Goal: Task Accomplishment & Management: Manage account settings

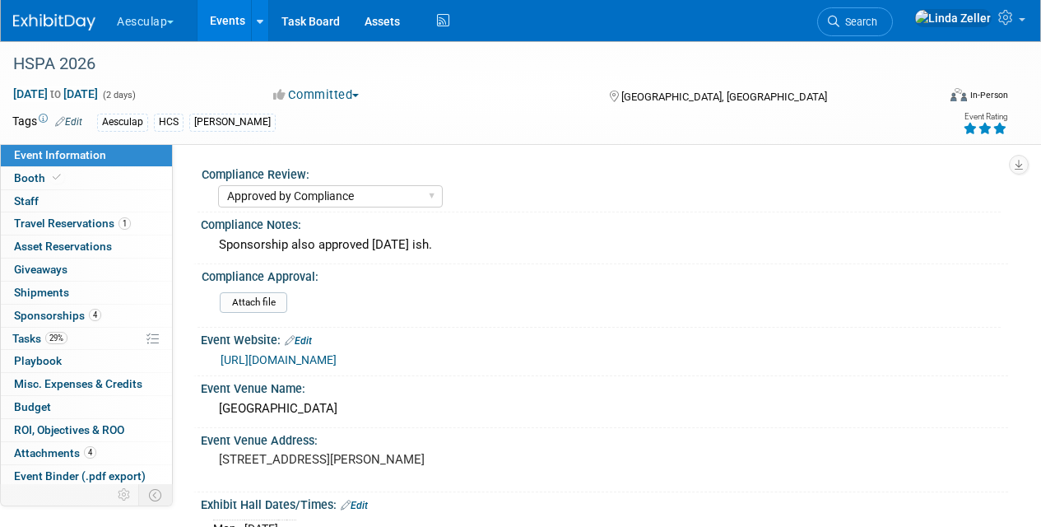
select select "Approved by Compliance"
select select "HCS"
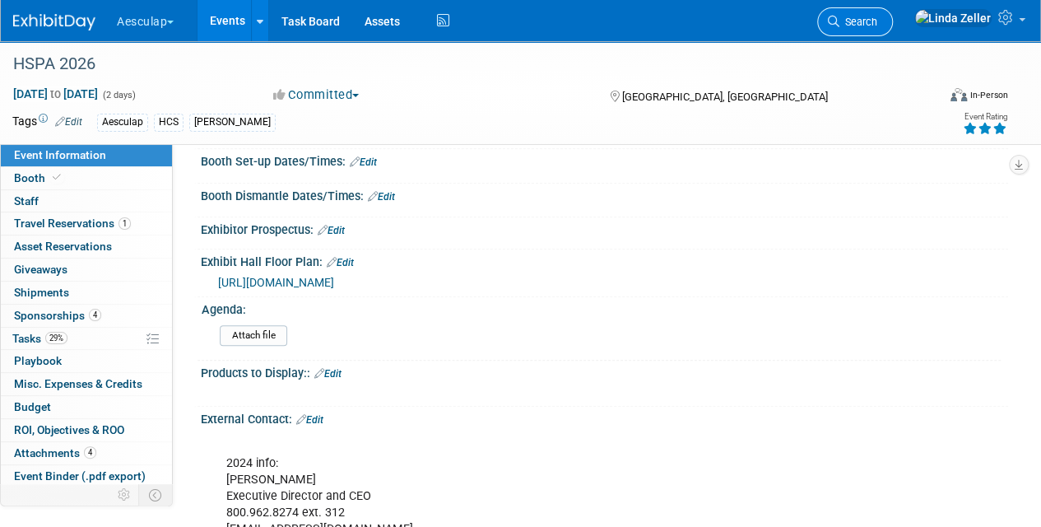
click at [893, 28] on link "Search" at bounding box center [855, 21] width 76 height 29
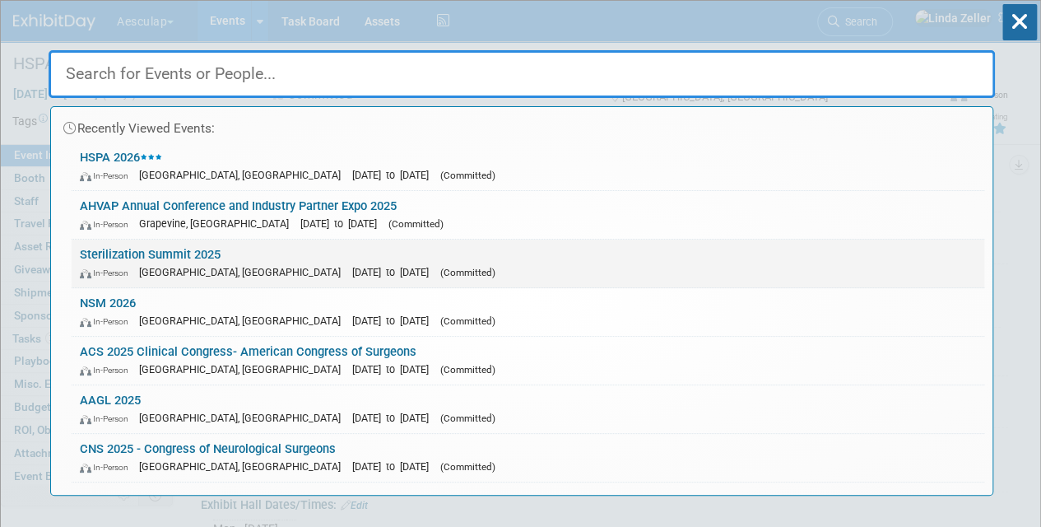
click at [156, 260] on link "Sterilization Summit 2025 In-Person Anaheim, CA Oct 20, 2025 to Oct 21, 2025 (C…" at bounding box center [528, 264] width 913 height 48
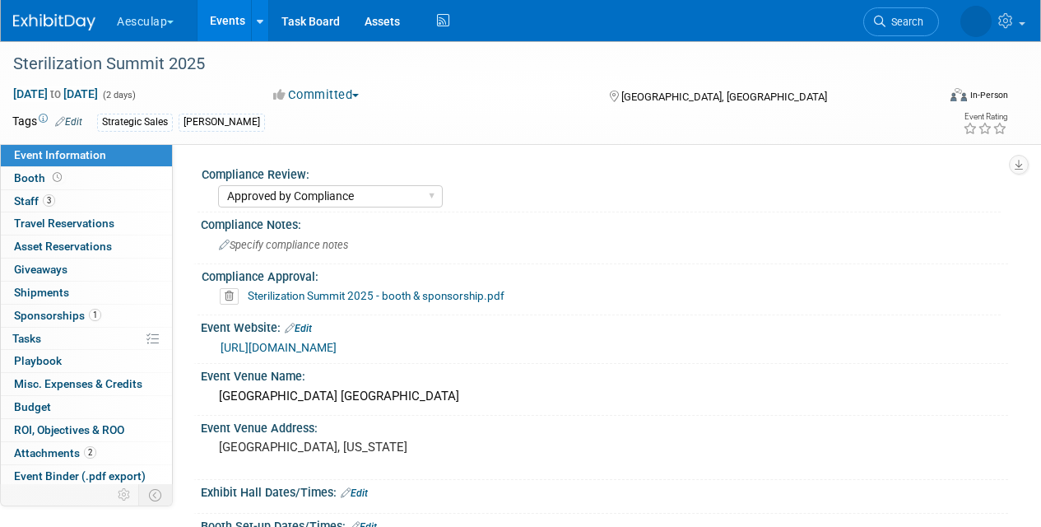
select select "Approved by Compliance"
select select "Strategic Sales"
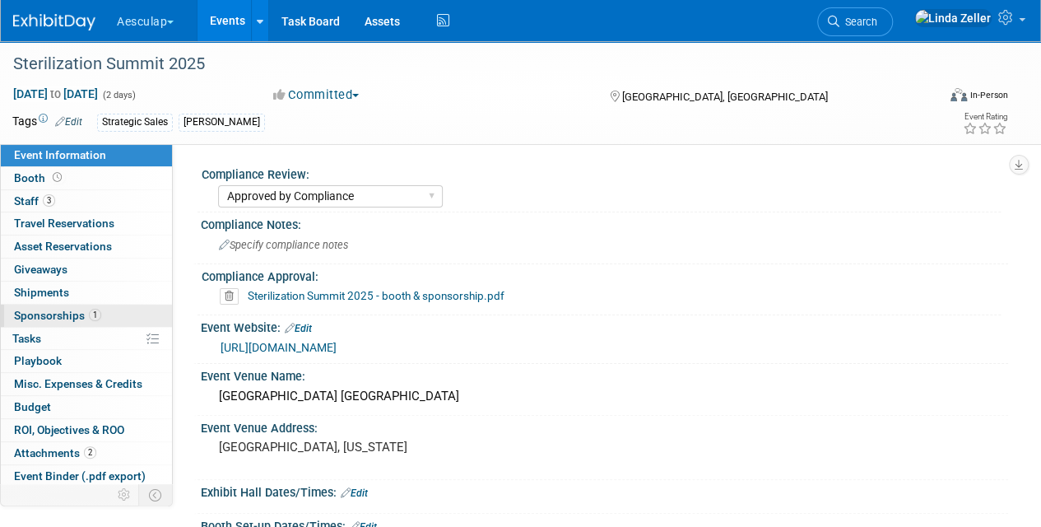
click at [38, 312] on span "Sponsorships 1" at bounding box center [57, 315] width 87 height 13
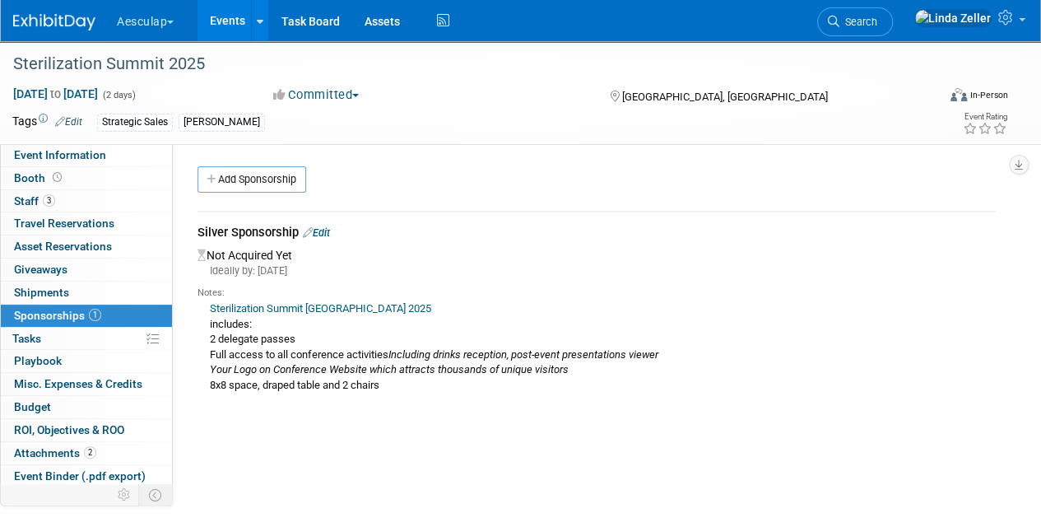
click at [327, 232] on link "Edit" at bounding box center [316, 232] width 27 height 12
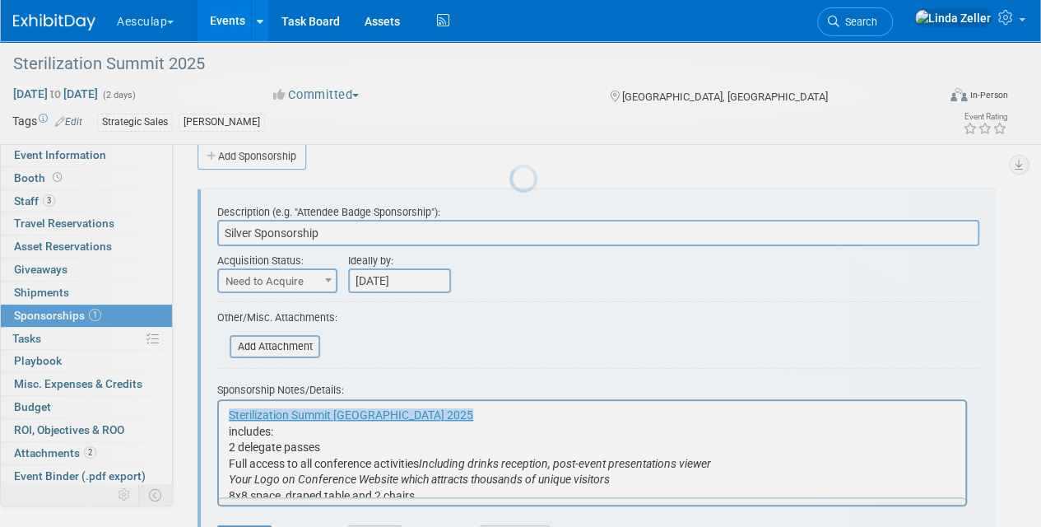
scroll to position [24, 0]
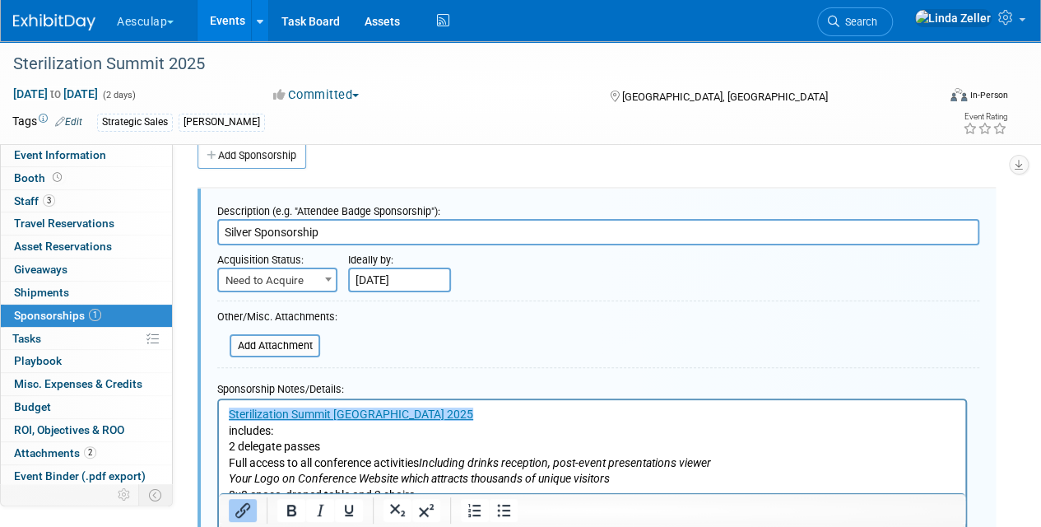
click at [291, 278] on span "Need to Acquire" at bounding box center [277, 280] width 117 height 23
select select "2"
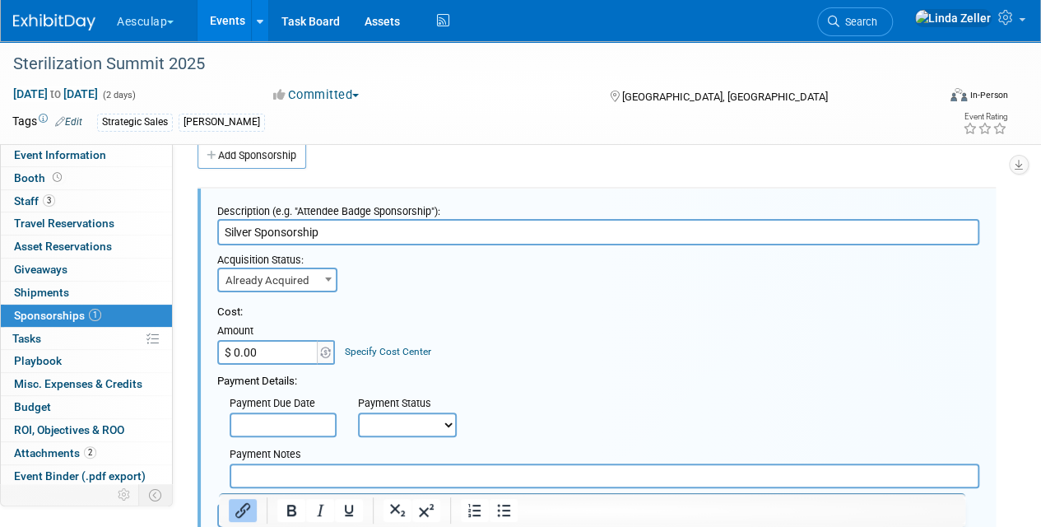
click at [260, 350] on input "$ 0.00" at bounding box center [268, 352] width 103 height 25
click at [254, 472] on input "text" at bounding box center [605, 475] width 750 height 25
paste input "3264.55"
type input "3264.55"
paste input "3,264.55"
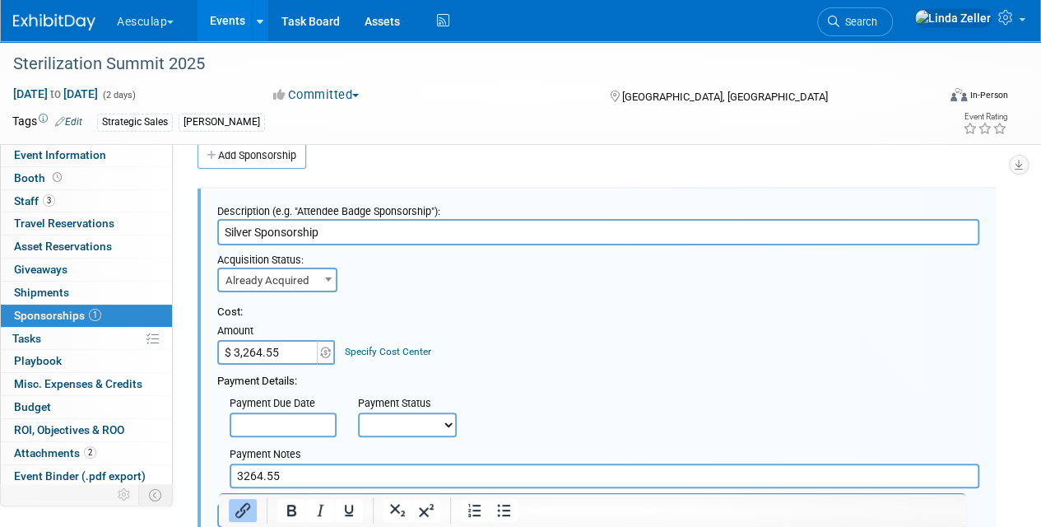
type input "$ 3,264.55"
click at [386, 429] on select "Not Paid Yet Partially Paid Paid in Full" at bounding box center [407, 424] width 99 height 25
select select "1"
click at [358, 412] on select "Not Paid Yet Partially Paid Paid in Full" at bounding box center [407, 424] width 99 height 25
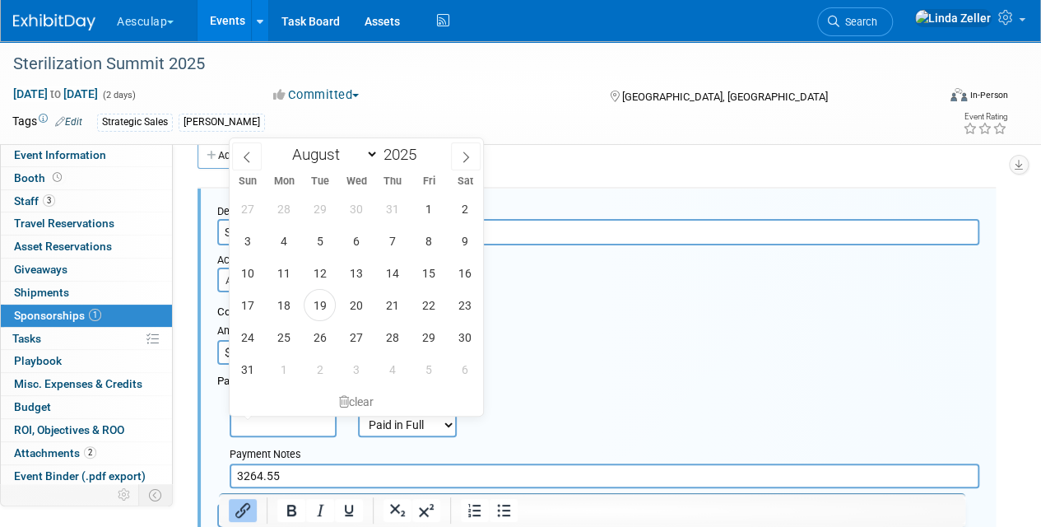
click at [278, 422] on input "text" at bounding box center [283, 424] width 107 height 25
click at [318, 291] on span "19" at bounding box center [320, 305] width 32 height 32
type input "[DATE]"
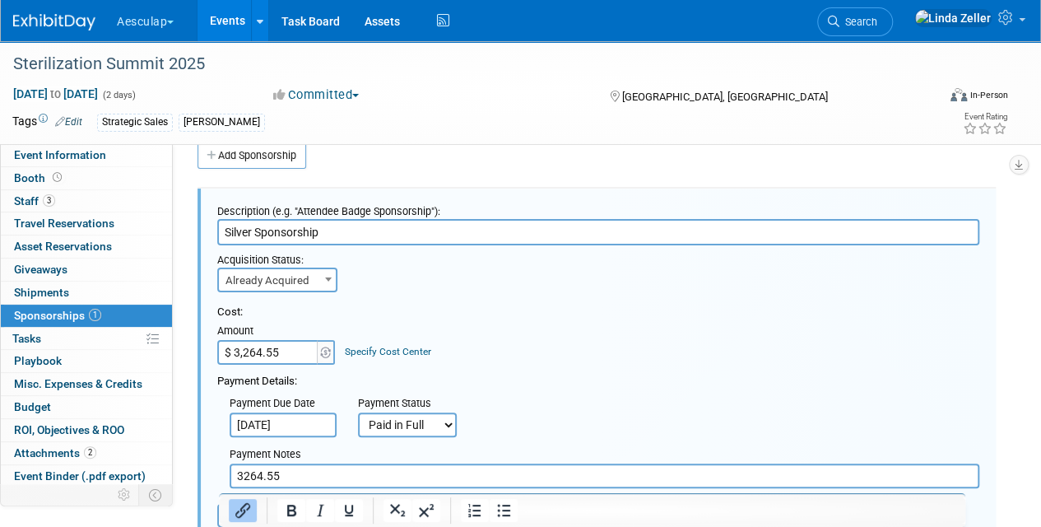
click at [286, 472] on input "3264.55" at bounding box center [605, 475] width 750 height 25
click at [235, 473] on input "3264.55" at bounding box center [605, 475] width 750 height 25
click at [317, 477] on input "$2995+$269.55= 3264.55" at bounding box center [605, 475] width 750 height 25
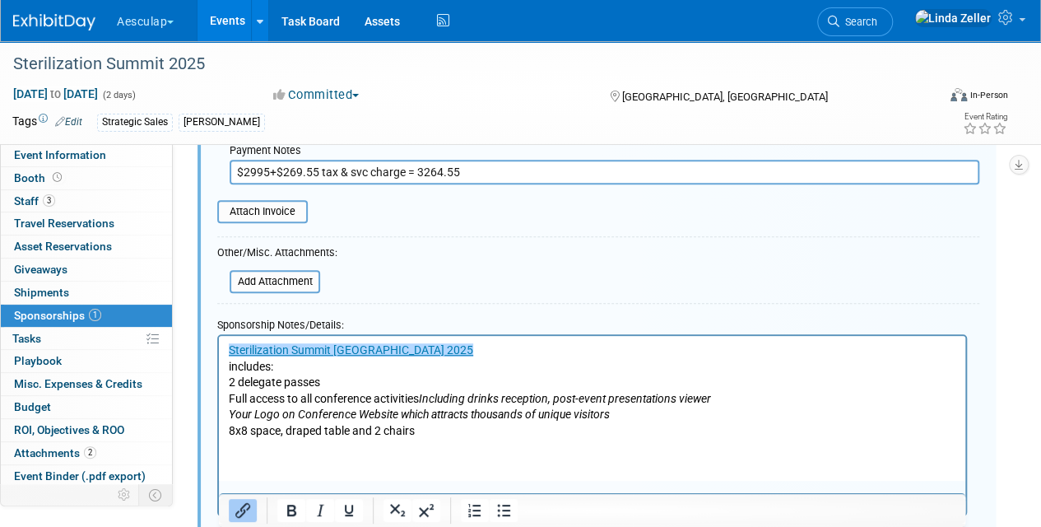
scroll to position [353, 0]
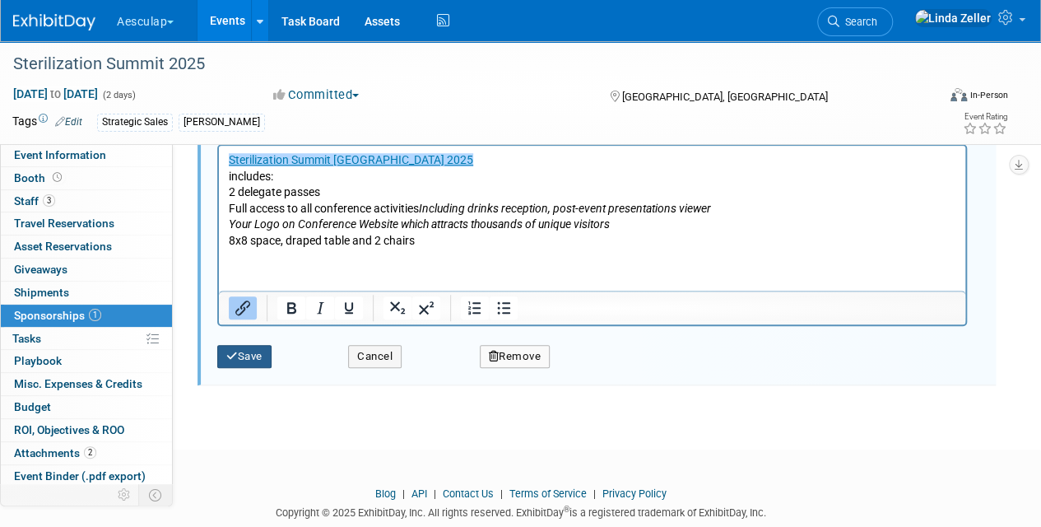
type input "$2995+$269.55 tax & svc charge = 3264.55"
click at [244, 359] on button "Save" at bounding box center [244, 356] width 54 height 23
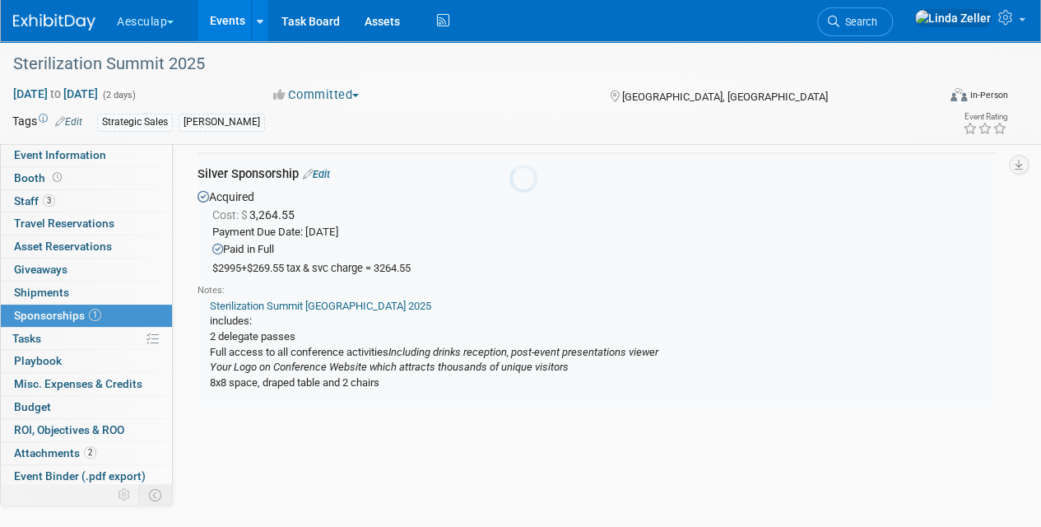
scroll to position [24, 0]
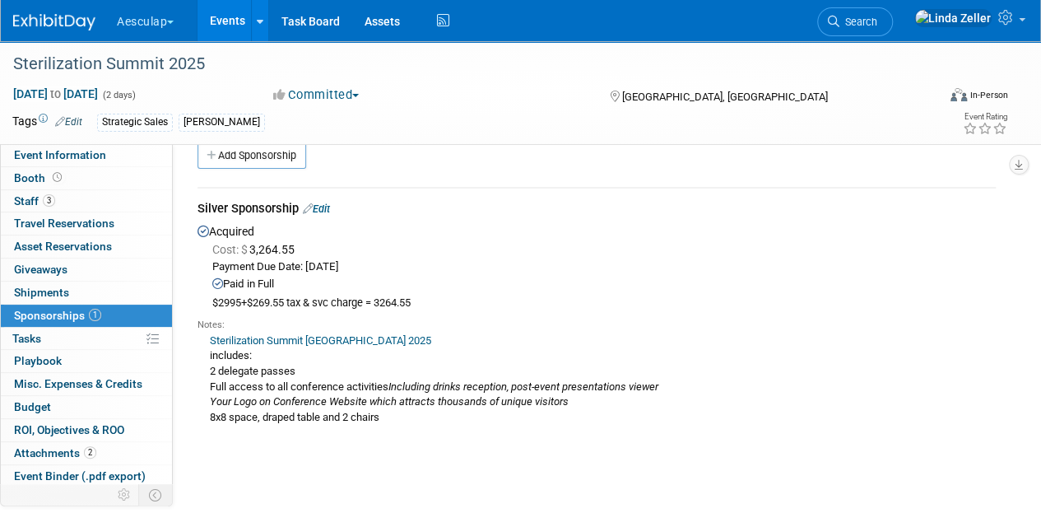
drag, startPoint x: 898, startPoint y: 315, endPoint x: 859, endPoint y: 310, distance: 39.0
click at [898, 315] on div "Notes: Sterilization Summit USA 2025 includes: 2 delegate passes Full access to…" at bounding box center [597, 370] width 798 height 120
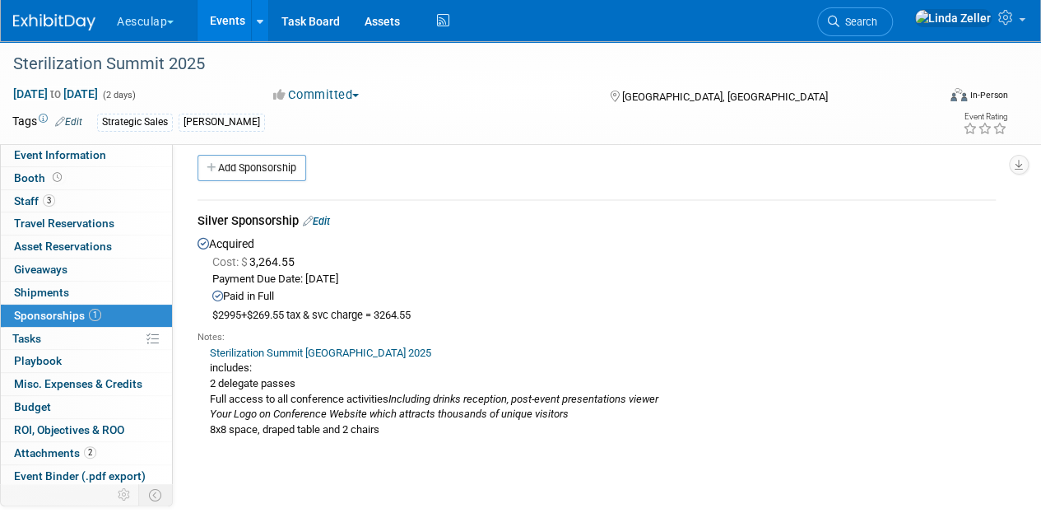
scroll to position [0, 0]
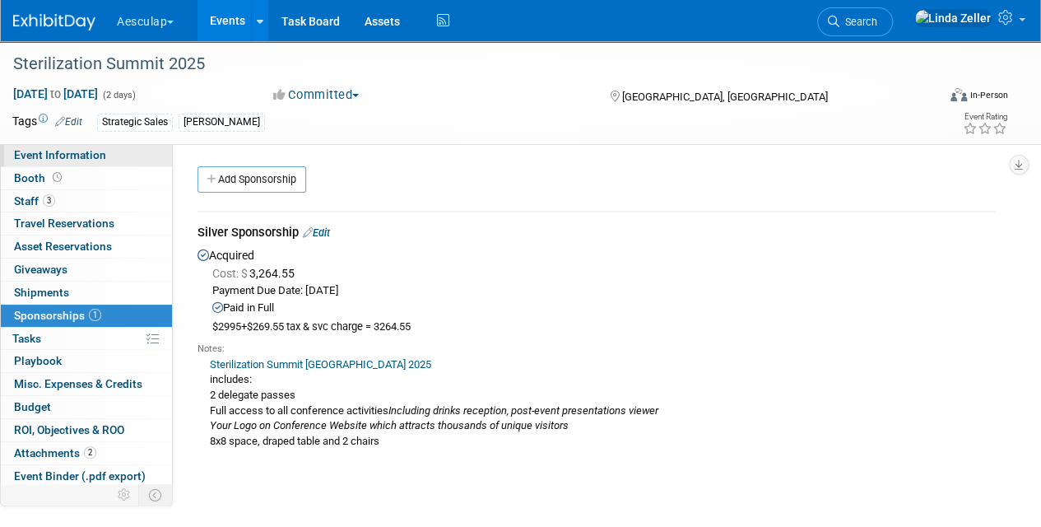
click at [34, 147] on link "Event Information" at bounding box center [86, 155] width 171 height 22
select select "Approved by Compliance"
select select "Strategic Sales"
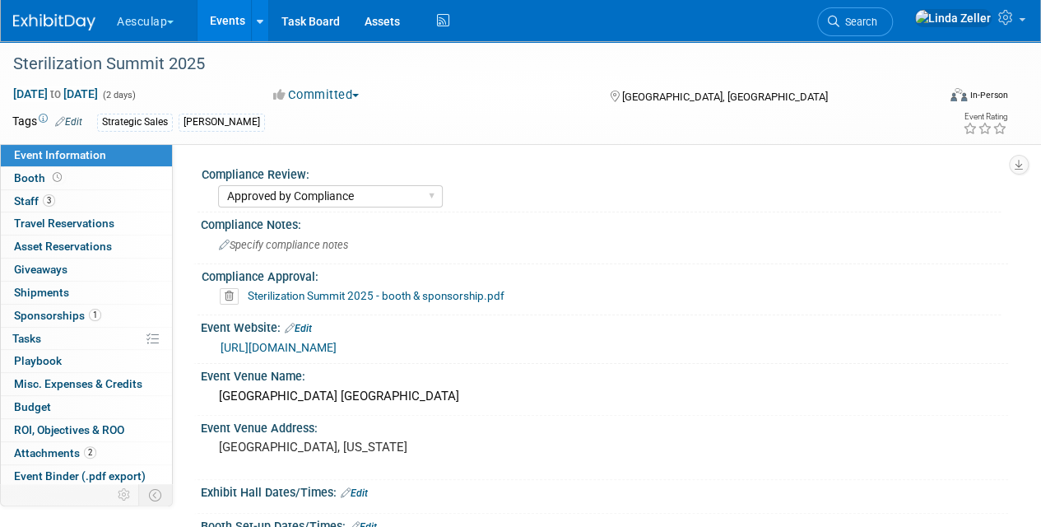
click at [288, 292] on link "Sterilization Summit 2025 - booth & sponsorship.pdf" at bounding box center [376, 295] width 257 height 13
click at [280, 344] on link "[URL][DOMAIN_NAME]" at bounding box center [279, 347] width 116 height 13
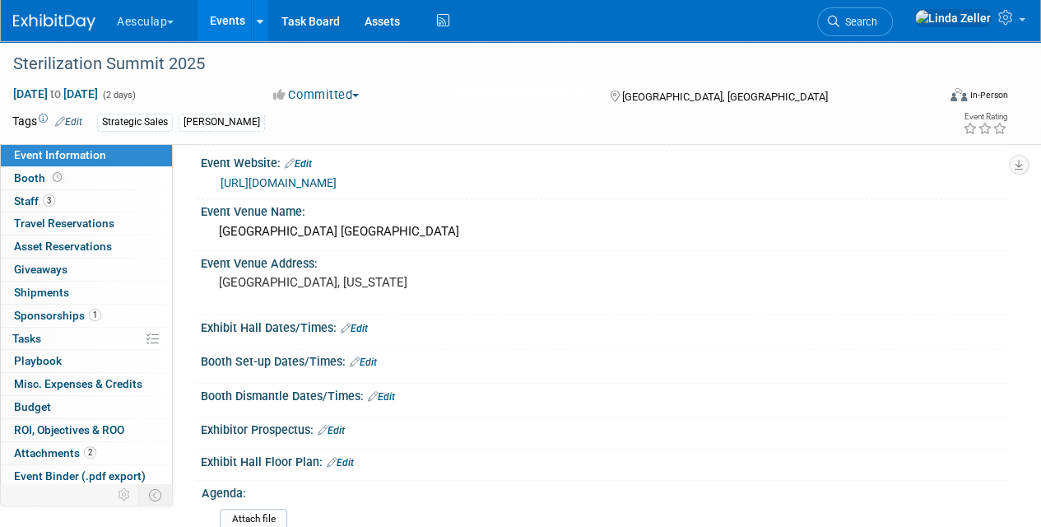
click at [361, 325] on link "Edit" at bounding box center [354, 329] width 27 height 12
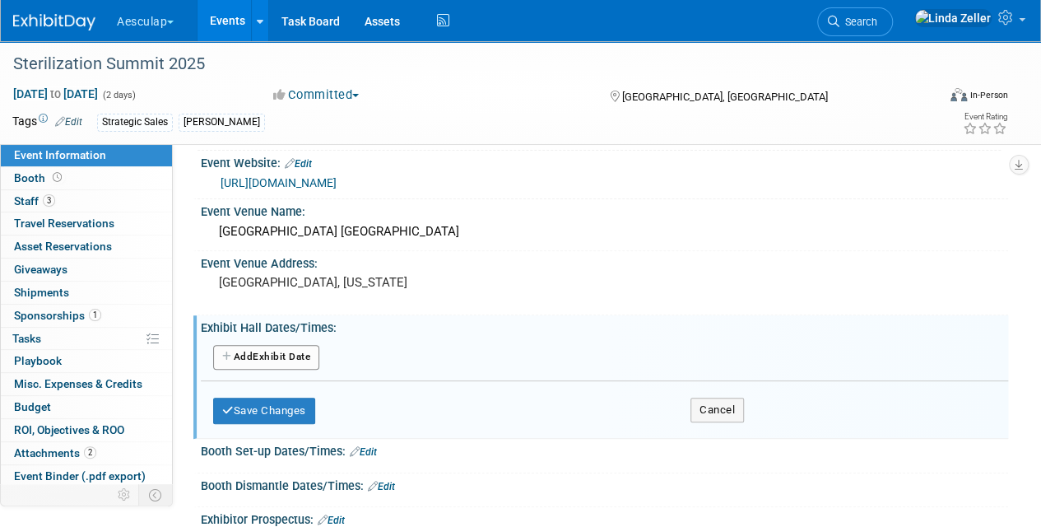
click at [298, 355] on button "Add Another Exhibit Date" at bounding box center [266, 357] width 106 height 25
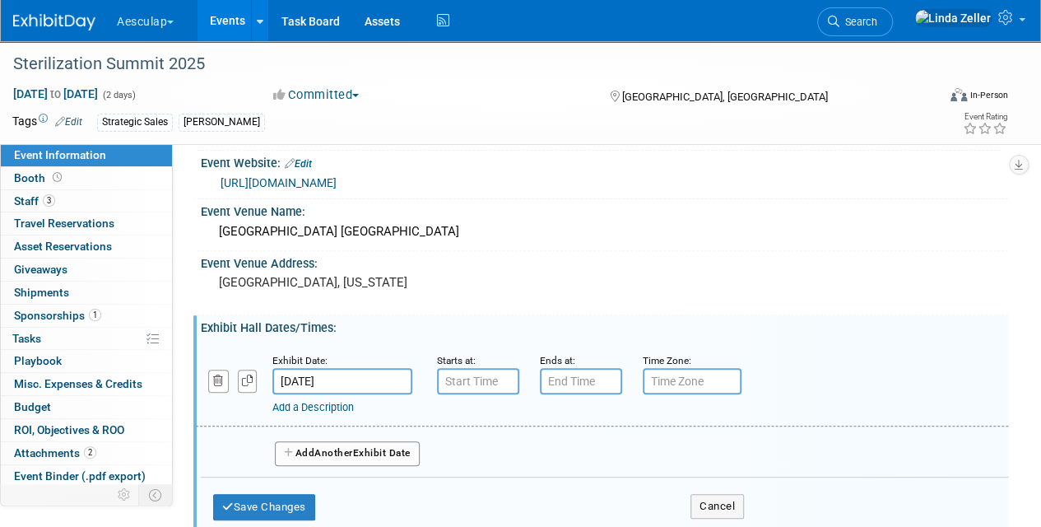
click at [306, 404] on link "Add a Description" at bounding box center [312, 407] width 81 height 12
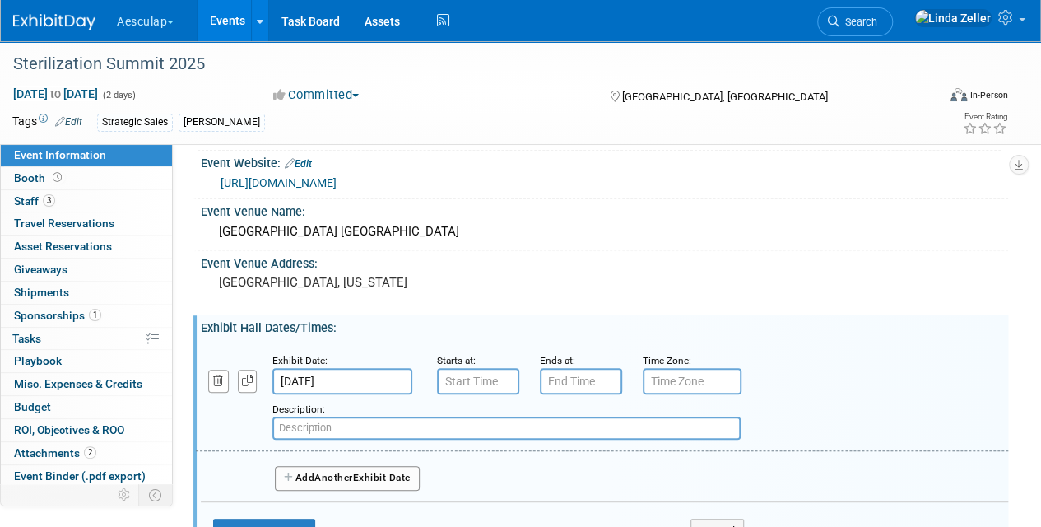
paste input "10:40 - 11:00 MORNING COFFEE BREAK IN THE EXHIBIT AREA"
drag, startPoint x: 340, startPoint y: 421, endPoint x: 253, endPoint y: 421, distance: 87.3
click at [253, 421] on div "Add a Description Description: 10:40 - 11:00 MORNING COFFEE BREAK IN THE EXHIBI…" at bounding box center [533, 416] width 698 height 45
type input "MORNING COFFEE BREAK IN THE EXHIBIT AREA"
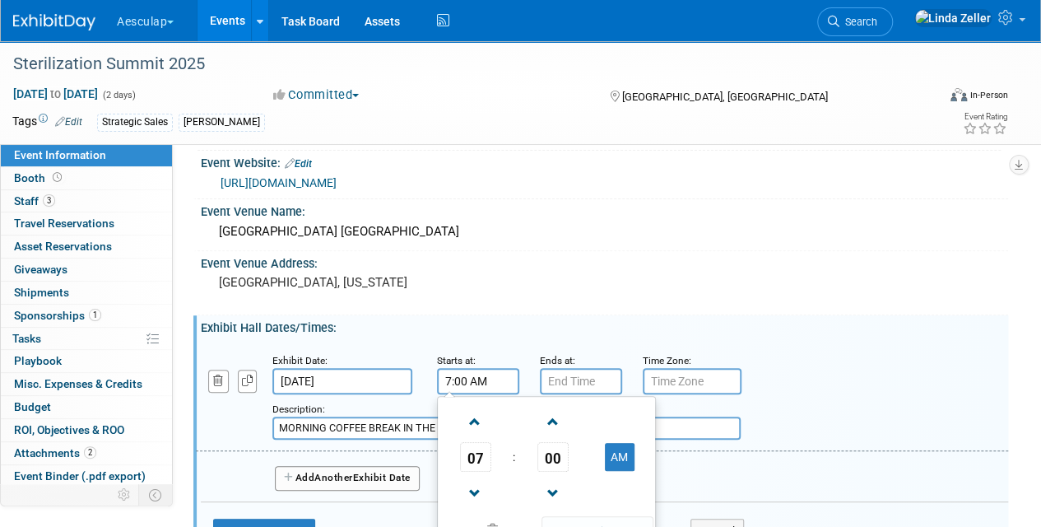
click at [465, 376] on input "7:00 AM" at bounding box center [478, 381] width 82 height 26
click at [471, 463] on span "07" at bounding box center [475, 457] width 31 height 30
click at [570, 506] on td "10" at bounding box center [573, 511] width 53 height 44
click at [552, 454] on span "00" at bounding box center [552, 457] width 31 height 30
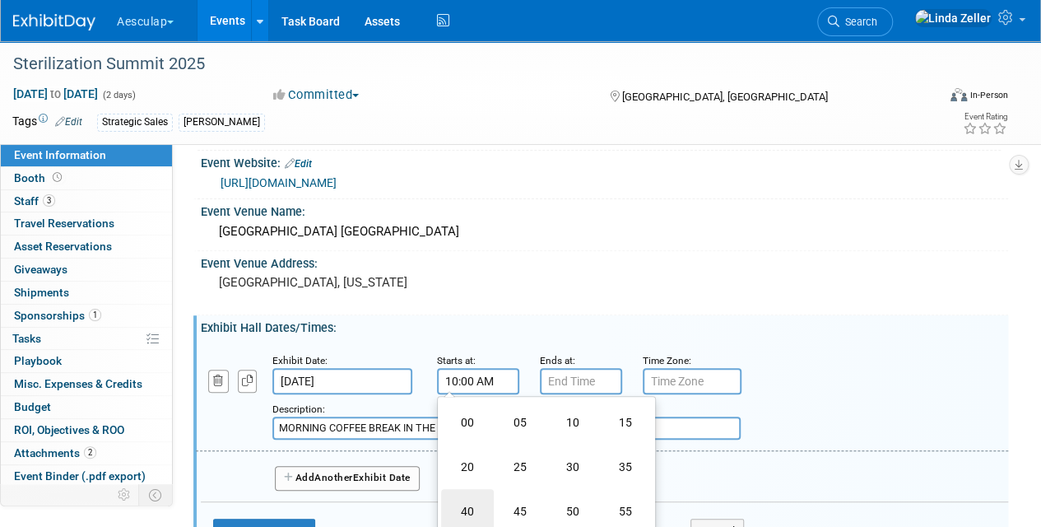
click at [469, 499] on td "40" at bounding box center [467, 511] width 53 height 44
type input "10:40 AM"
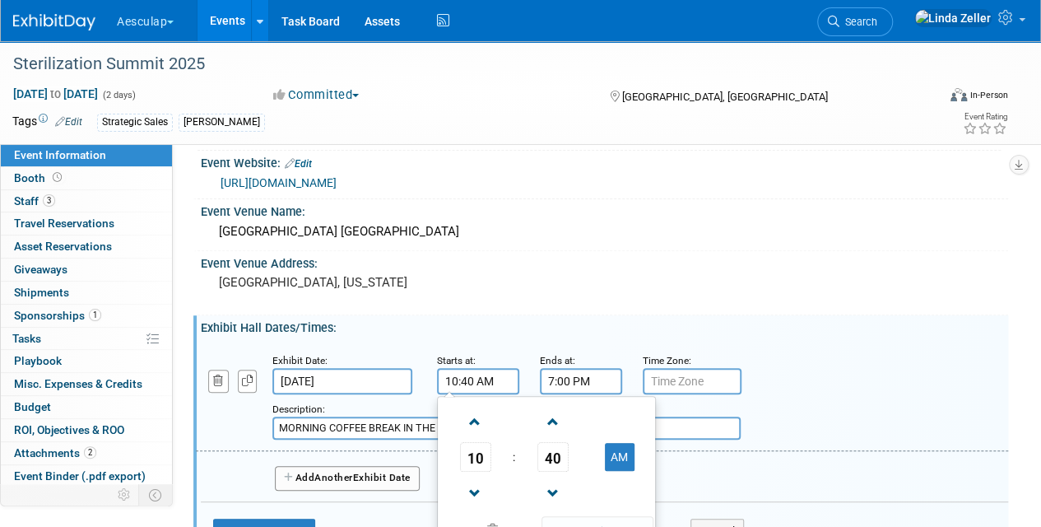
click at [564, 379] on input "7:00 PM" at bounding box center [581, 381] width 82 height 26
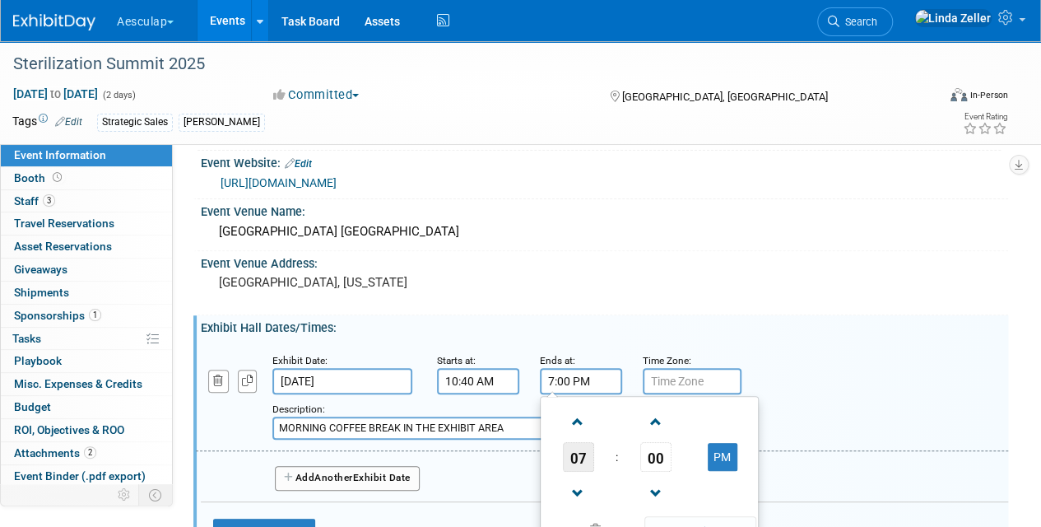
click at [573, 451] on span "07" at bounding box center [578, 457] width 31 height 30
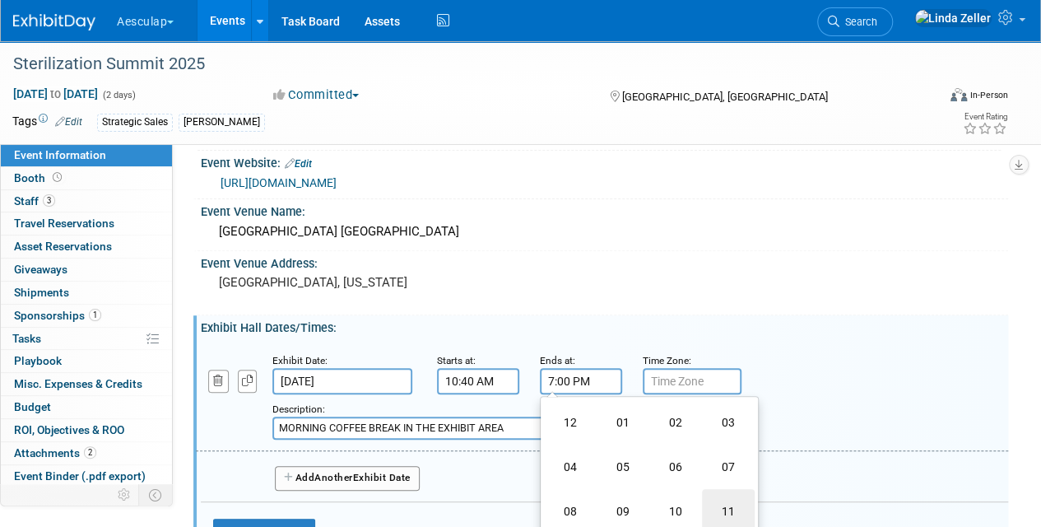
click at [731, 503] on td "11" at bounding box center [728, 511] width 53 height 44
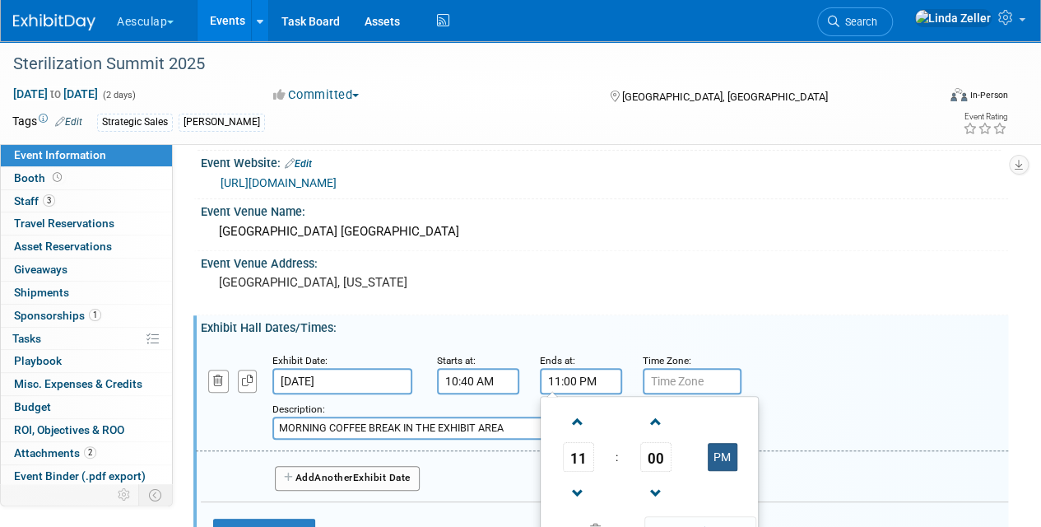
click at [714, 449] on button "PM" at bounding box center [723, 457] width 30 height 28
type input "11:00 AM"
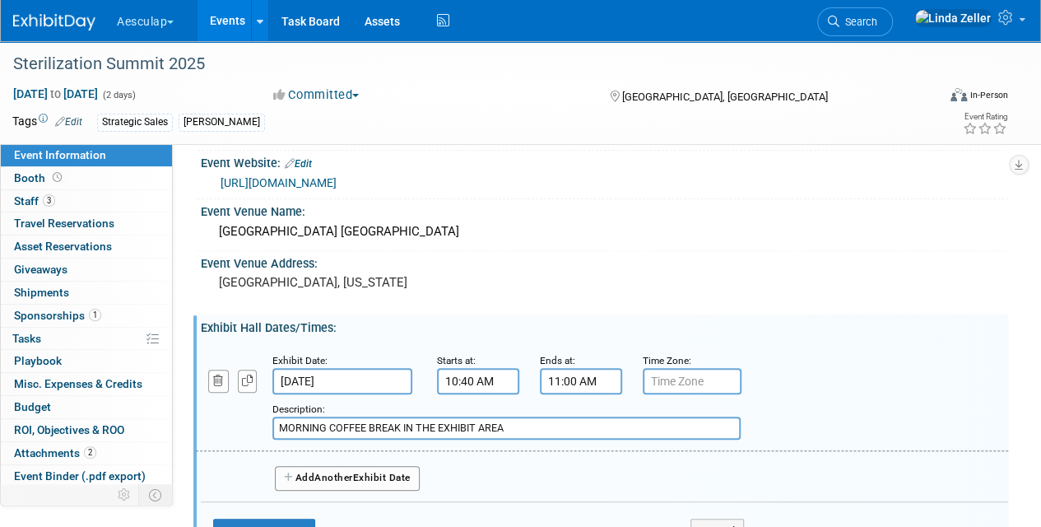
click at [652, 380] on input "text" at bounding box center [692, 381] width 99 height 26
type input "PST"
click at [370, 469] on button "Add Another Exhibit Date" at bounding box center [347, 478] width 145 height 25
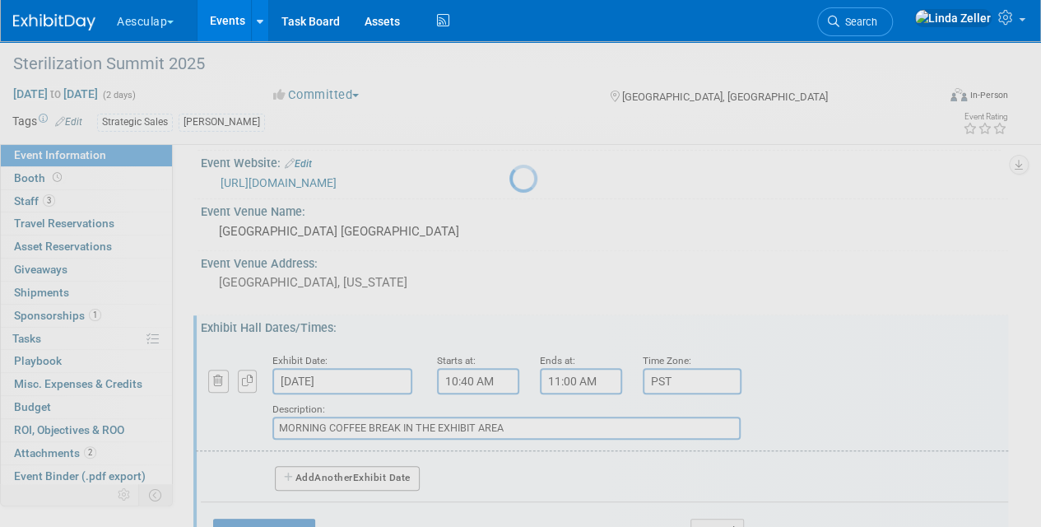
select select "9"
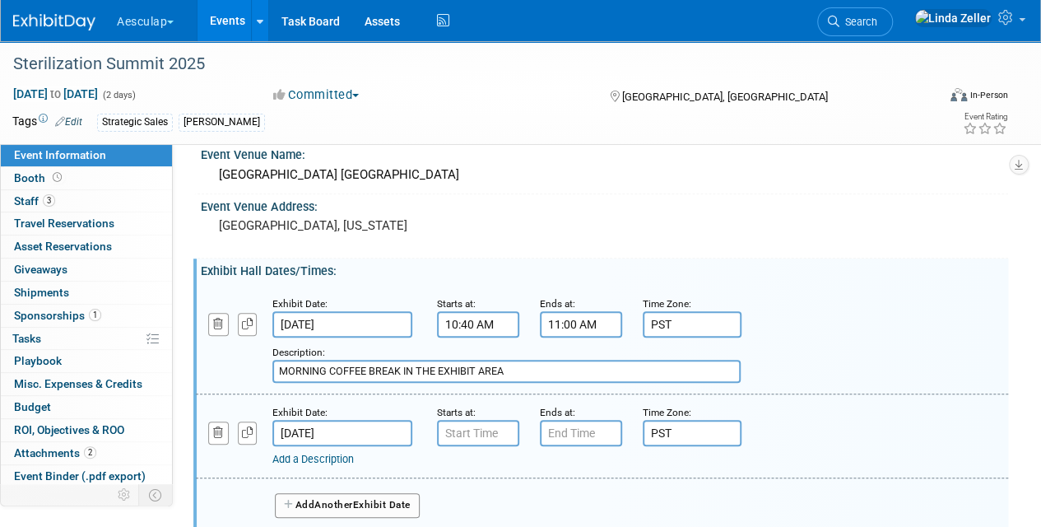
scroll to position [247, 0]
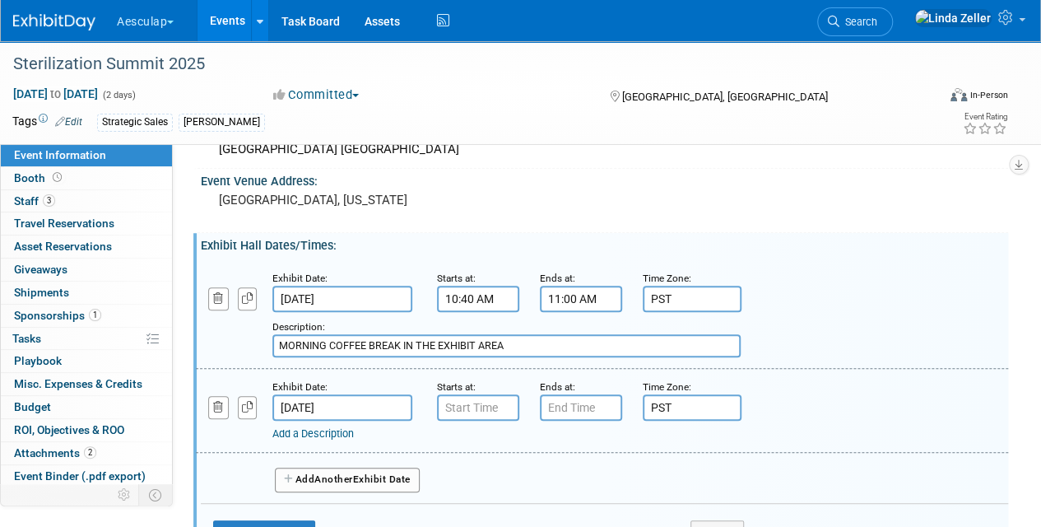
click at [354, 399] on input "[DATE]" at bounding box center [342, 407] width 140 height 26
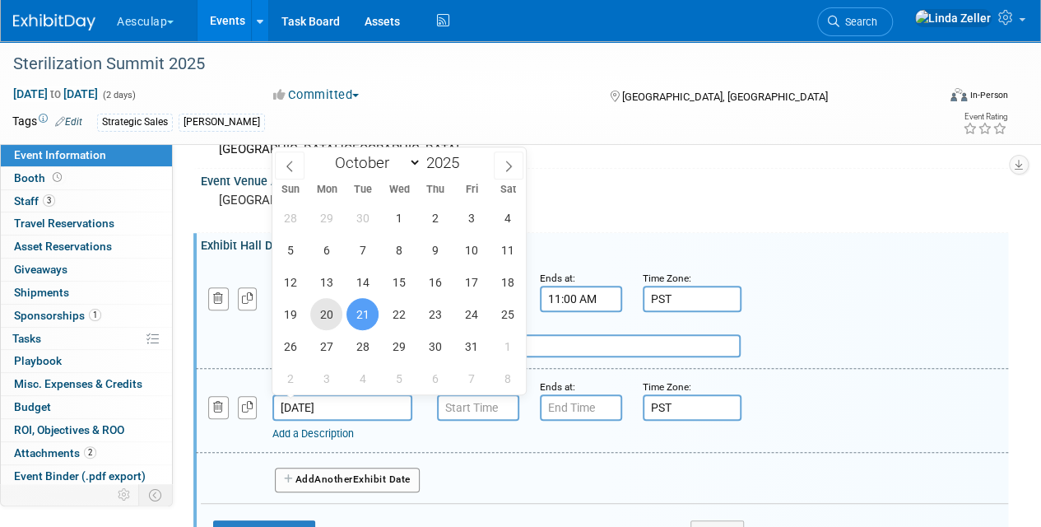
click at [332, 314] on span "20" at bounding box center [326, 314] width 32 height 32
type input "[DATE]"
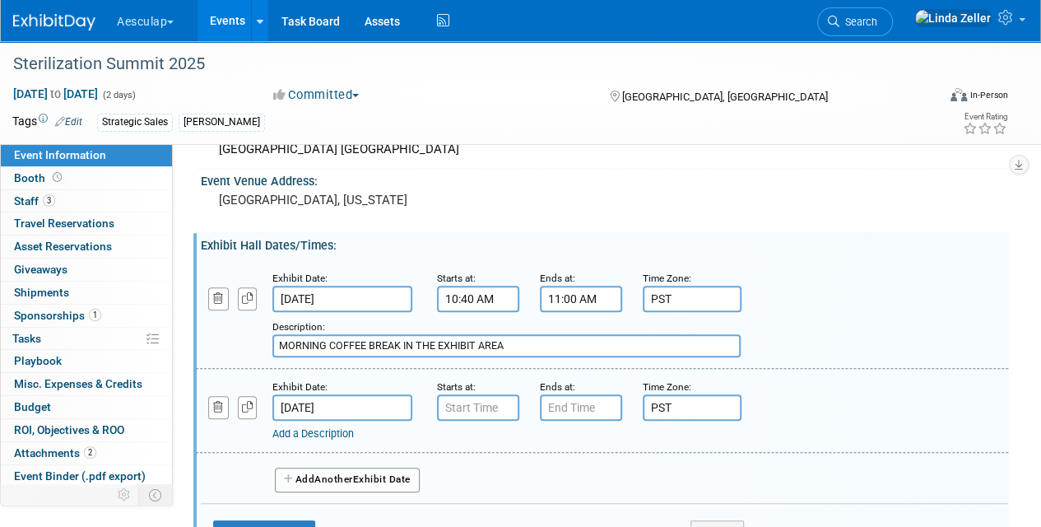
click at [319, 431] on link "Add a Description" at bounding box center [312, 433] width 81 height 12
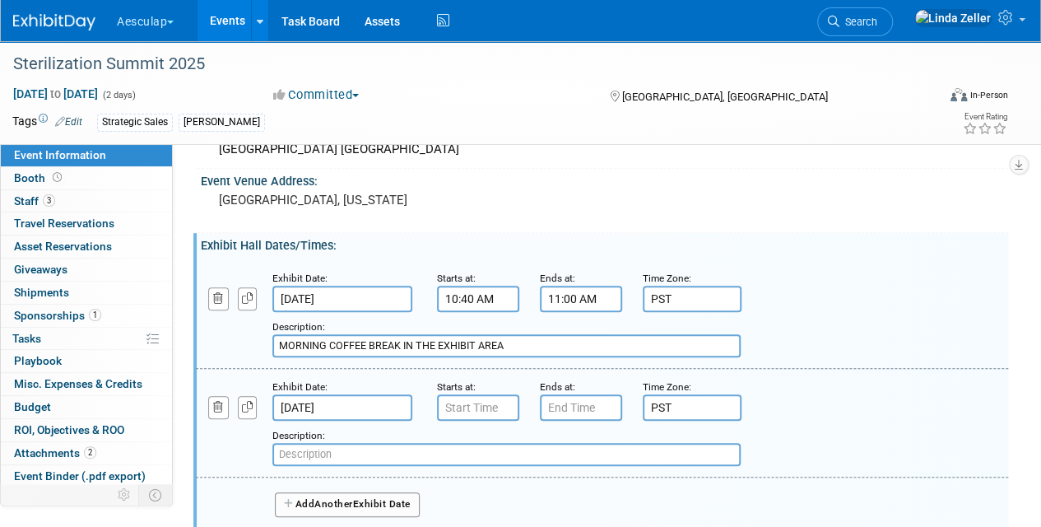
paste input "NETWORKING LUNCH AND VISITING THE STERILIZATION SUMMIT EXHIBITION"
type input "NETWORKING LUNCH AND VISITING THE STERILIZATION SUMMIT EXHIBITION"
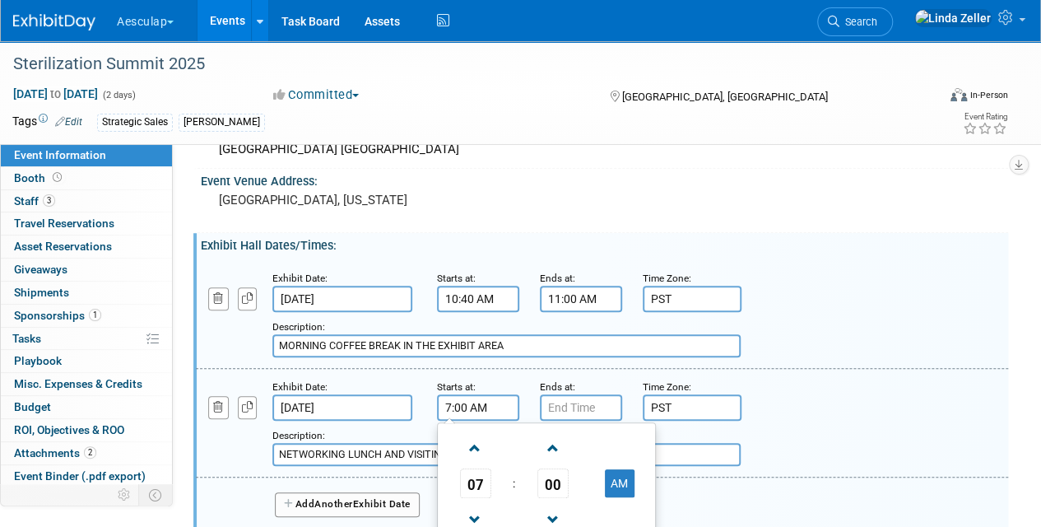
click at [463, 403] on input "7:00 AM" at bounding box center [478, 407] width 82 height 26
click at [478, 479] on span "07" at bounding box center [475, 483] width 31 height 30
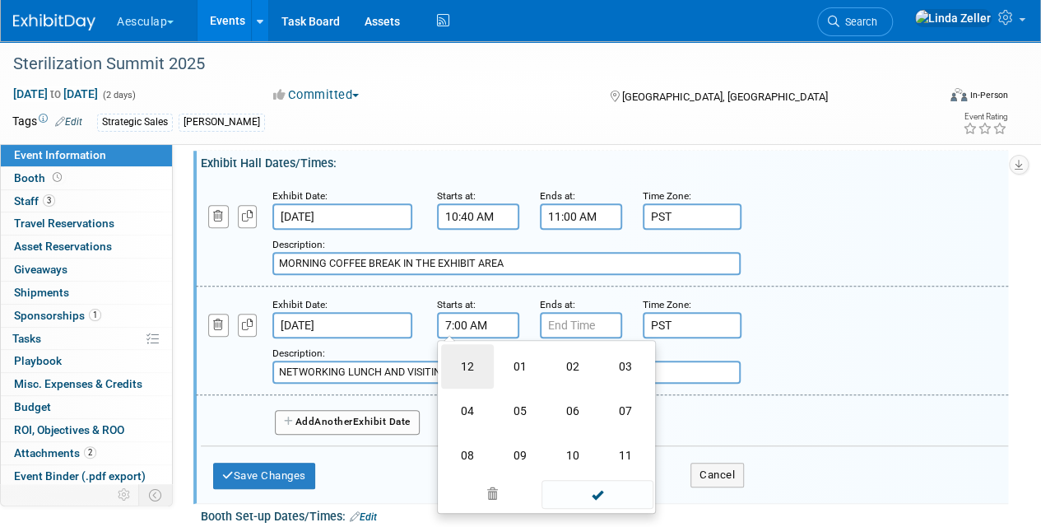
click at [479, 365] on td "12" at bounding box center [467, 366] width 53 height 44
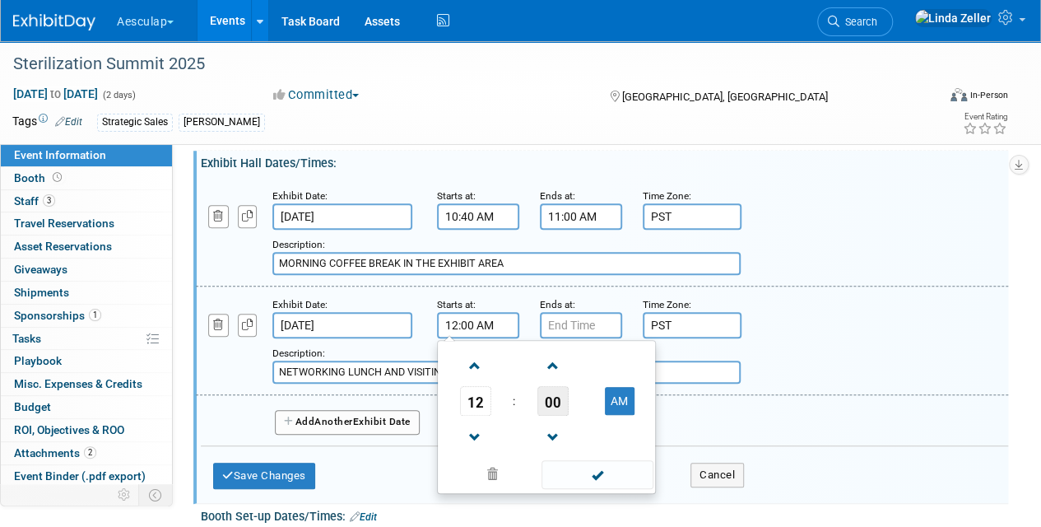
click at [563, 398] on span "00" at bounding box center [552, 401] width 31 height 30
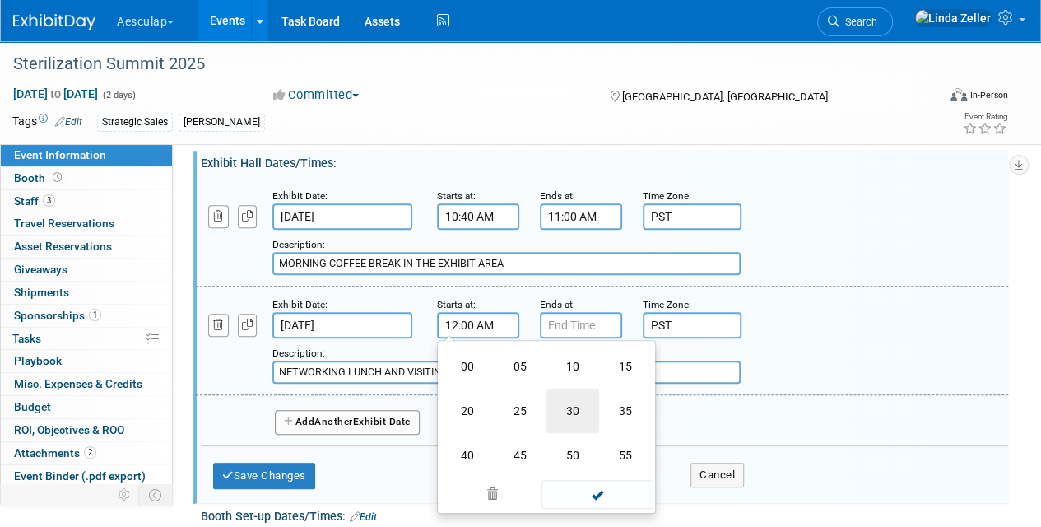
click at [576, 402] on td "30" at bounding box center [573, 411] width 53 height 44
type input "12:30 AM"
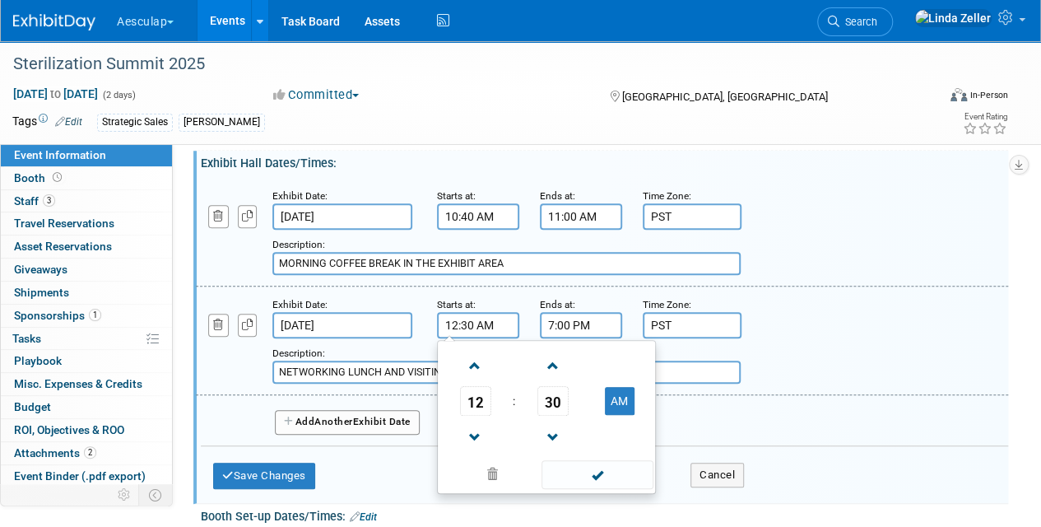
click at [560, 319] on input "7:00 PM" at bounding box center [581, 325] width 82 height 26
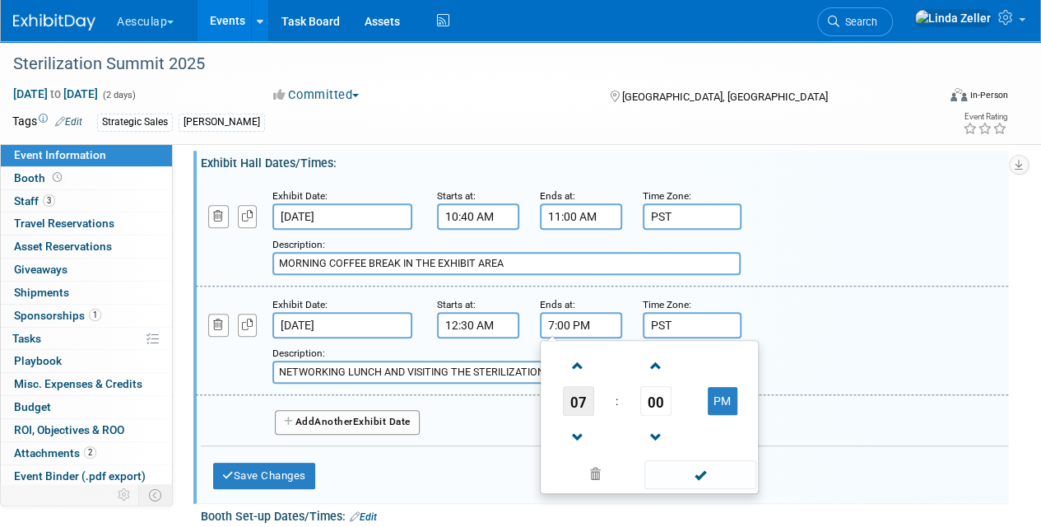
click at [570, 390] on span "07" at bounding box center [578, 401] width 31 height 30
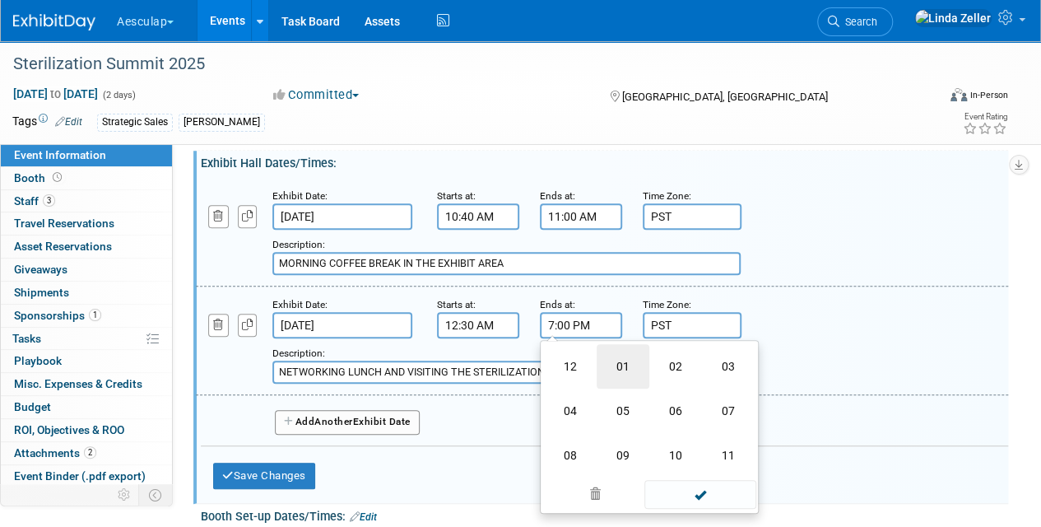
click at [616, 366] on td "01" at bounding box center [623, 366] width 53 height 44
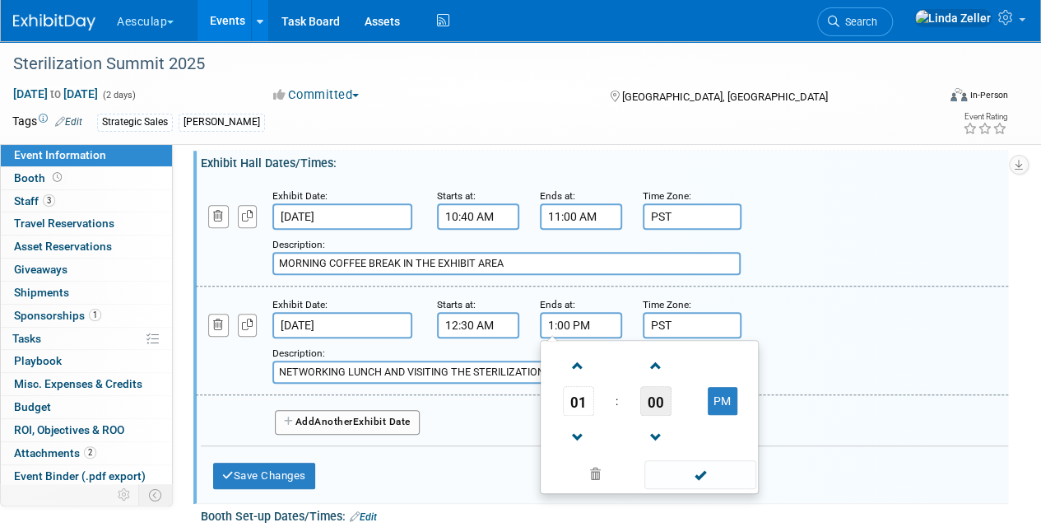
click at [654, 395] on span "00" at bounding box center [655, 401] width 31 height 30
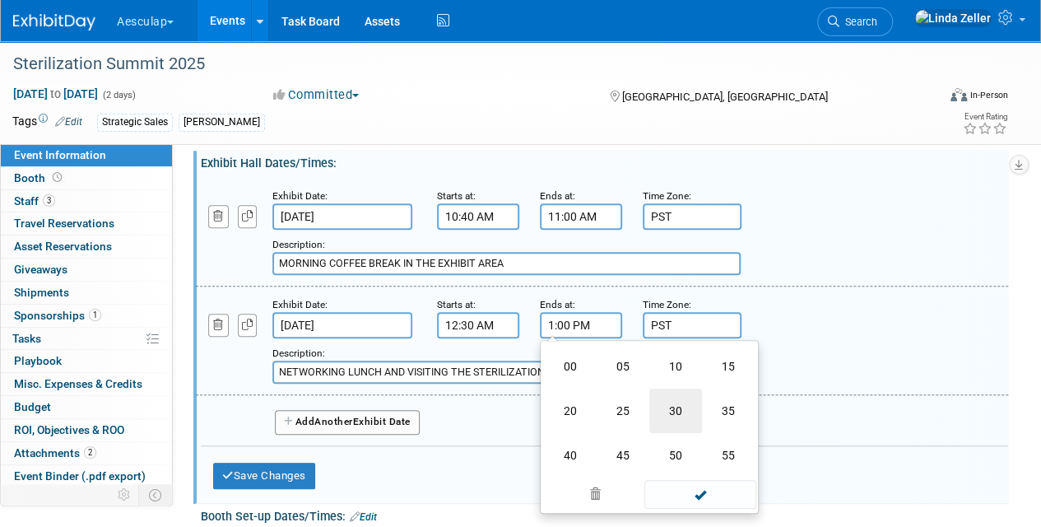
click at [669, 405] on td "30" at bounding box center [675, 411] width 53 height 44
type input "1:30 PM"
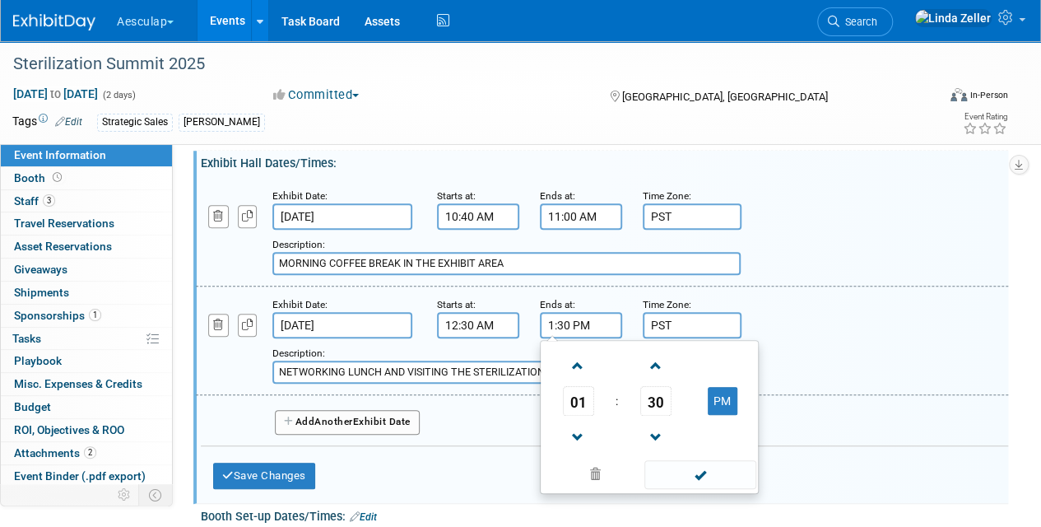
click at [453, 399] on div "Add Another Exhibit Date" at bounding box center [604, 417] width 807 height 44
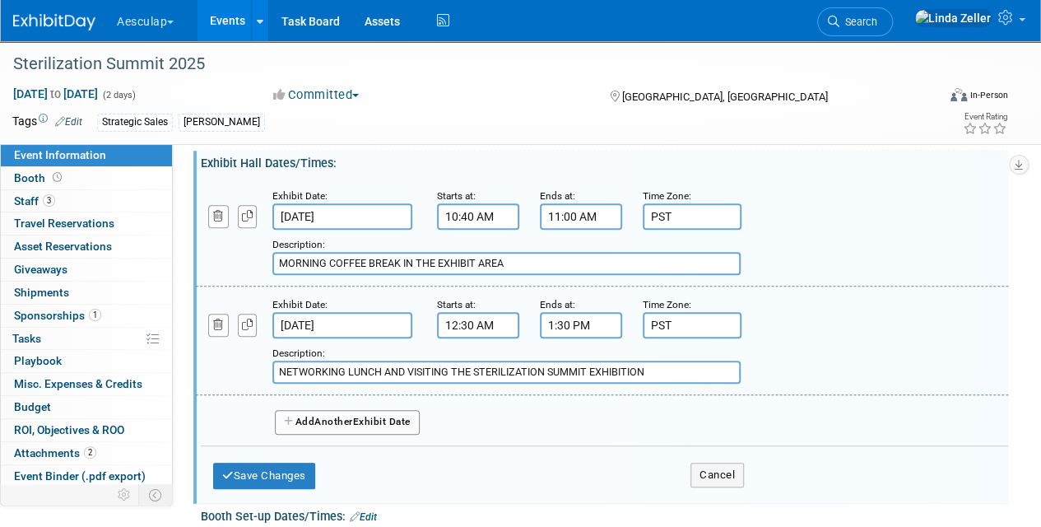
click at [341, 418] on span "Another" at bounding box center [333, 422] width 39 height 12
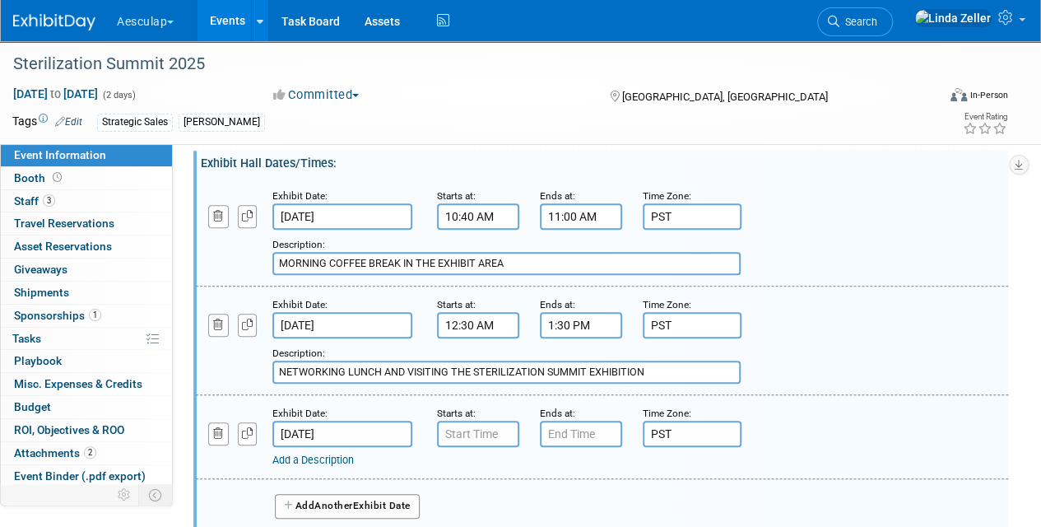
click at [295, 458] on link "Add a Description" at bounding box center [312, 460] width 81 height 12
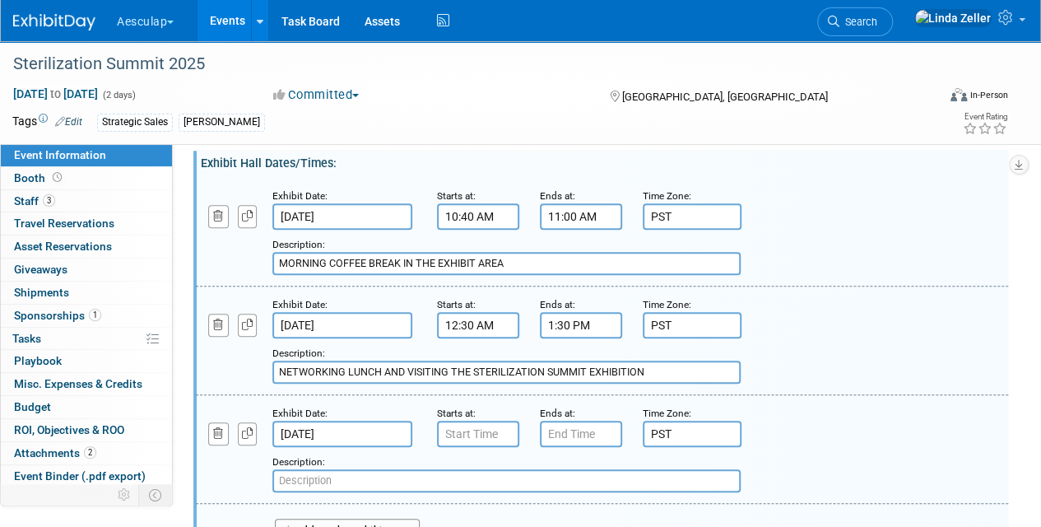
paste input "15:00 - 15:30 AFTERNOON COFFEE BREAK IN THE EXHIBIT AREA"
type input "15:00 - 15:30 AFTERNOON COFFEE BREAK IN THE EXHIBIT AREA"
click at [458, 431] on input "7:00 AM" at bounding box center [478, 434] width 82 height 26
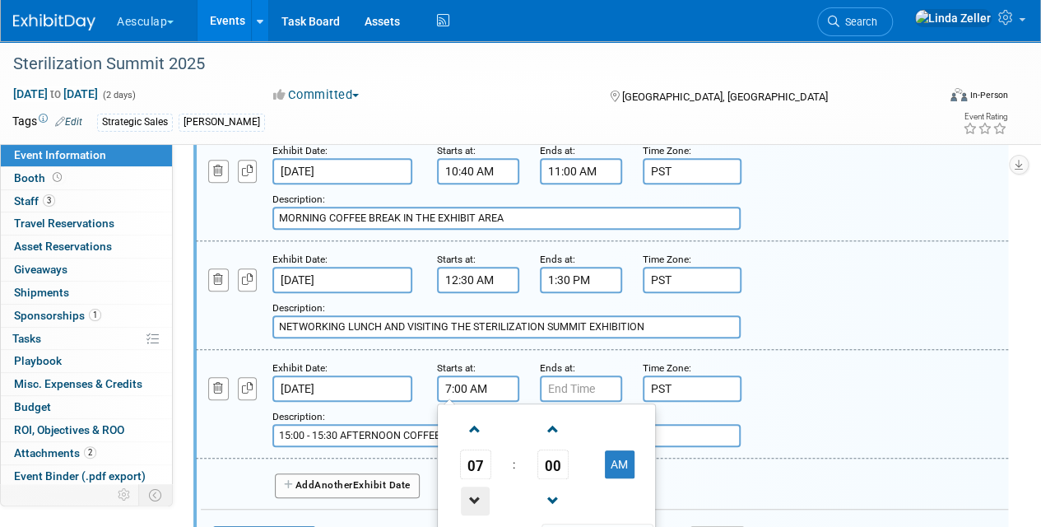
scroll to position [412, 0]
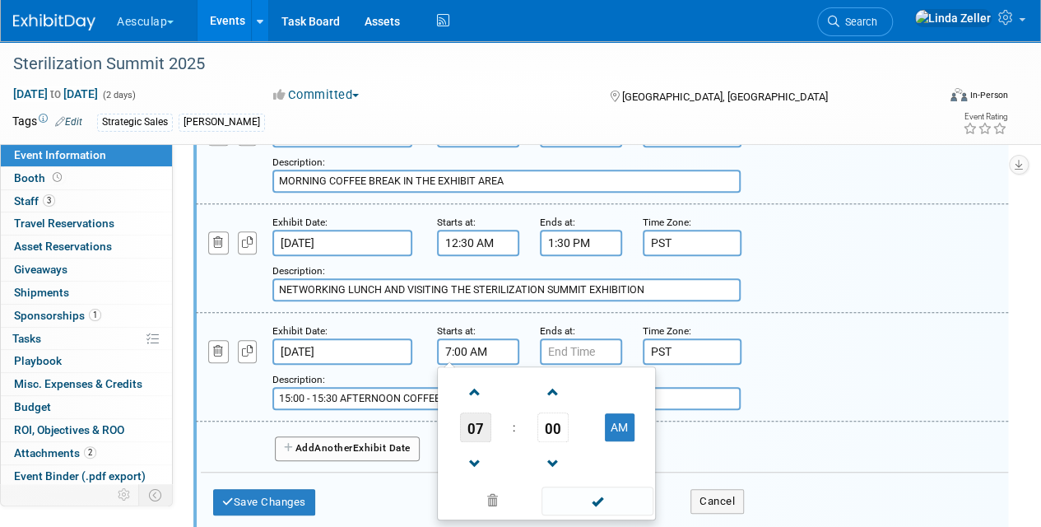
click at [469, 430] on span "07" at bounding box center [475, 427] width 31 height 30
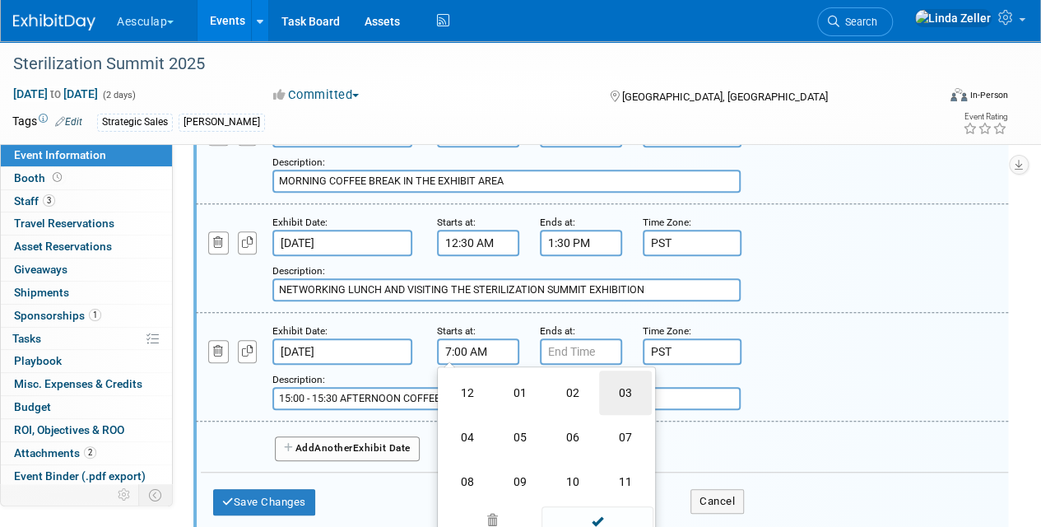
click at [618, 397] on td "03" at bounding box center [625, 392] width 53 height 44
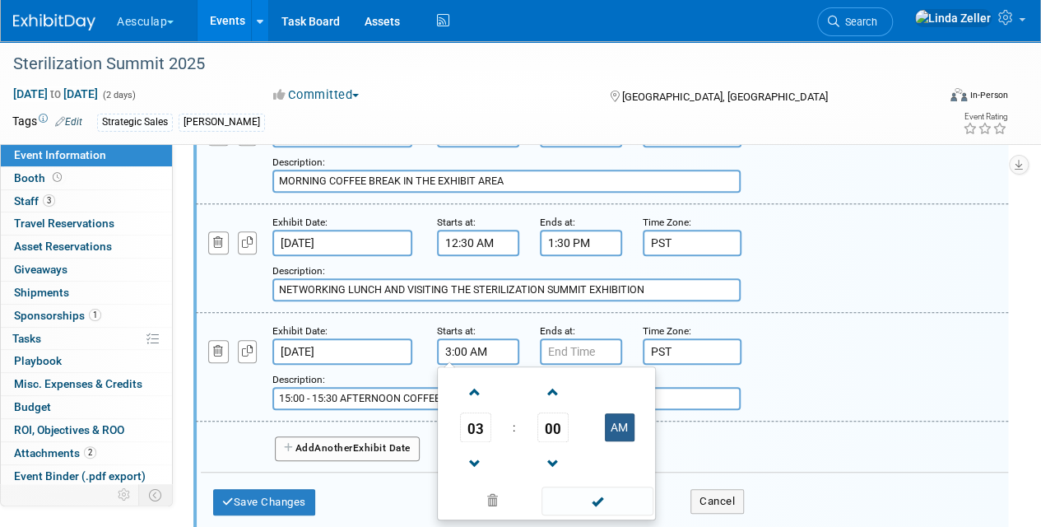
click at [616, 426] on button "AM" at bounding box center [620, 427] width 30 height 28
type input "3:00 PM"
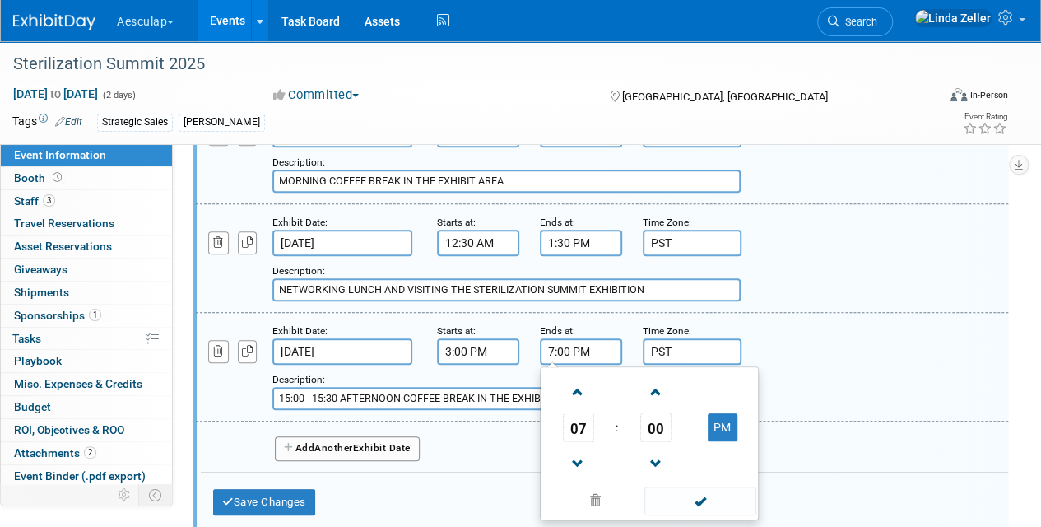
click at [574, 349] on input "7:00 PM" at bounding box center [581, 351] width 82 height 26
click at [576, 416] on span "07" at bounding box center [578, 427] width 31 height 30
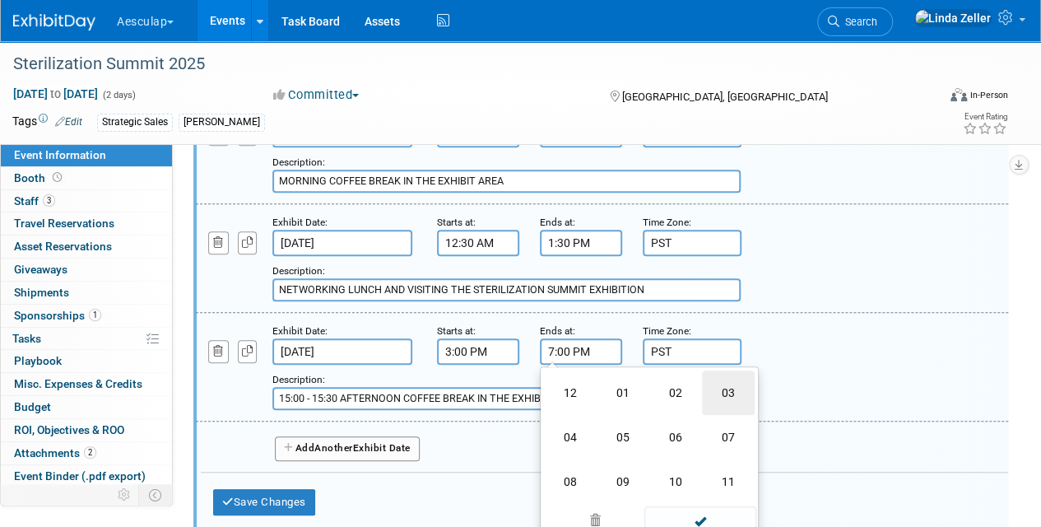
click at [725, 389] on td "03" at bounding box center [728, 392] width 53 height 44
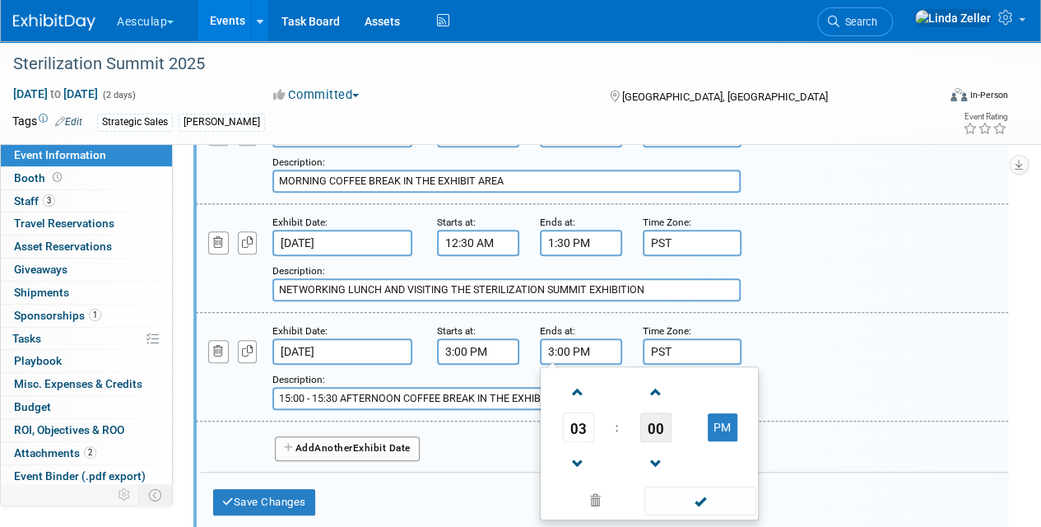
click at [647, 425] on span "00" at bounding box center [655, 427] width 31 height 30
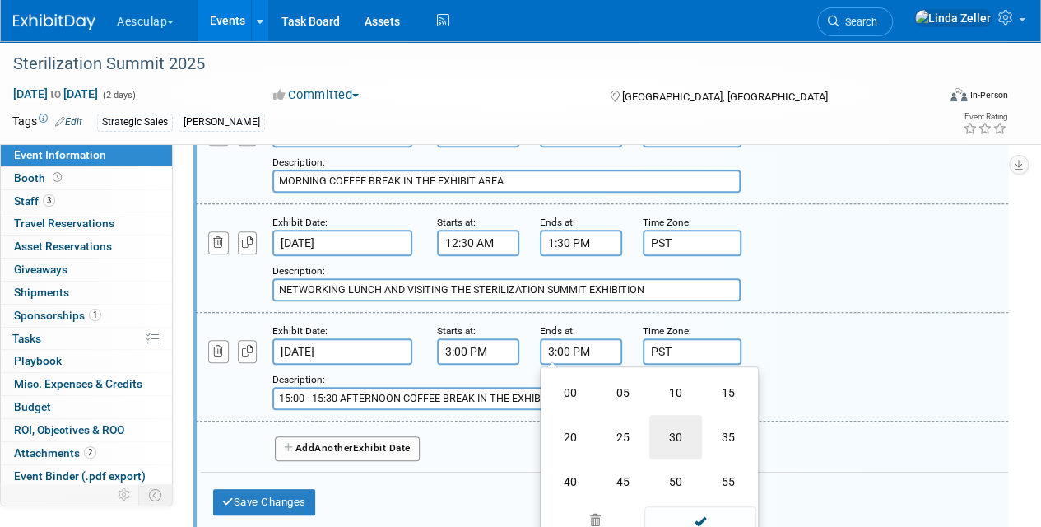
click at [672, 436] on td "30" at bounding box center [675, 437] width 53 height 44
type input "3:30 PM"
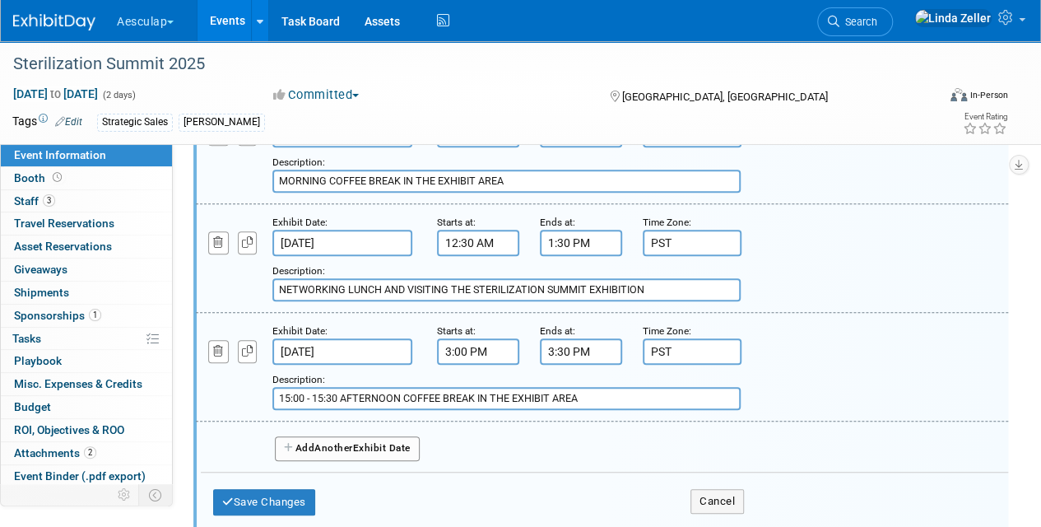
drag, startPoint x: 342, startPoint y: 396, endPoint x: 252, endPoint y: 388, distance: 90.1
click at [252, 388] on div "Add a Description Description: 15:00 - 15:30 AFTERNOON COFFEE BREAK IN THE EXHI…" at bounding box center [533, 387] width 698 height 45
type input "AFTERNOON COFFEE BREAK IN THE EXHIBIT AREA"
click at [216, 240] on icon "button" at bounding box center [218, 242] width 11 height 11
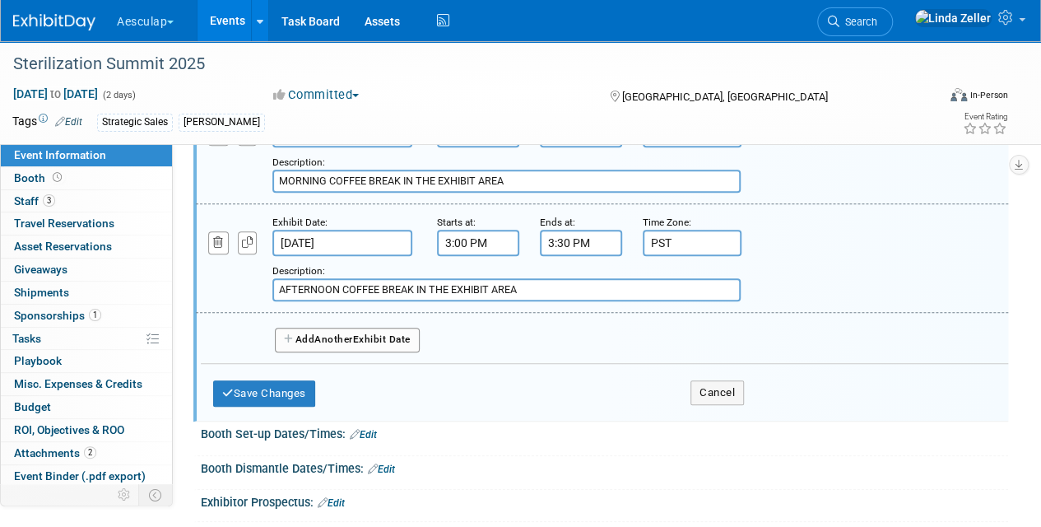
click at [310, 336] on button "Add Another Exhibit Date" at bounding box center [347, 340] width 145 height 25
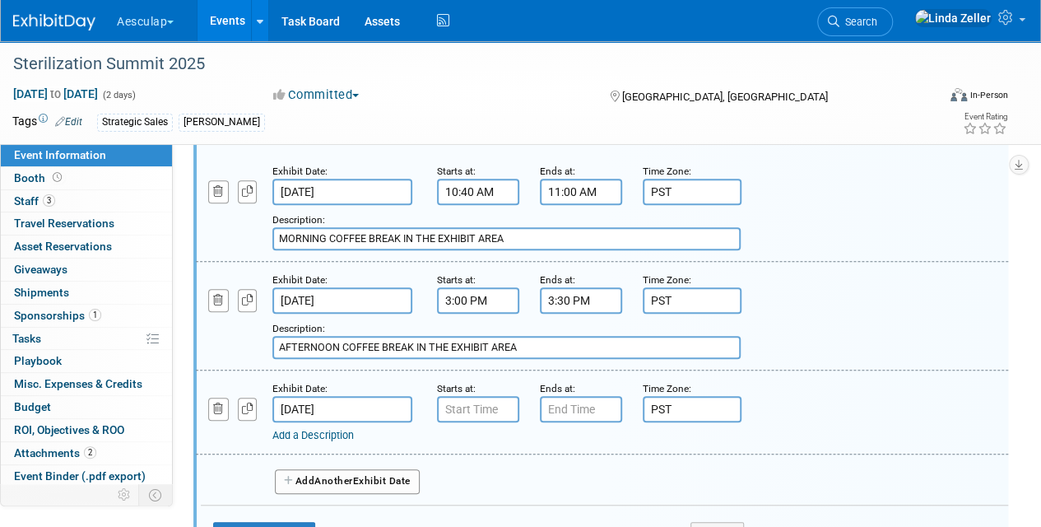
scroll to position [329, 0]
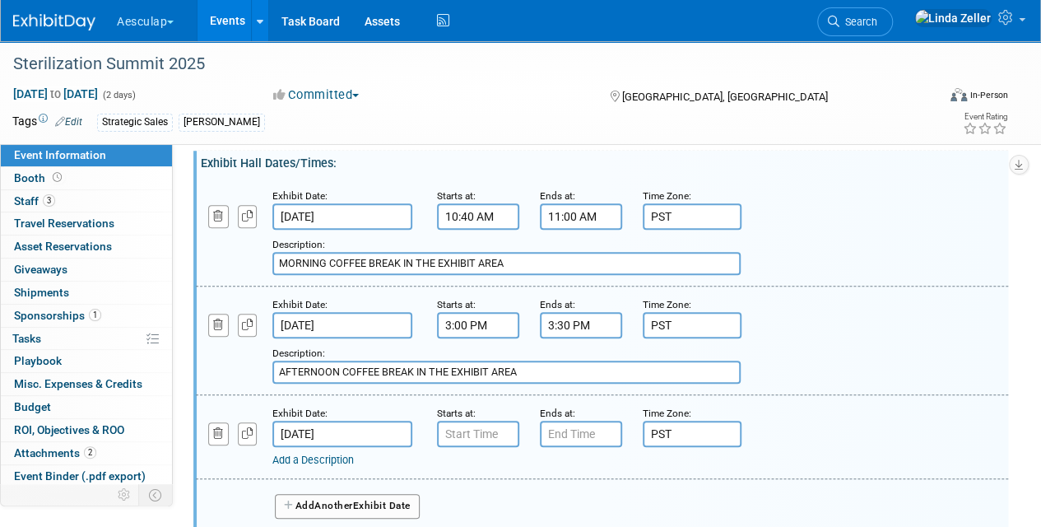
click at [312, 321] on input "[DATE]" at bounding box center [342, 325] width 140 height 26
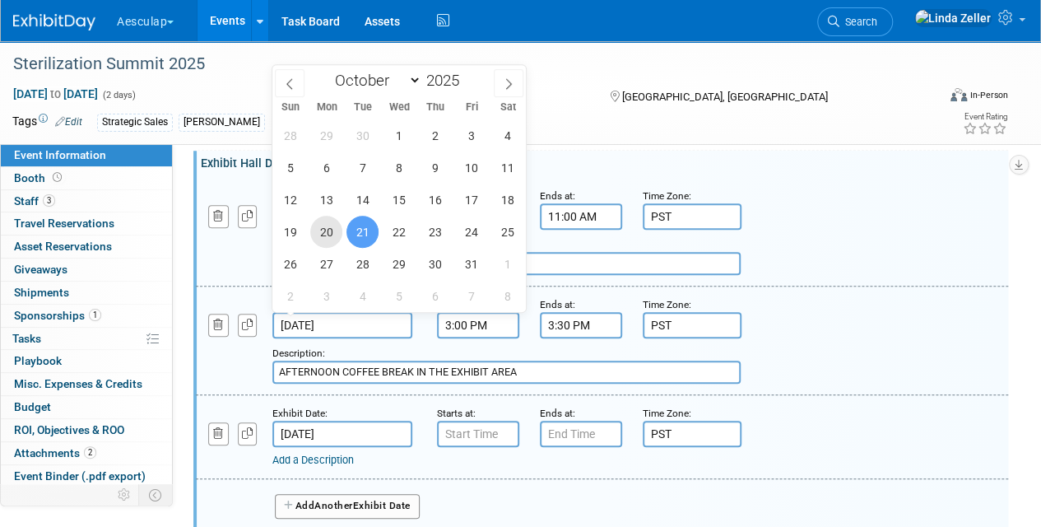
click at [316, 226] on span "20" at bounding box center [326, 232] width 32 height 32
type input "[DATE]"
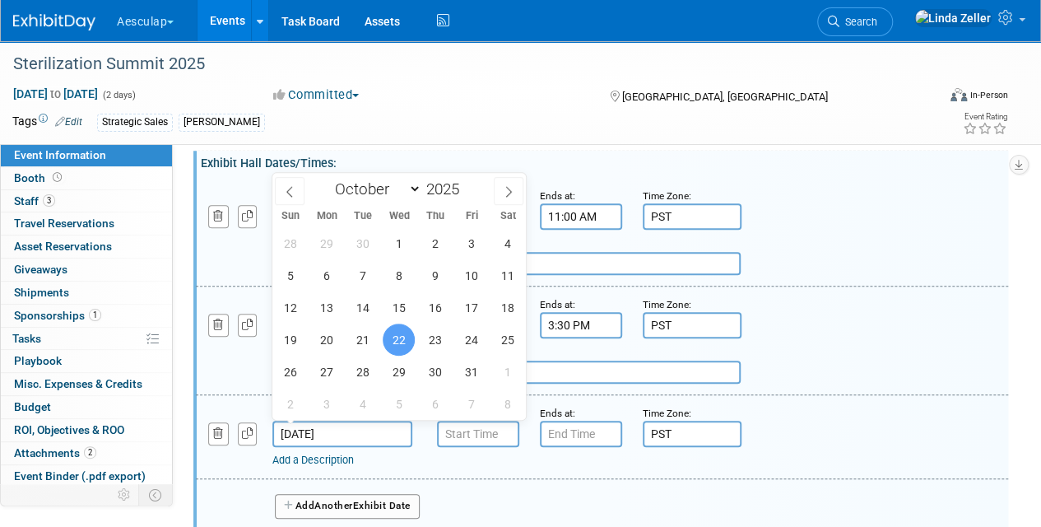
click at [323, 439] on input "[DATE]" at bounding box center [342, 434] width 140 height 26
click at [357, 336] on span "21" at bounding box center [363, 339] width 32 height 32
type input "[DATE]"
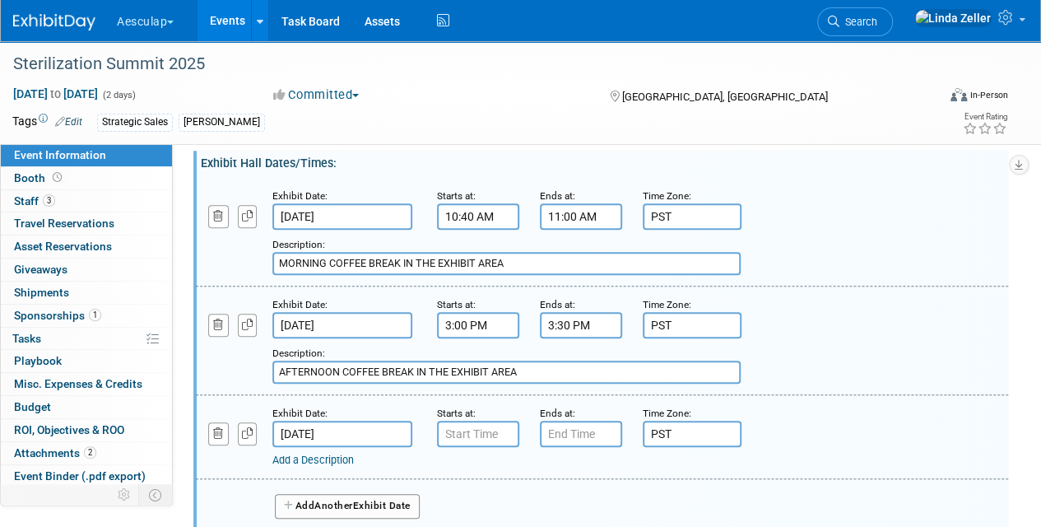
click at [293, 454] on link "Add a Description" at bounding box center [312, 460] width 81 height 12
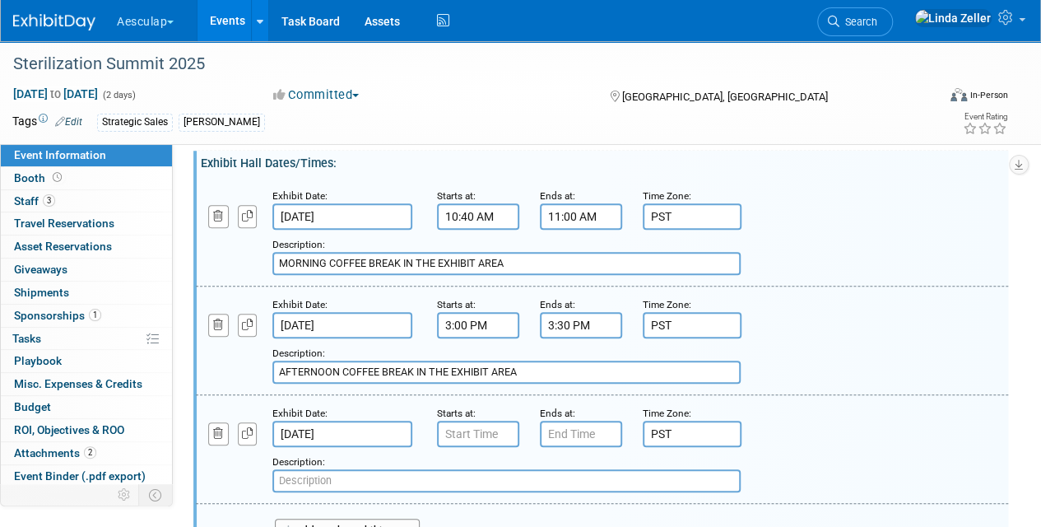
paste input "10:40 - 11:00 MORNING COFFEE BREAK IN THE EXHIBIT AREA"
type input "10:40 - 11:00 MORNING COFFEE BREAK IN THE EXHIBIT AREA"
click at [454, 435] on input "7:00 AM" at bounding box center [478, 434] width 82 height 26
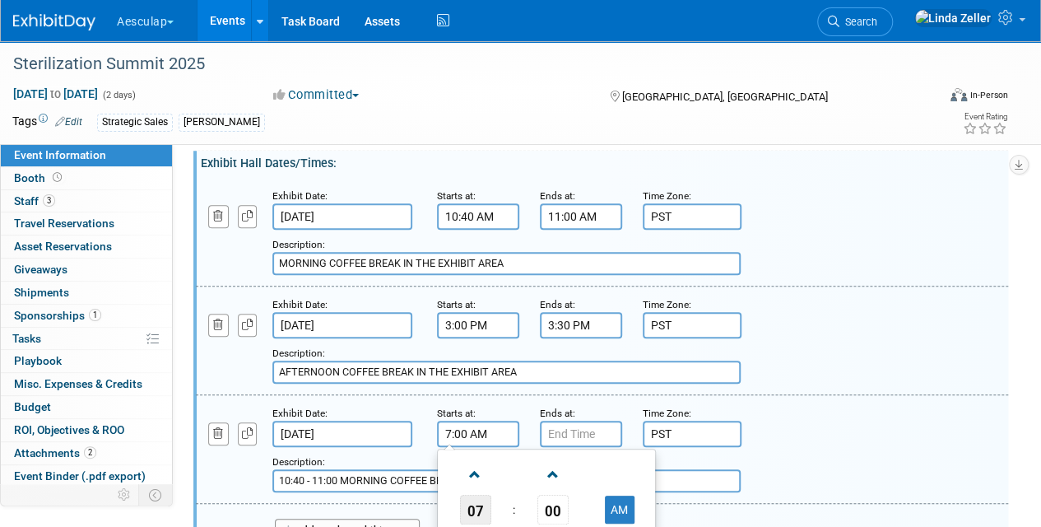
click at [486, 514] on span "07" at bounding box center [475, 510] width 31 height 30
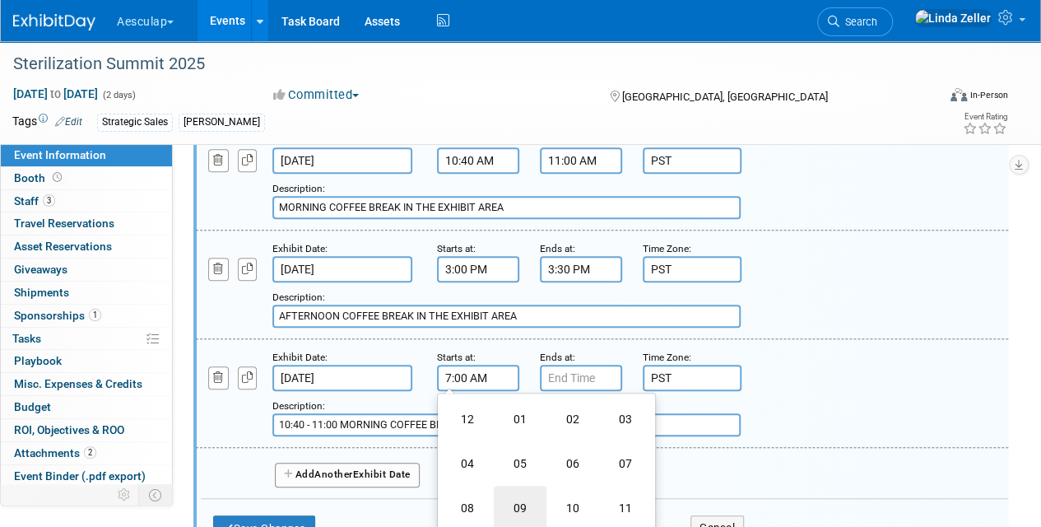
scroll to position [412, 0]
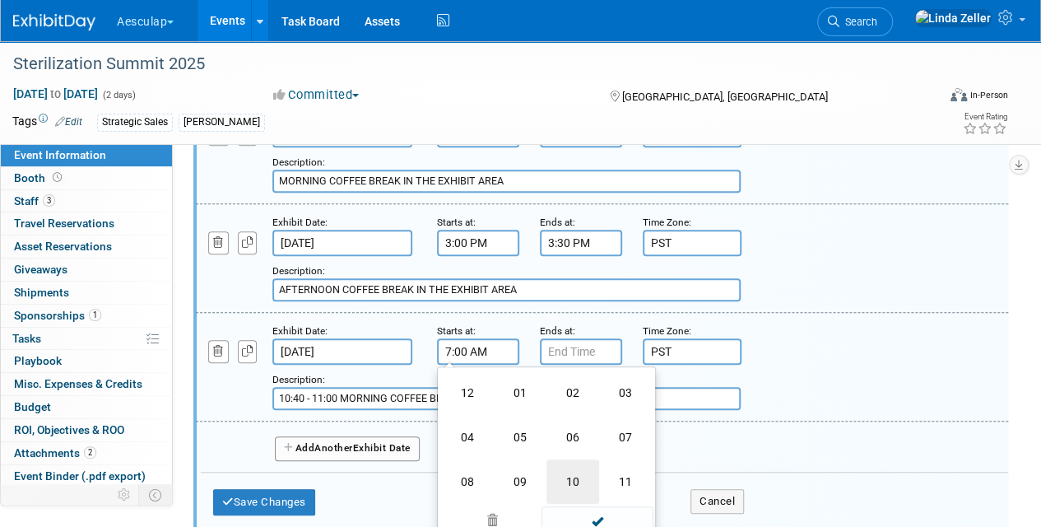
click at [575, 477] on td "10" at bounding box center [573, 481] width 53 height 44
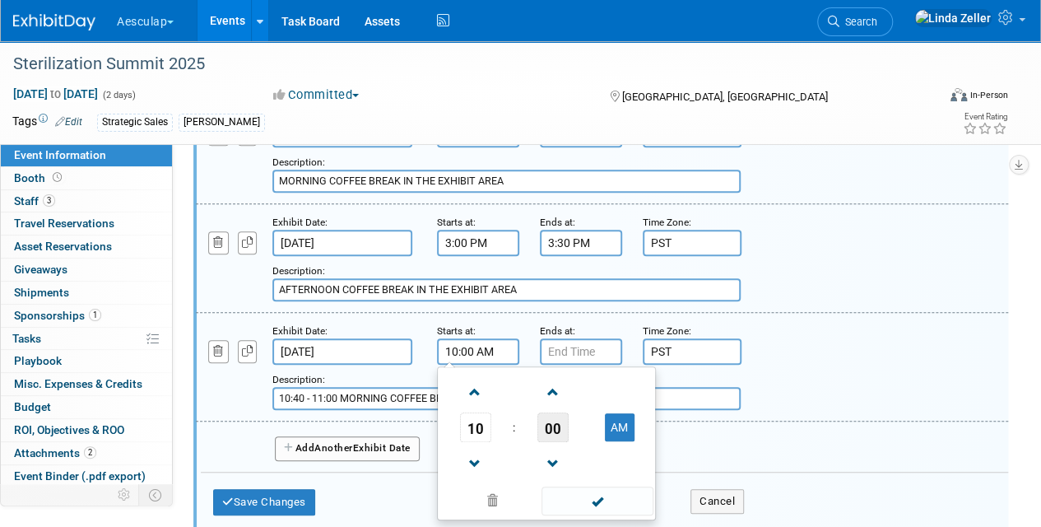
click at [547, 428] on span "00" at bounding box center [552, 427] width 31 height 30
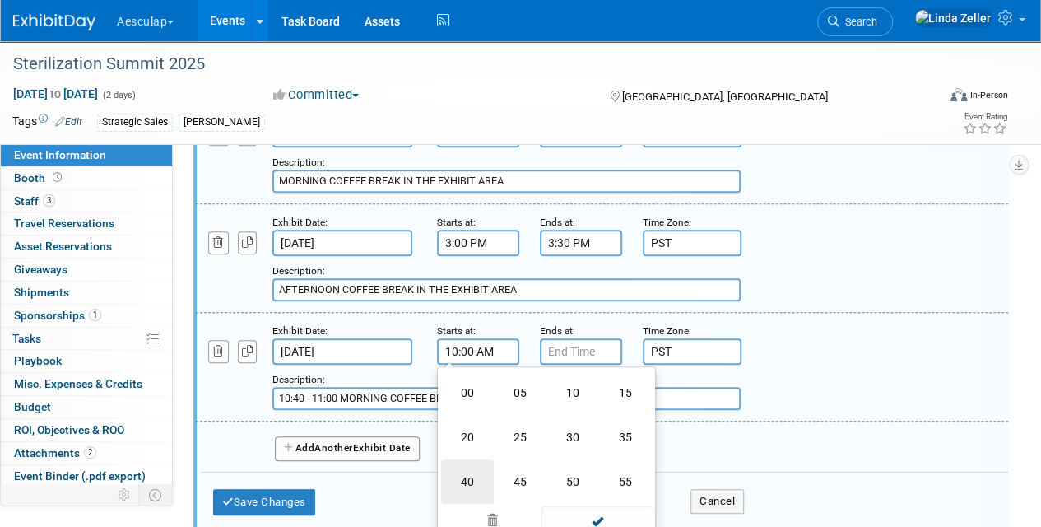
click at [461, 472] on td "40" at bounding box center [467, 481] width 53 height 44
type input "10:40 AM"
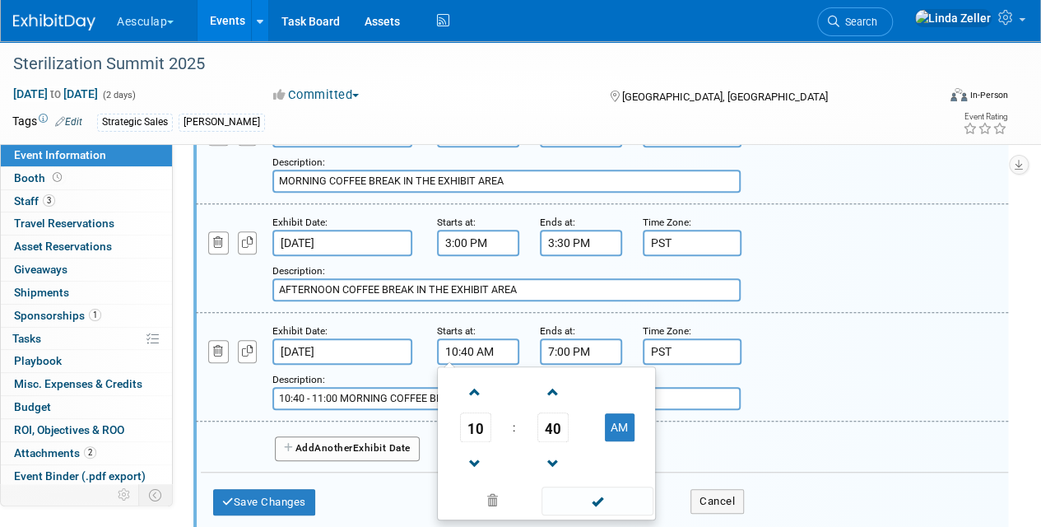
click at [553, 347] on input "7:00 PM" at bounding box center [581, 351] width 82 height 26
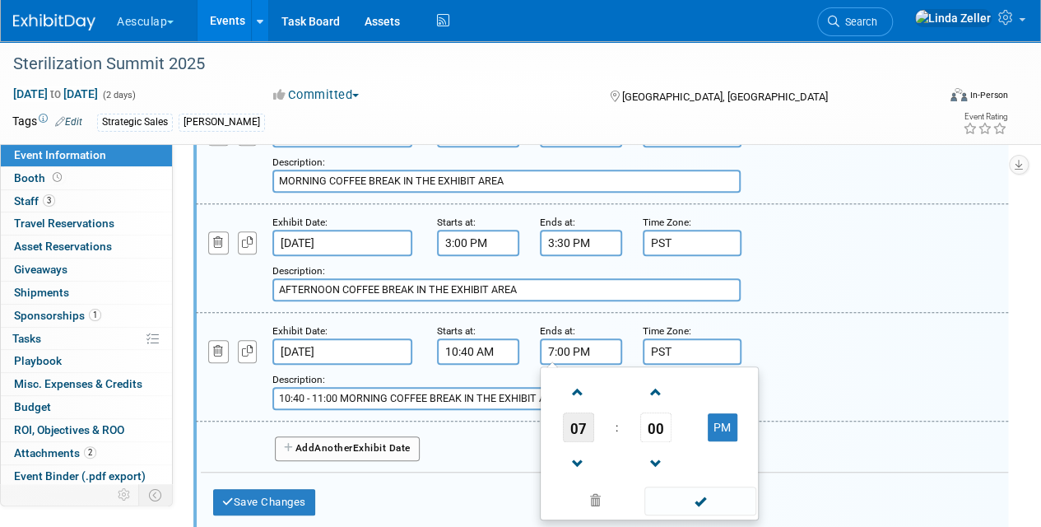
click at [572, 421] on span "07" at bounding box center [578, 427] width 31 height 30
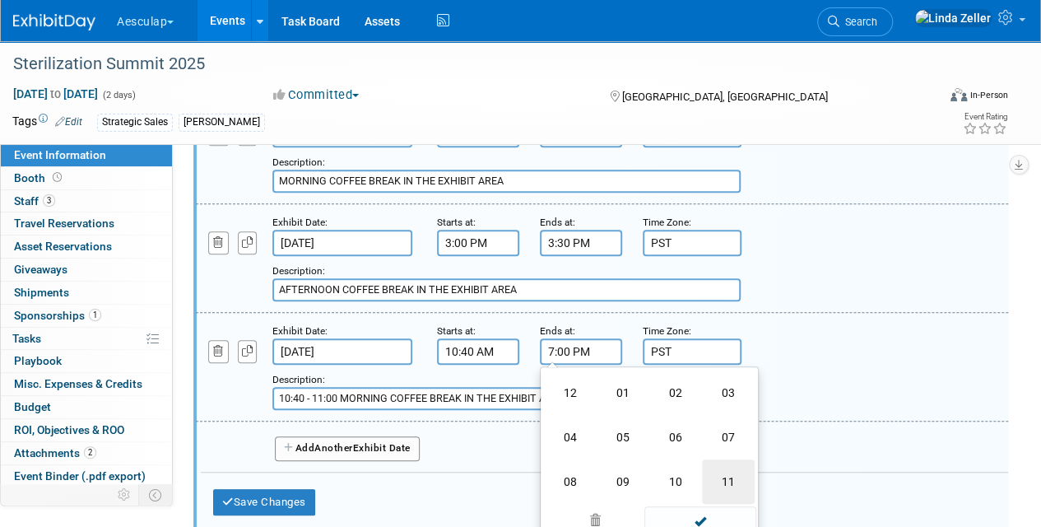
click at [724, 472] on td "11" at bounding box center [728, 481] width 53 height 44
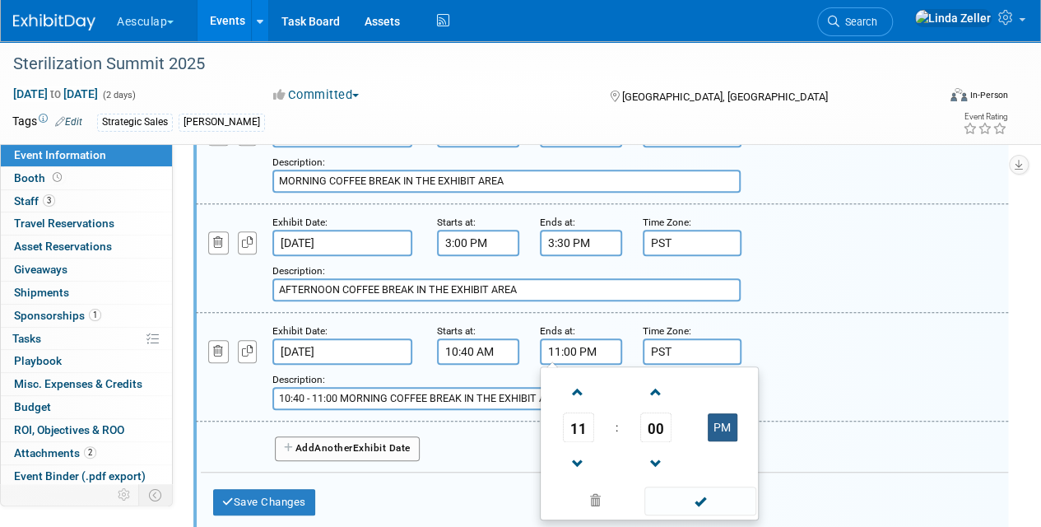
click at [720, 428] on button "PM" at bounding box center [723, 427] width 30 height 28
type input "11:00 AM"
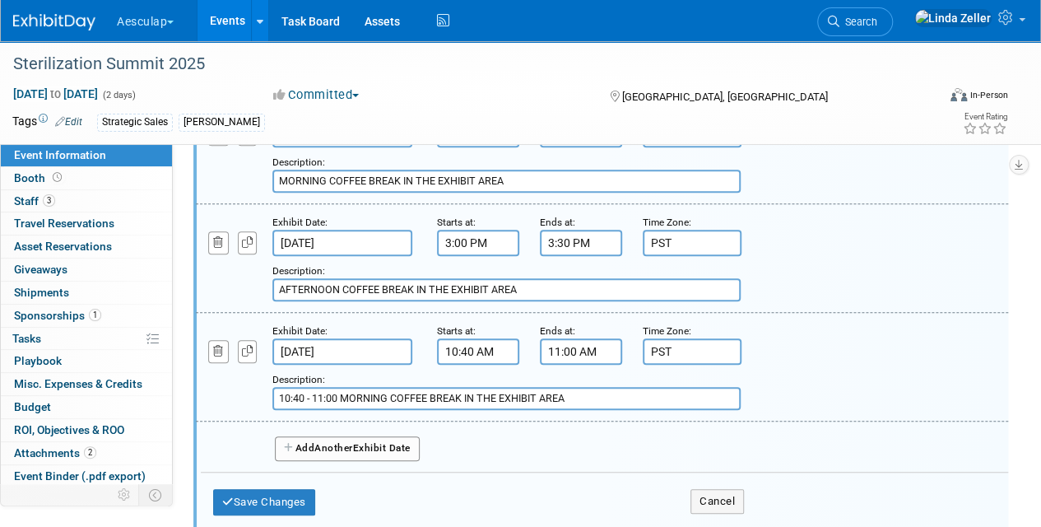
drag, startPoint x: 340, startPoint y: 394, endPoint x: 252, endPoint y: 395, distance: 88.1
click at [252, 395] on div "Add a Description Description: 10:40 - 11:00 MORNING COFFEE BREAK IN THE EXHIBI…" at bounding box center [533, 387] width 698 height 45
type input "MORNING COFFEE BREAK IN THE EXHIBIT AREA"
click at [278, 496] on button "Save Changes" at bounding box center [264, 502] width 102 height 26
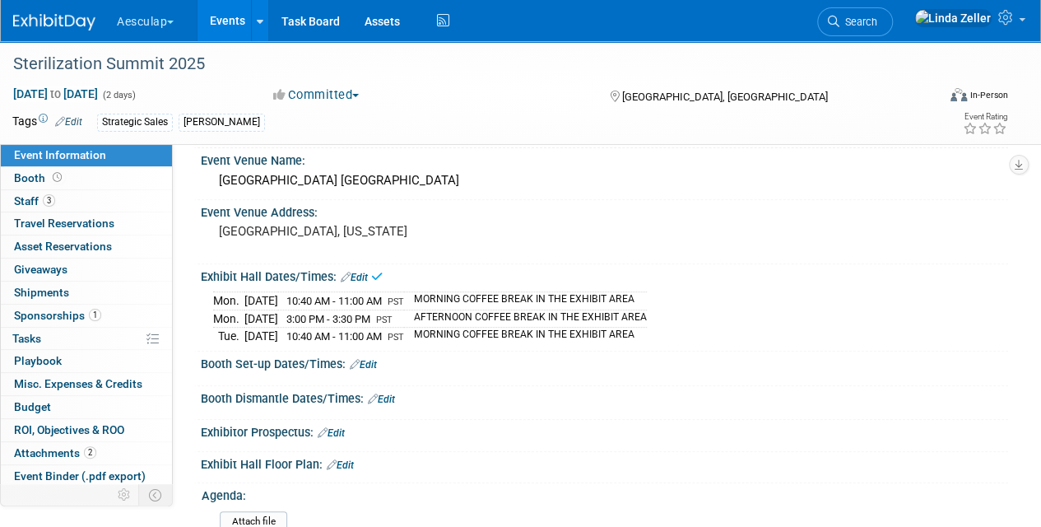
scroll to position [165, 0]
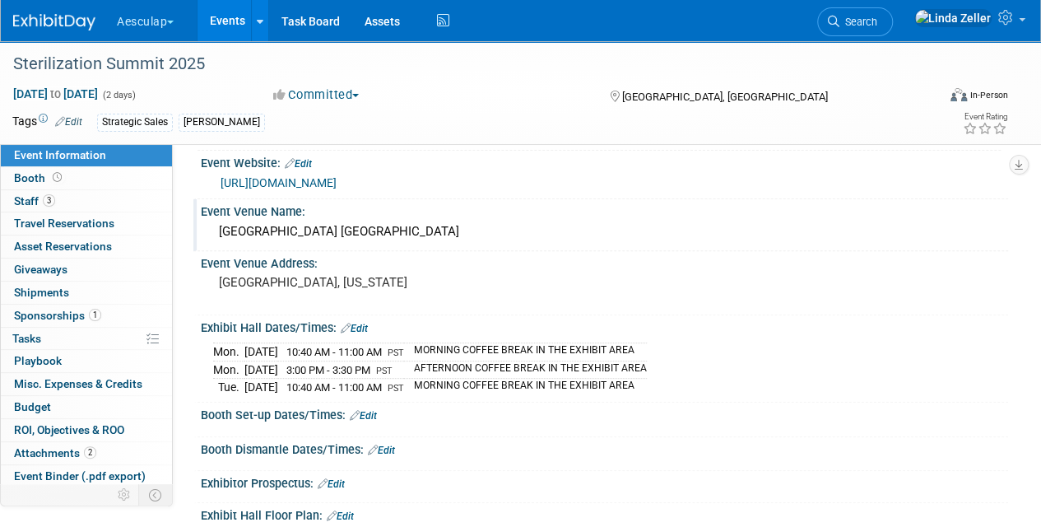
click at [304, 214] on div "Event Venue Name:" at bounding box center [604, 209] width 807 height 21
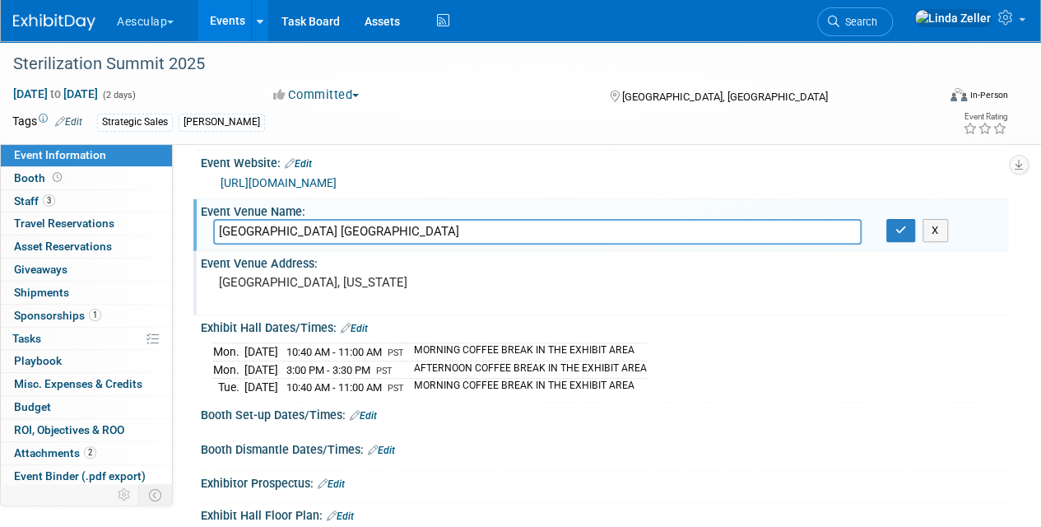
click at [328, 290] on div "[GEOGRAPHIC_DATA], [US_STATE]" at bounding box center [369, 290] width 312 height 38
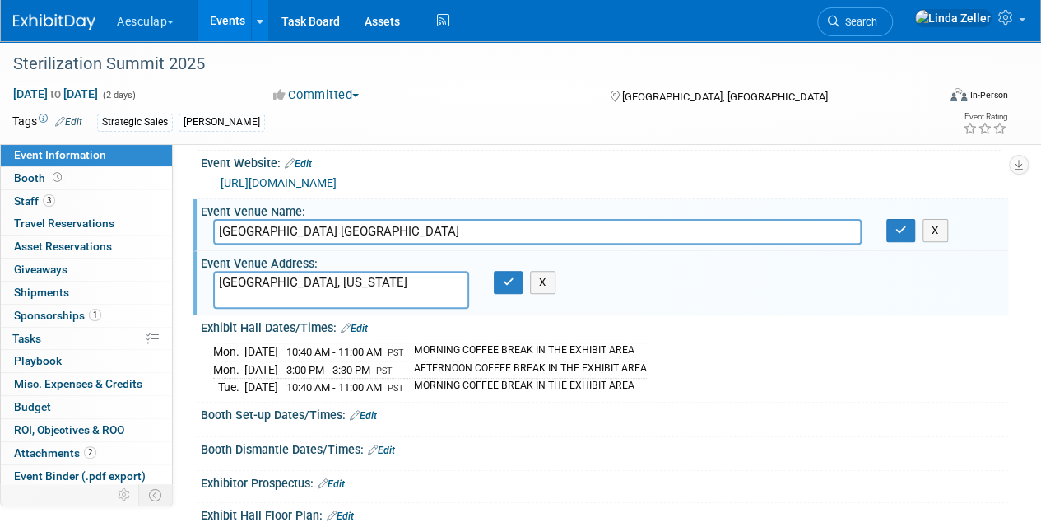
click at [216, 283] on textarea "[GEOGRAPHIC_DATA], [US_STATE]" at bounding box center [341, 290] width 256 height 38
type textarea "[GEOGRAPHIC_DATA], [US_STATE]"
click at [328, 229] on input "[GEOGRAPHIC_DATA] [GEOGRAPHIC_DATA]" at bounding box center [537, 232] width 649 height 26
type input "Hotel Fera [GEOGRAPHIC_DATA], a Doubletree by [PERSON_NAME]"
click at [237, 281] on textarea "[GEOGRAPHIC_DATA], [US_STATE]" at bounding box center [341, 290] width 256 height 38
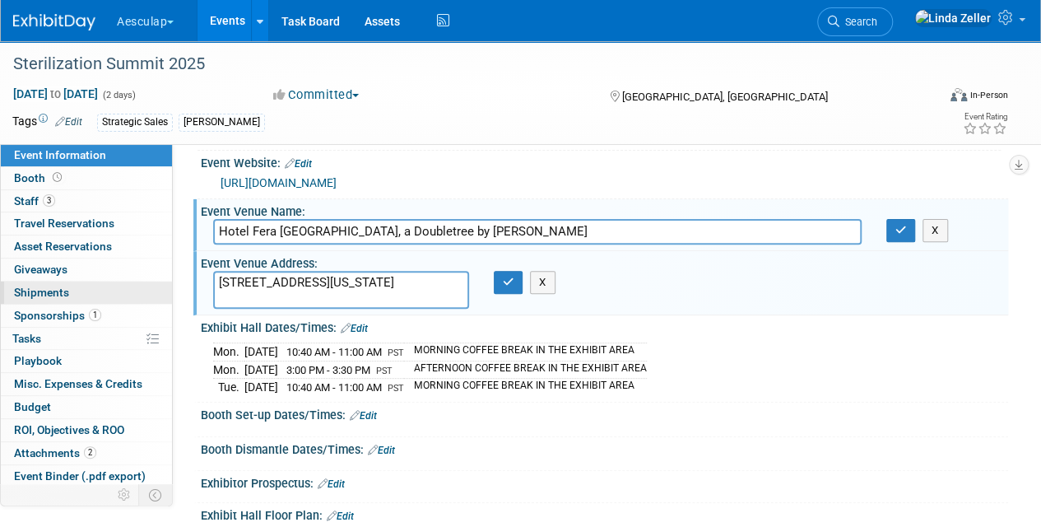
drag, startPoint x: 328, startPoint y: 293, endPoint x: 151, endPoint y: 290, distance: 177.0
click at [151, 290] on div "Event Information Event Info Booth Booth 3 Staff 3 Staff 0 Travel Reservations …" at bounding box center [520, 402] width 1041 height 1050
click at [293, 292] on textarea "[STREET_ADDRESS]" at bounding box center [341, 290] width 256 height 38
type textarea "[STREET_ADDRESS]"
click at [512, 286] on button "button" at bounding box center [509, 282] width 30 height 23
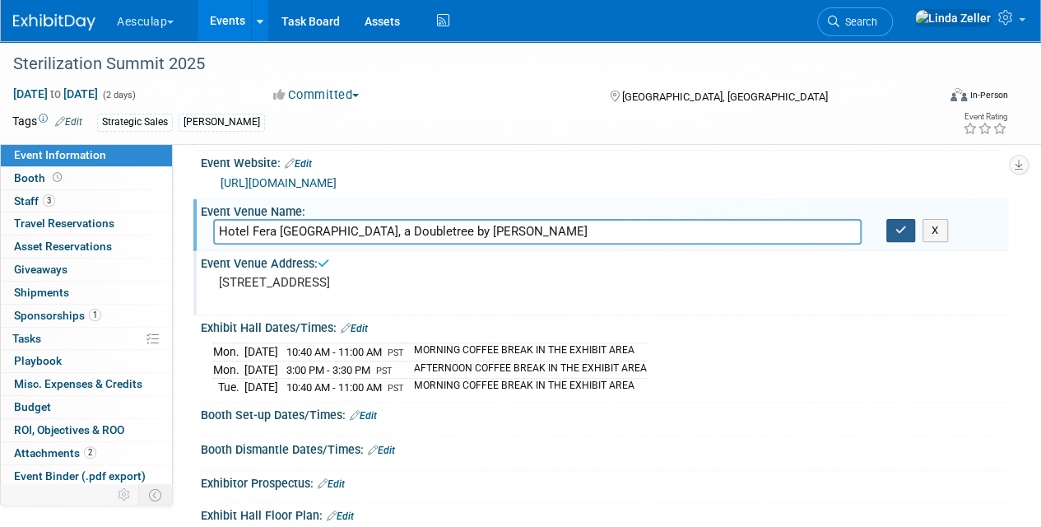
click at [889, 230] on button "button" at bounding box center [901, 230] width 30 height 23
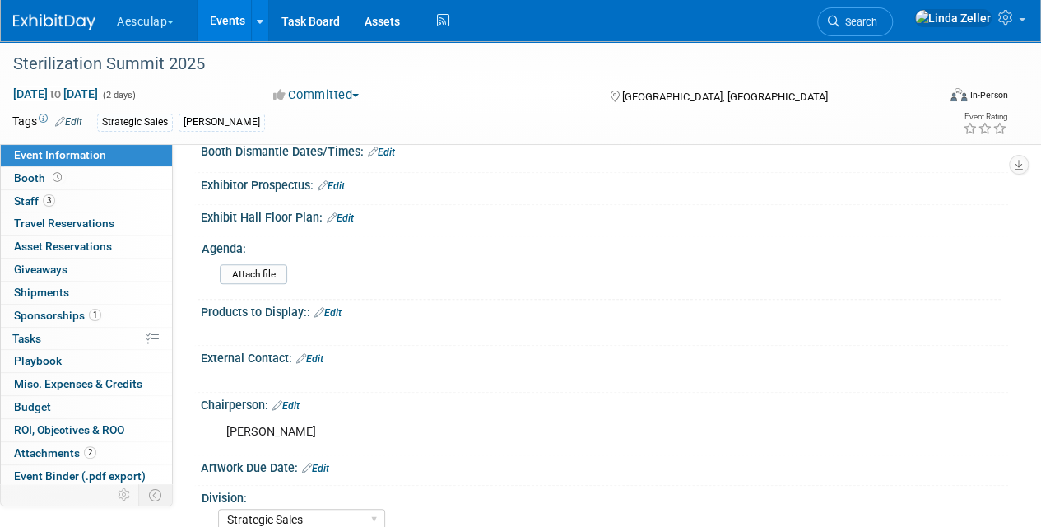
scroll to position [494, 0]
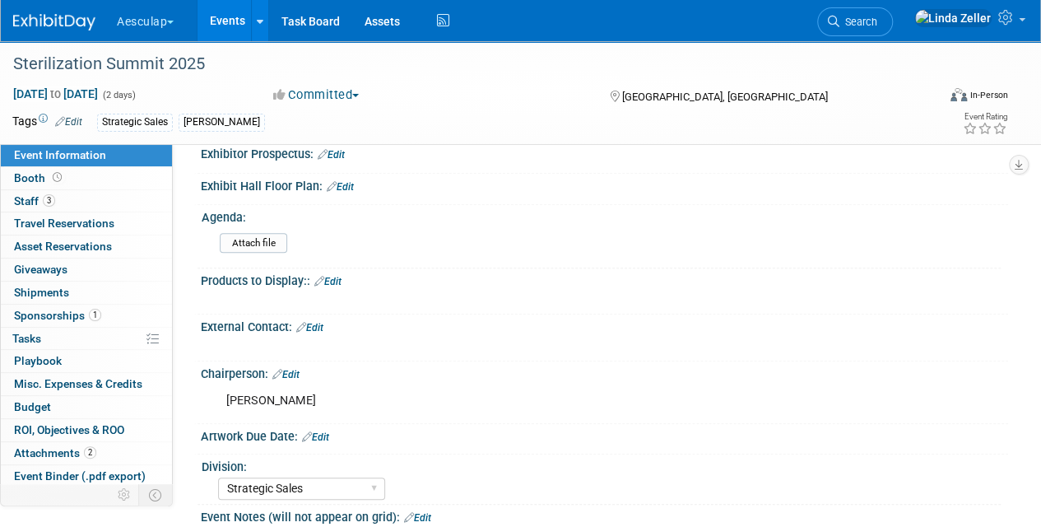
click at [318, 322] on link "Edit" at bounding box center [309, 328] width 27 height 12
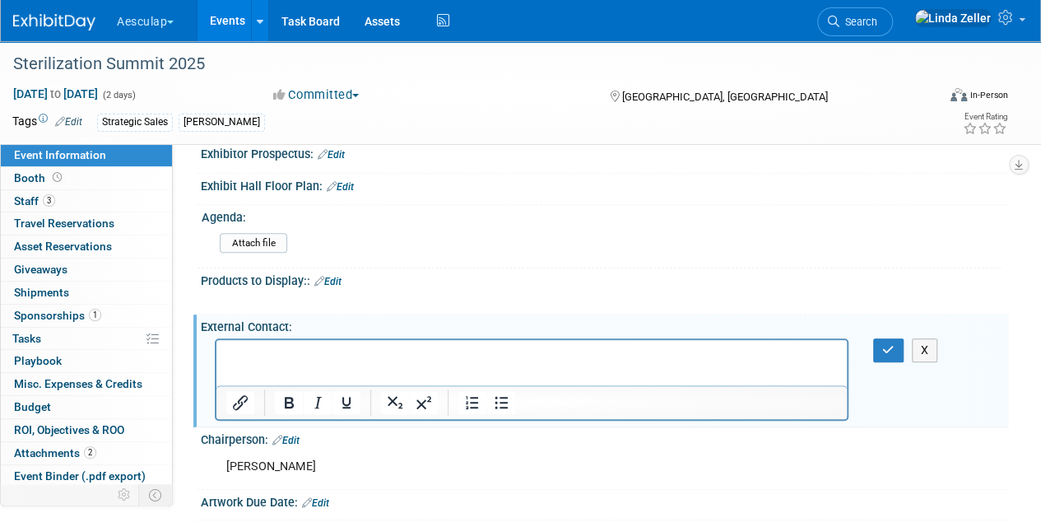
scroll to position [0, 0]
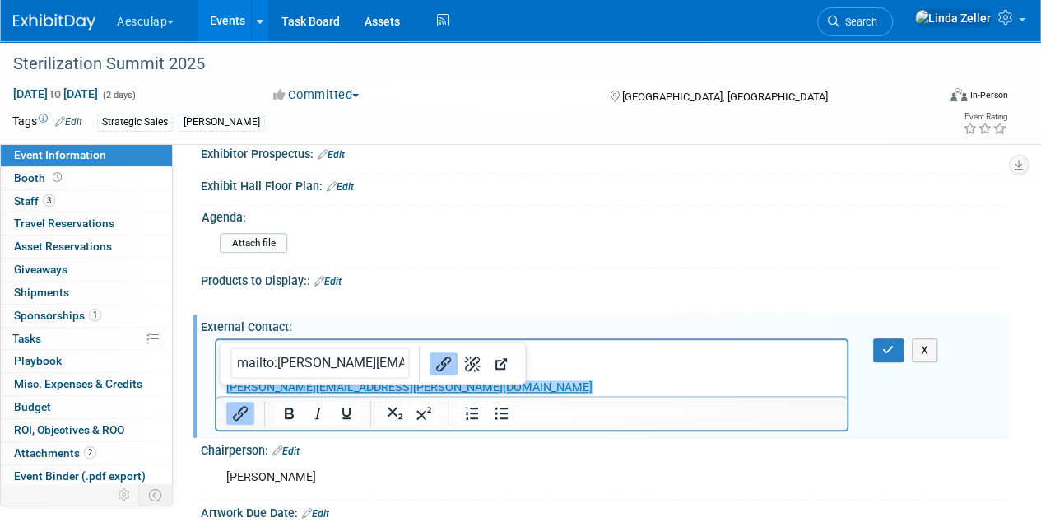
click at [366, 384] on p "[PERSON_NAME][EMAIL_ADDRESS][PERSON_NAME][DOMAIN_NAME]﻿" at bounding box center [532, 387] width 612 height 16
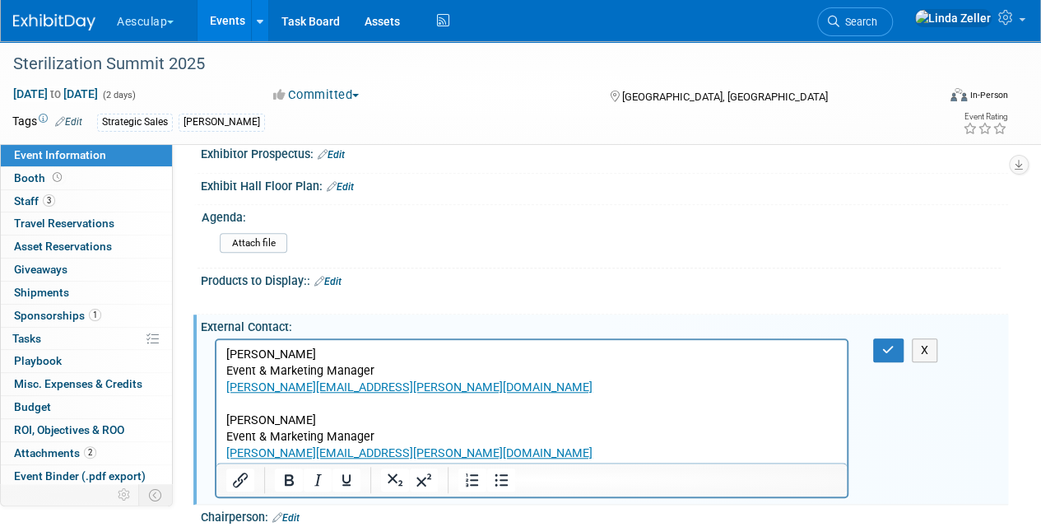
click at [370, 455] on p "[PERSON_NAME][EMAIL_ADDRESS][PERSON_NAME][DOMAIN_NAME]" at bounding box center [532, 452] width 612 height 16
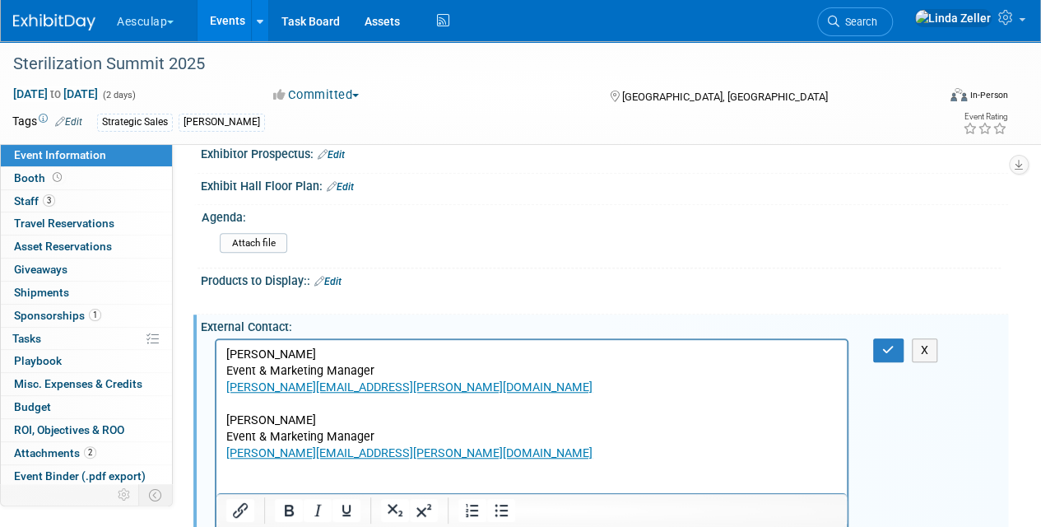
scroll to position [522, 0]
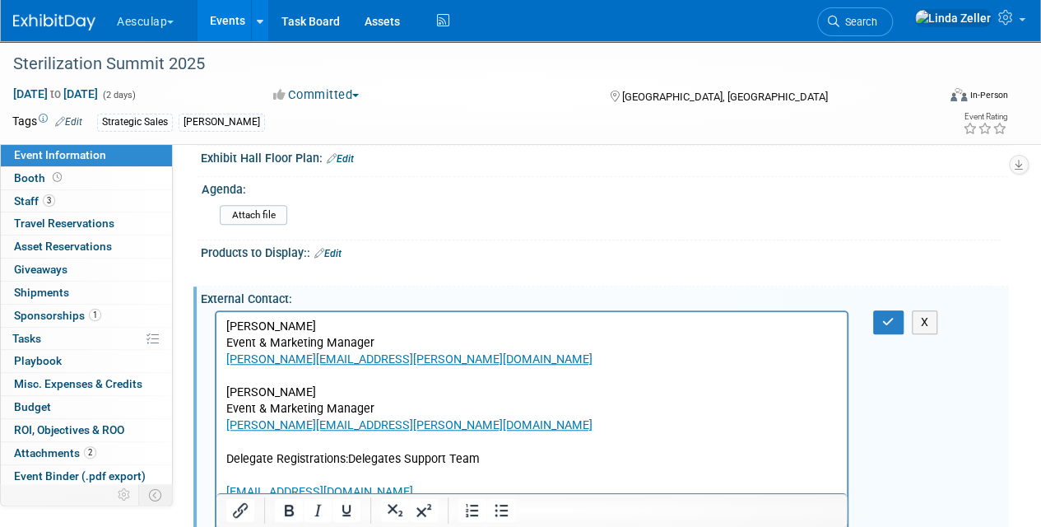
click at [249, 471] on p "Rich Text Area. Press ALT-0 for help." at bounding box center [532, 475] width 612 height 16
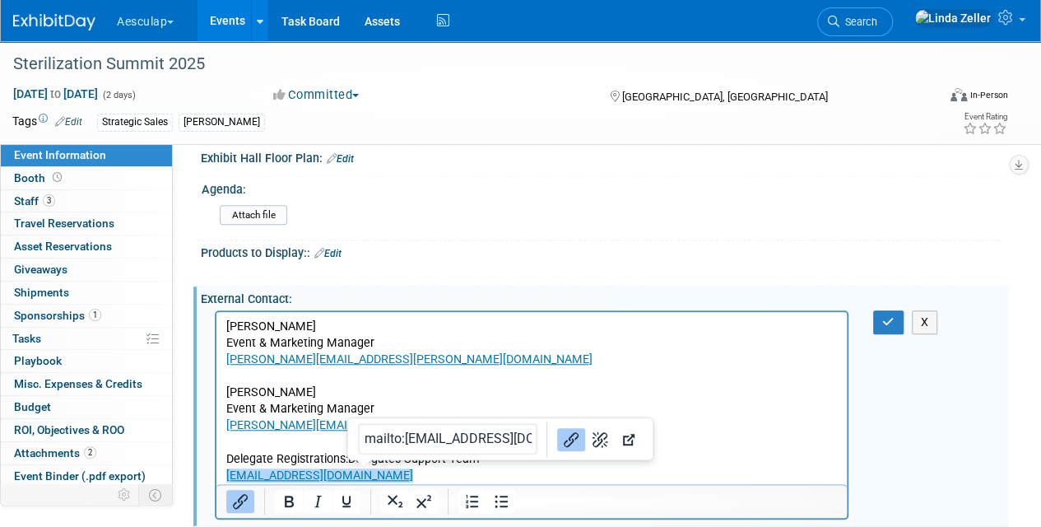
click at [356, 477] on p "[EMAIL_ADDRESS][DOMAIN_NAME]﻿" at bounding box center [532, 475] width 612 height 16
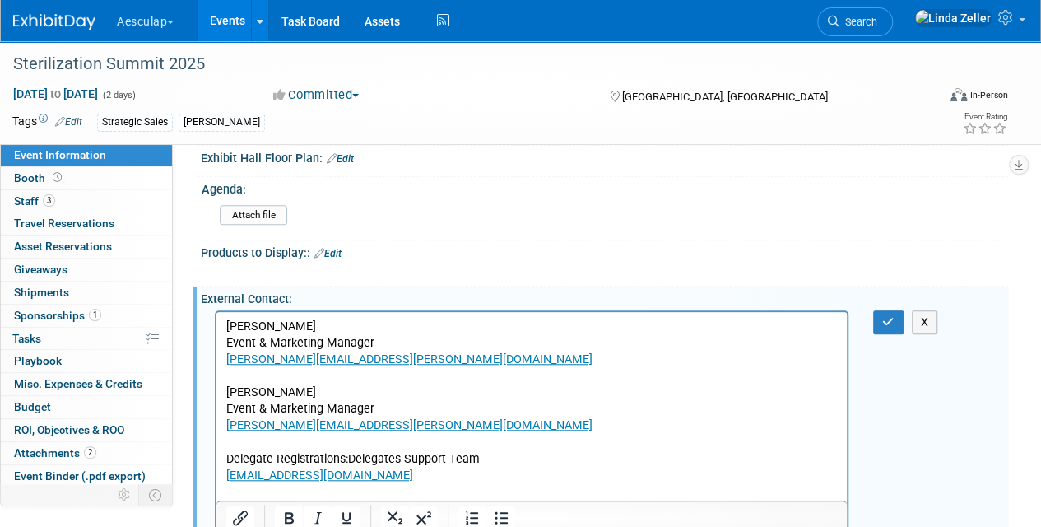
scroll to position [523, 0]
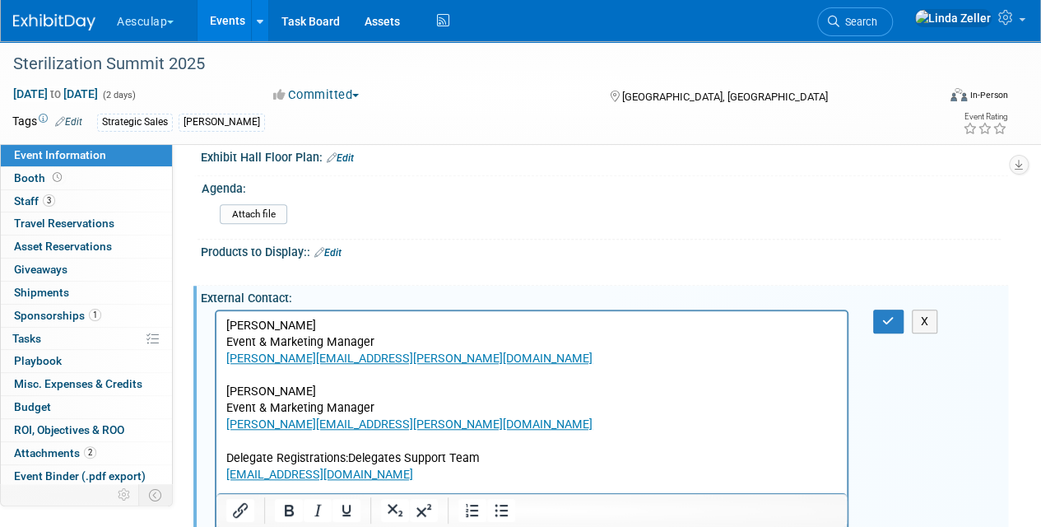
click at [359, 482] on p "Rich Text Area. Press ALT-0 for help." at bounding box center [532, 490] width 612 height 16
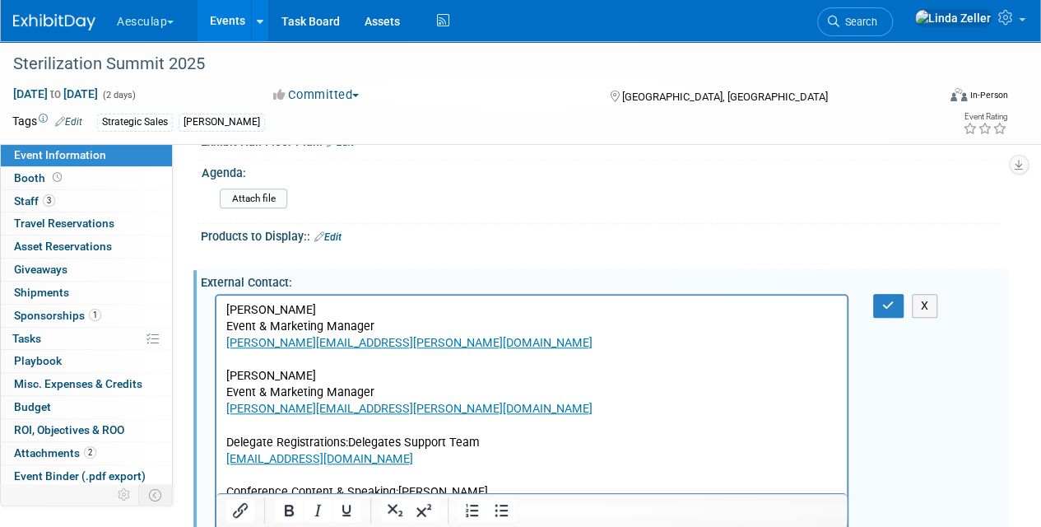
scroll to position [571, 0]
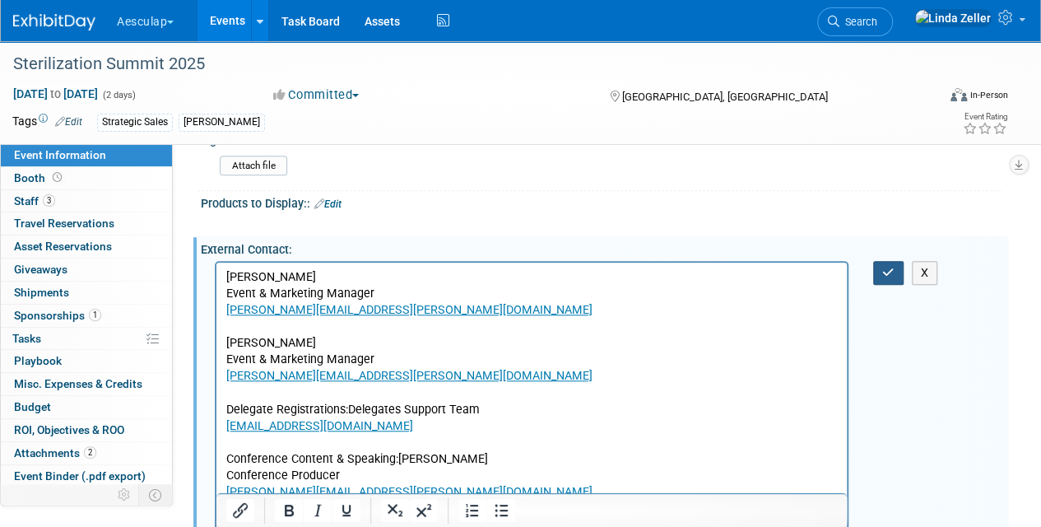
click at [890, 267] on icon "button" at bounding box center [888, 273] width 12 height 12
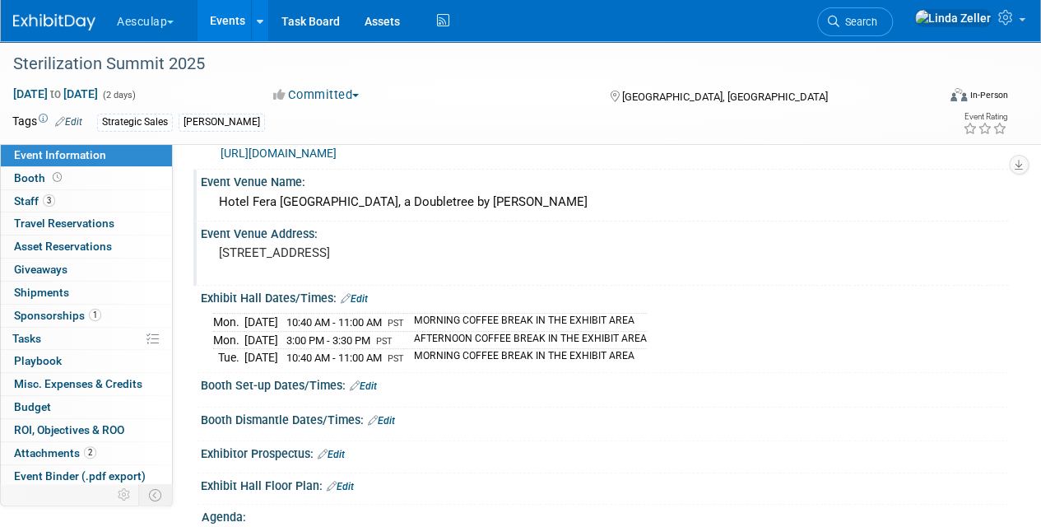
scroll to position [160, 0]
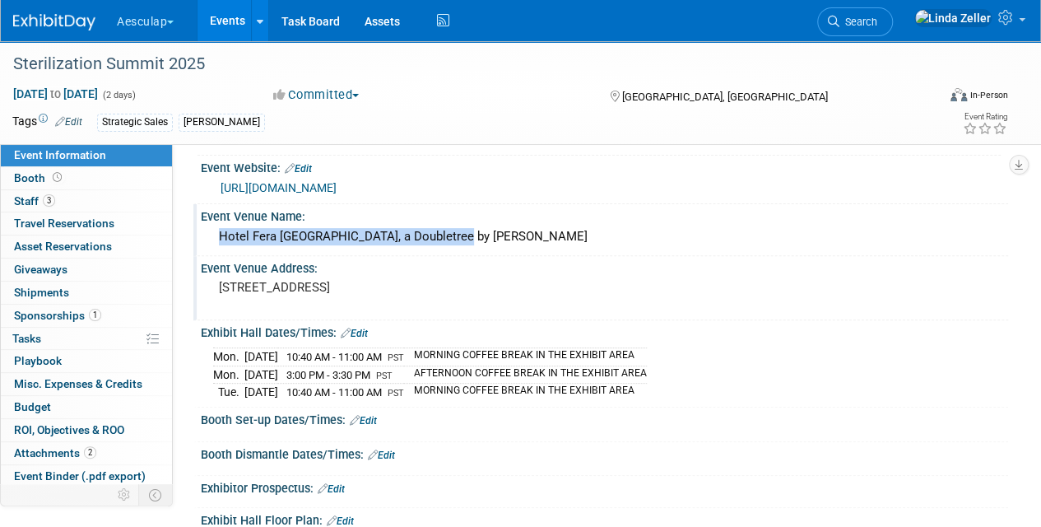
drag, startPoint x: 216, startPoint y: 234, endPoint x: 467, endPoint y: 242, distance: 251.2
click at [467, 242] on div "Hotel Fera [GEOGRAPHIC_DATA], a Doubletree by [PERSON_NAME]" at bounding box center [604, 237] width 783 height 26
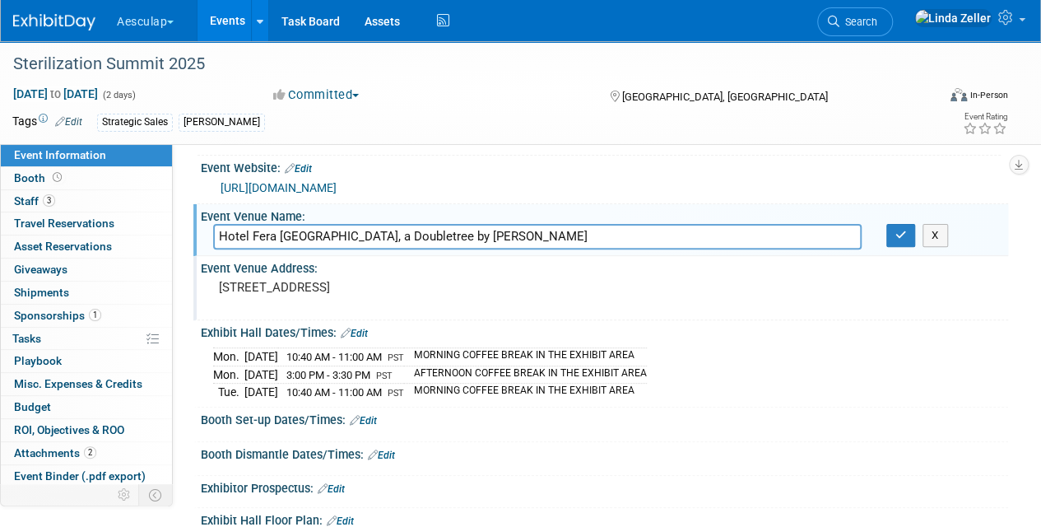
drag, startPoint x: 467, startPoint y: 242, endPoint x: 209, endPoint y: 253, distance: 257.9
click at [296, 254] on div "Event Venue Name: [GEOGRAPHIC_DATA], a Doubletree by [PERSON_NAME] [GEOGRAPHIC_…" at bounding box center [600, 230] width 815 height 52
click at [42, 216] on span "Travel Reservations 0" at bounding box center [64, 222] width 100 height 13
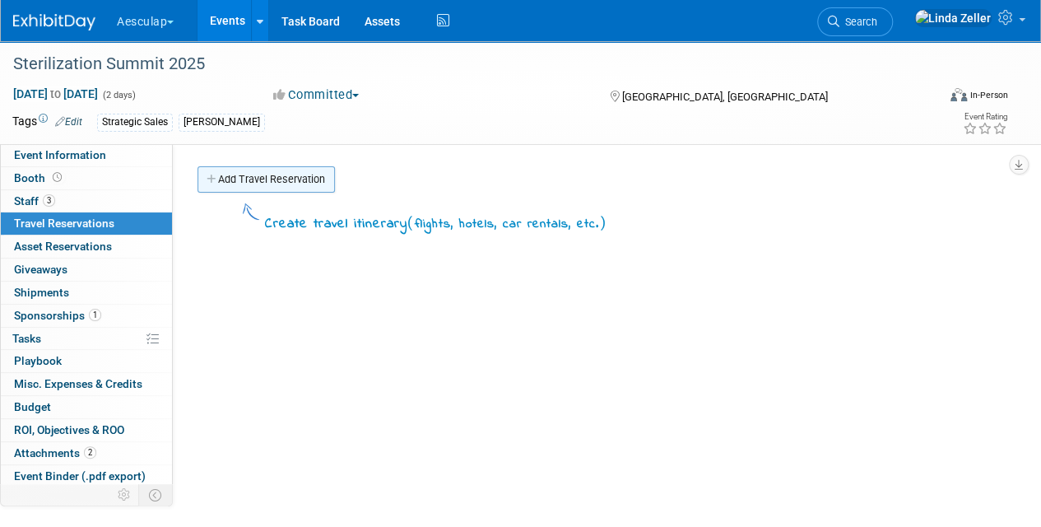
click at [259, 183] on link "Add Travel Reservation" at bounding box center [266, 179] width 137 height 26
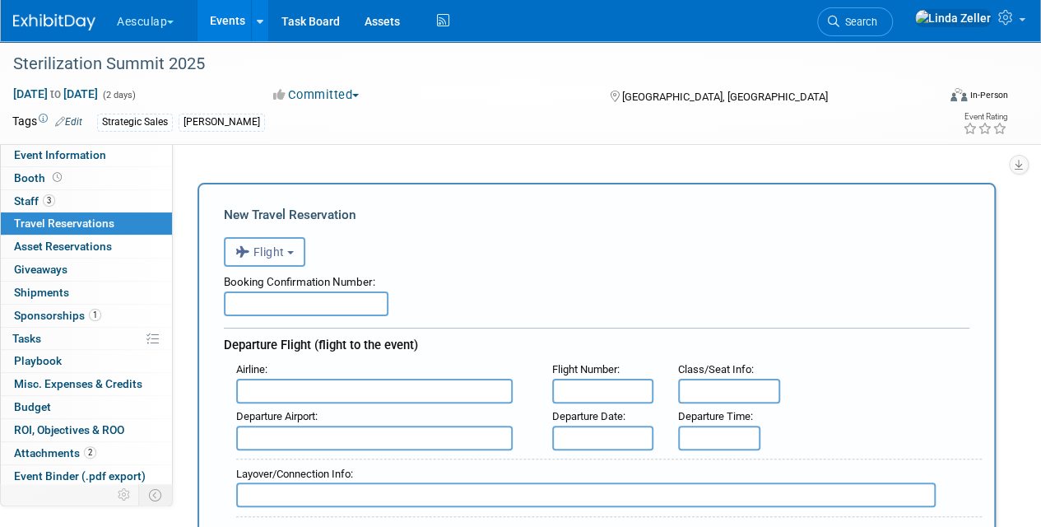
click at [258, 255] on span "Flight" at bounding box center [259, 251] width 49 height 13
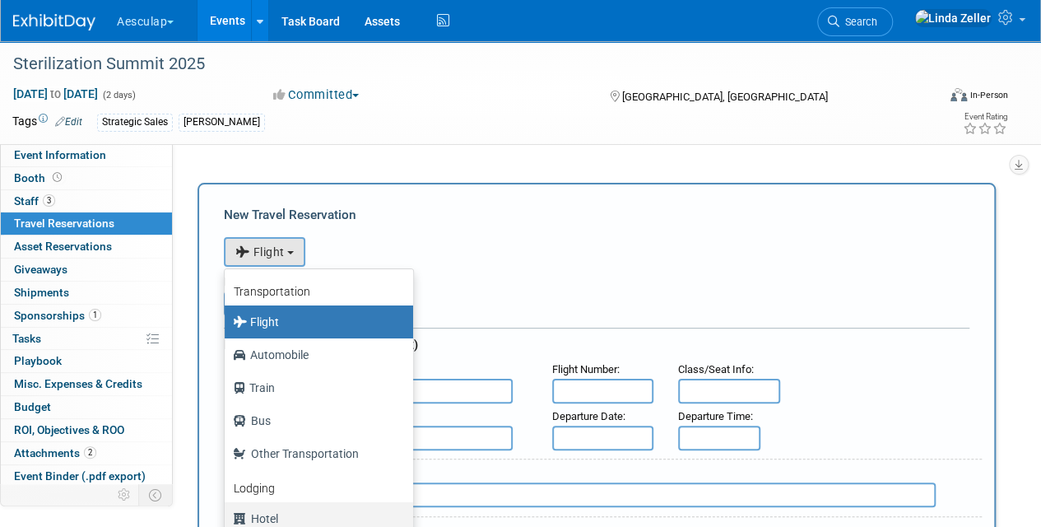
click at [263, 510] on label "Hotel" at bounding box center [315, 518] width 164 height 26
click at [227, 511] on input "Hotel" at bounding box center [221, 516] width 11 height 11
select select "6"
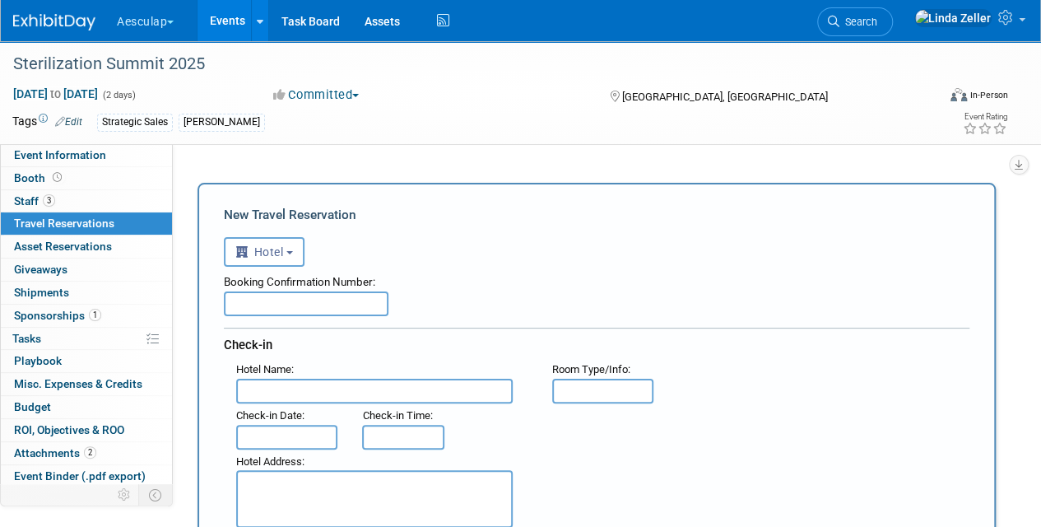
click at [270, 471] on textarea at bounding box center [374, 499] width 277 height 58
paste textarea "Conference Content & Speaking: [PERSON_NAME] Conference Producer Email [EMAIL_A…"
type textarea "Conference Content & Speaking: [PERSON_NAME] Conference Producer Email [EMAIL_A…"
click at [250, 389] on input "text" at bounding box center [374, 391] width 277 height 25
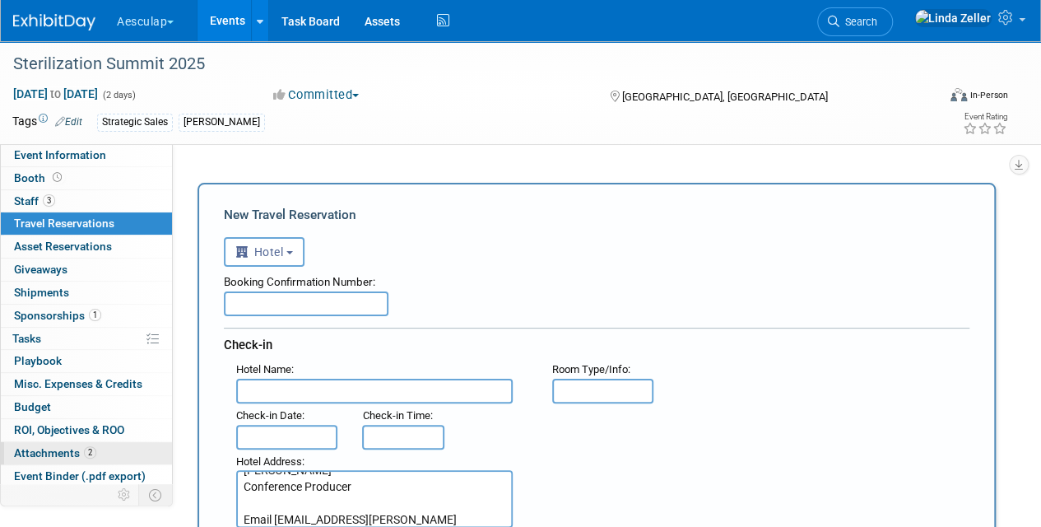
scroll to position [0, 0]
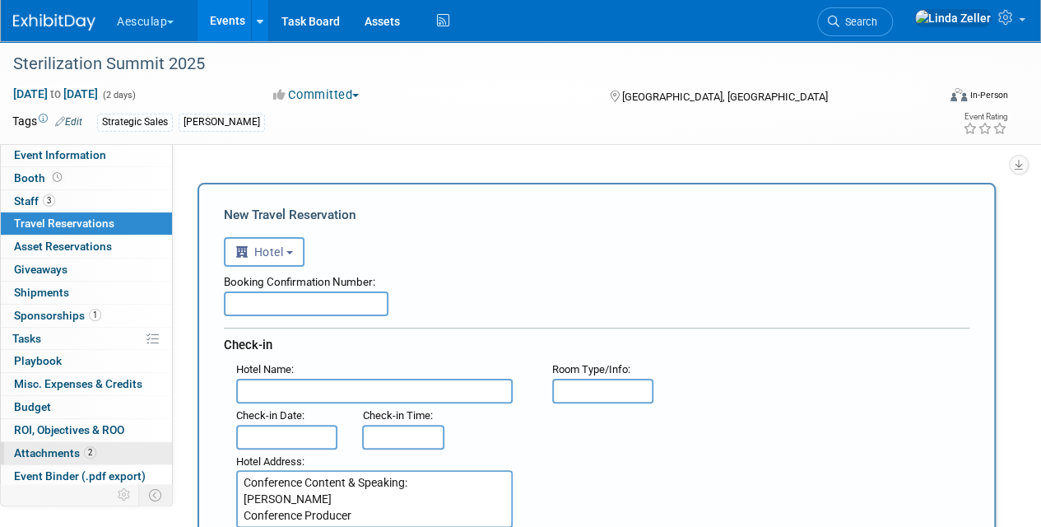
drag, startPoint x: 430, startPoint y: 519, endPoint x: 157, endPoint y: 442, distance: 283.8
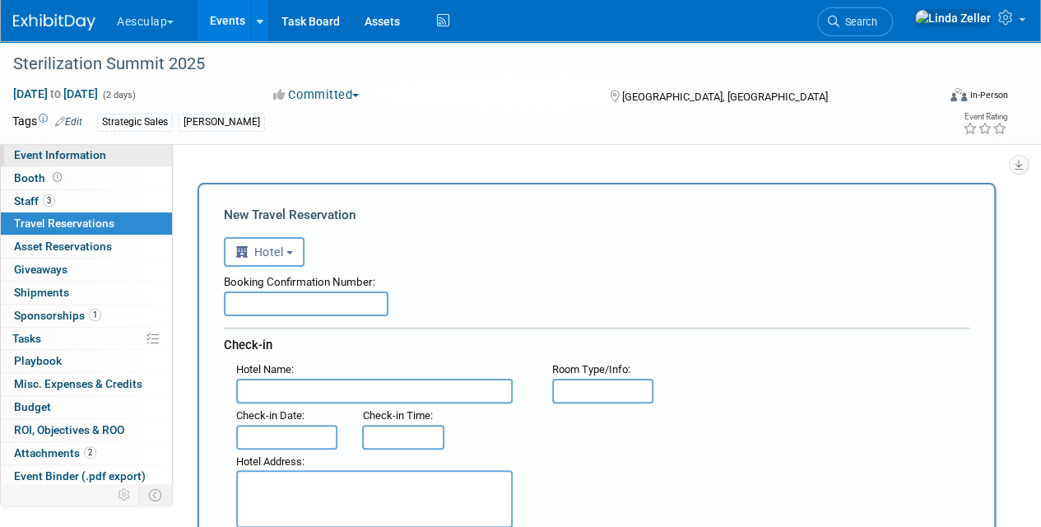
click at [38, 151] on span "Event Information" at bounding box center [60, 154] width 92 height 13
select select "Approved by Compliance"
select select "Strategic Sales"
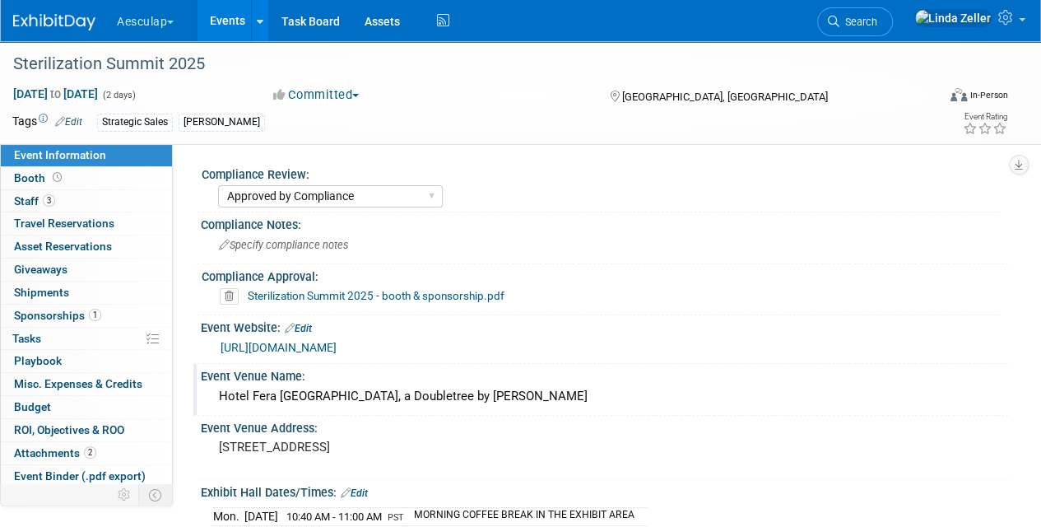
drag, startPoint x: 453, startPoint y: 395, endPoint x: 208, endPoint y: 392, distance: 244.5
click at [208, 392] on div "Hotel Fera [GEOGRAPHIC_DATA], a Doubletree by [PERSON_NAME]" at bounding box center [604, 397] width 807 height 27
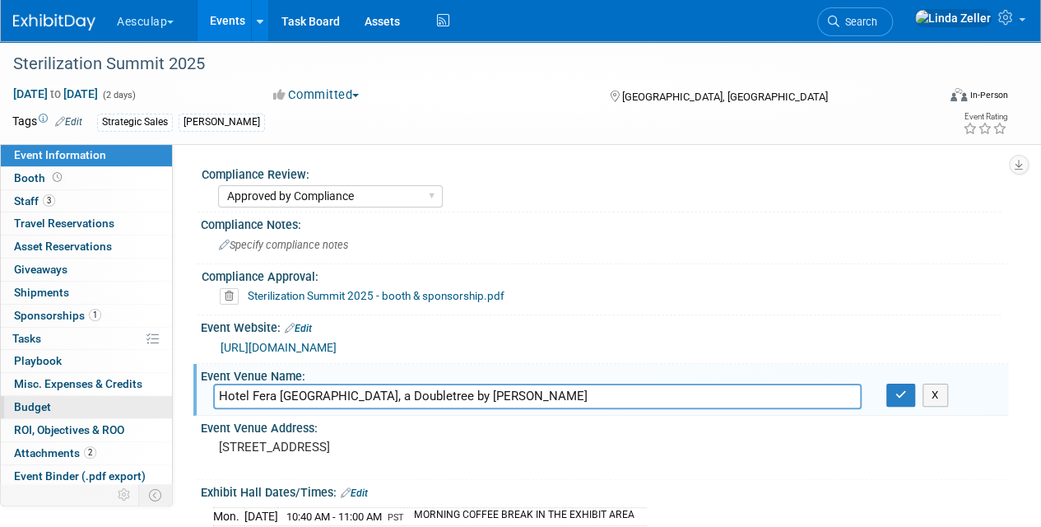
drag, startPoint x: 296, startPoint y: 398, endPoint x: 139, endPoint y: 400, distance: 157.2
click at [898, 397] on icon "button" at bounding box center [902, 394] width 12 height 11
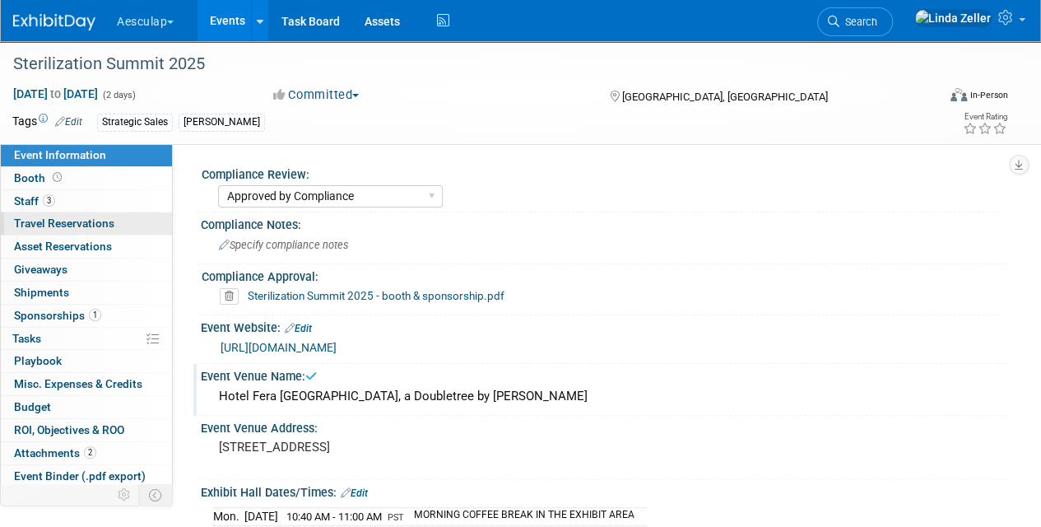
click at [16, 218] on span "Travel Reservations 0" at bounding box center [64, 222] width 100 height 13
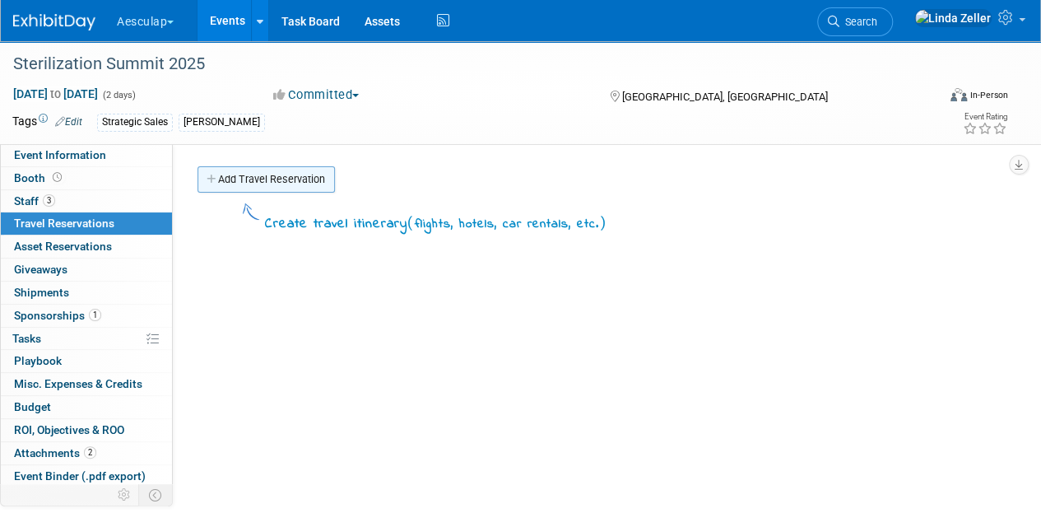
click at [264, 176] on link "Add Travel Reservation" at bounding box center [266, 179] width 137 height 26
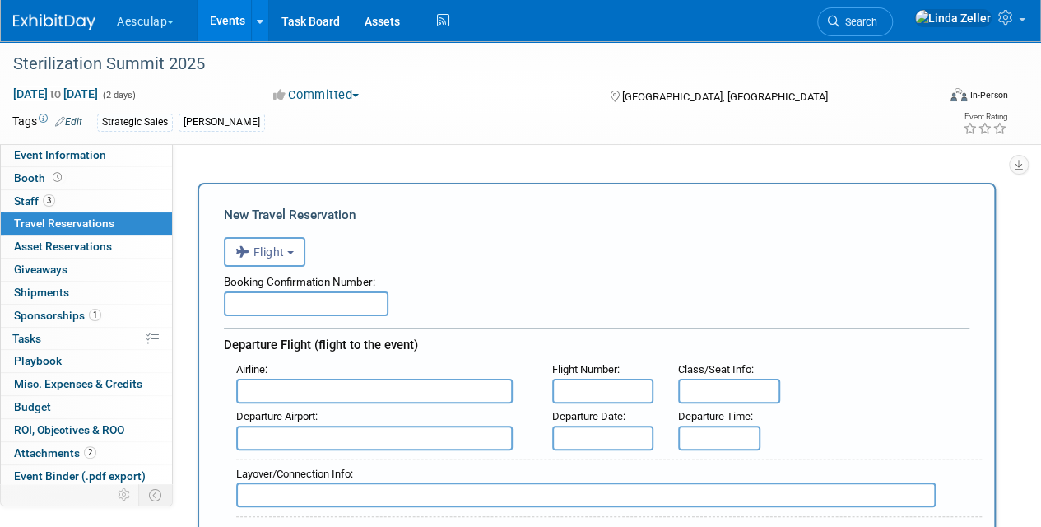
click at [250, 235] on div "<i class="fas fa-plane" style="padding: 6px 4px 6px 1px;"></i> Flight <i class=…" at bounding box center [597, 250] width 746 height 34
click at [250, 250] on icon "button" at bounding box center [244, 251] width 18 height 21
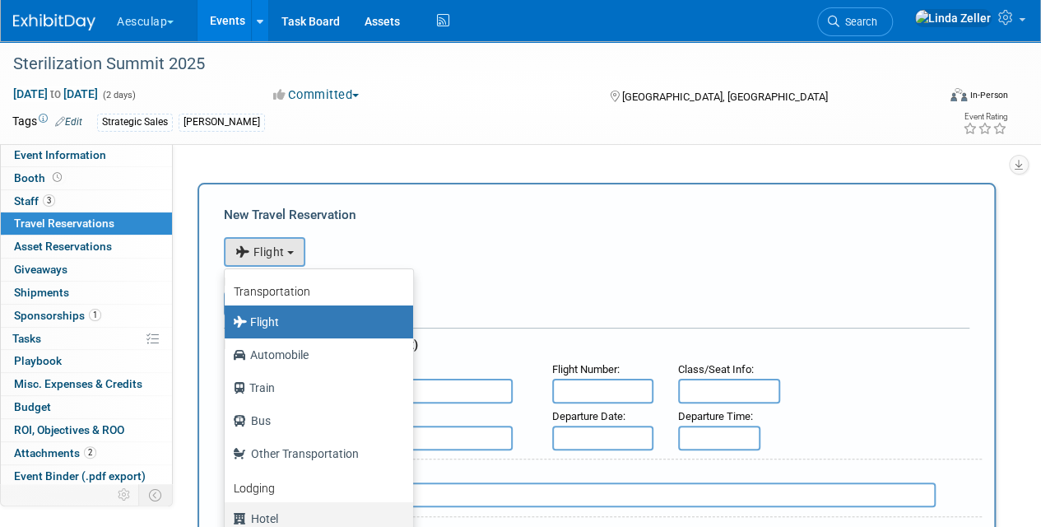
click at [270, 516] on label "Hotel" at bounding box center [315, 518] width 164 height 26
click at [227, 516] on input "Hotel" at bounding box center [221, 516] width 11 height 11
select select "6"
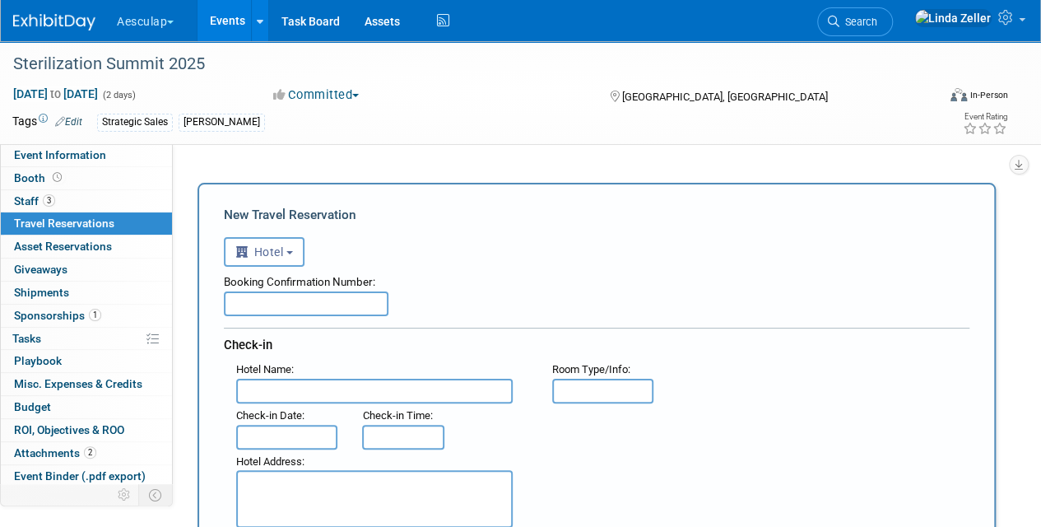
click at [262, 389] on input "text" at bounding box center [374, 391] width 277 height 25
paste input "Hotel Fera [GEOGRAPHIC_DATA], a Doubletree by [PERSON_NAME]"
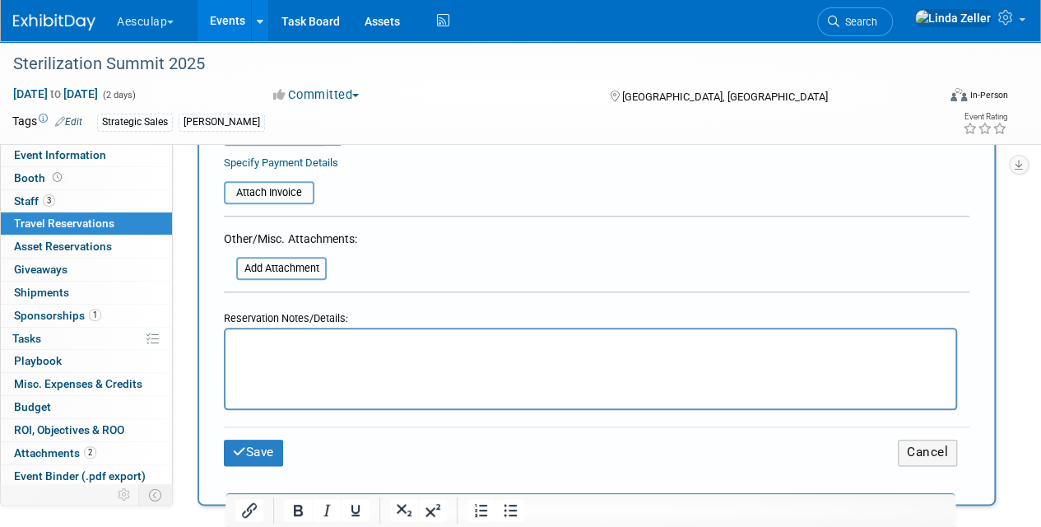
scroll to position [741, 0]
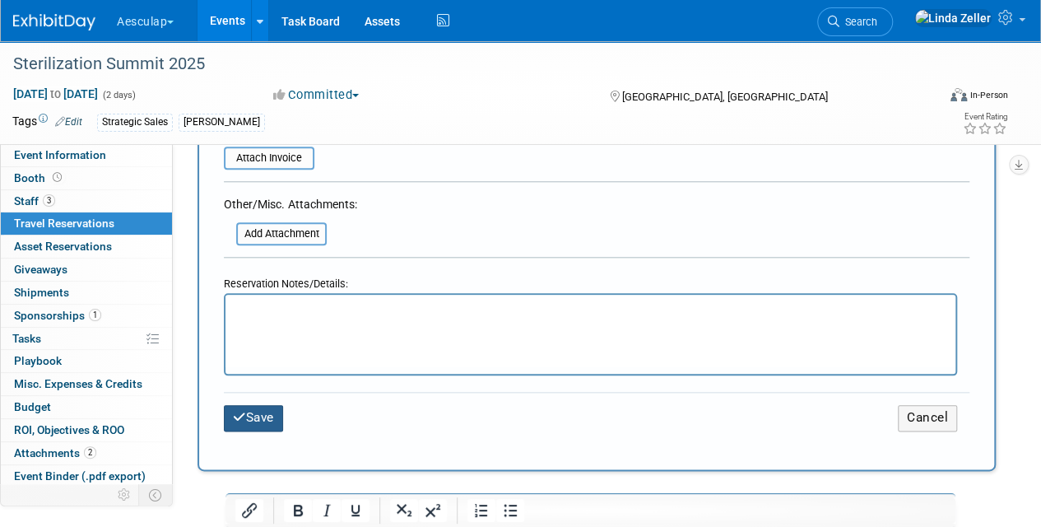
type input "Hotel Fera [GEOGRAPHIC_DATA], a Doubletree by [PERSON_NAME]"
click at [249, 410] on button "Save" at bounding box center [253, 418] width 59 height 26
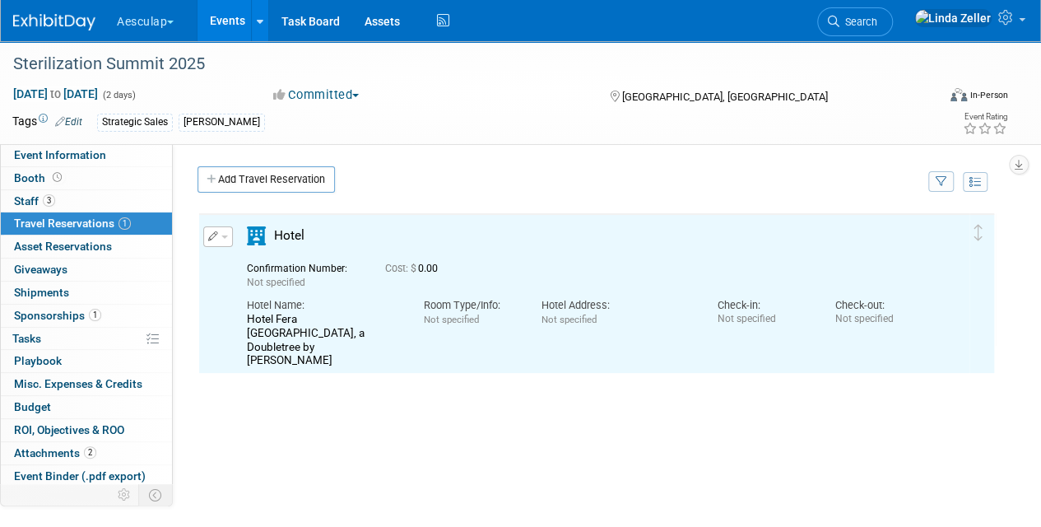
scroll to position [0, 0]
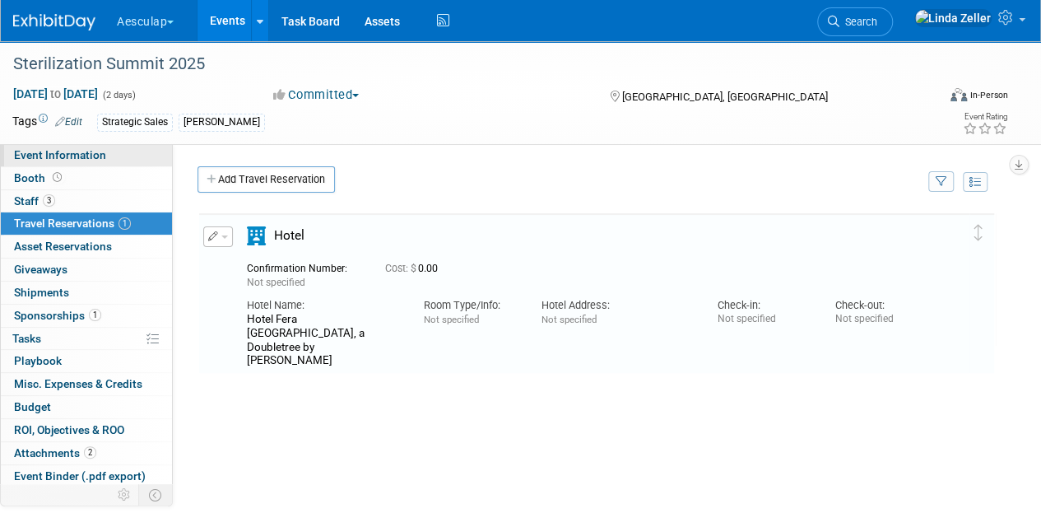
click at [28, 156] on span "Event Information" at bounding box center [60, 154] width 92 height 13
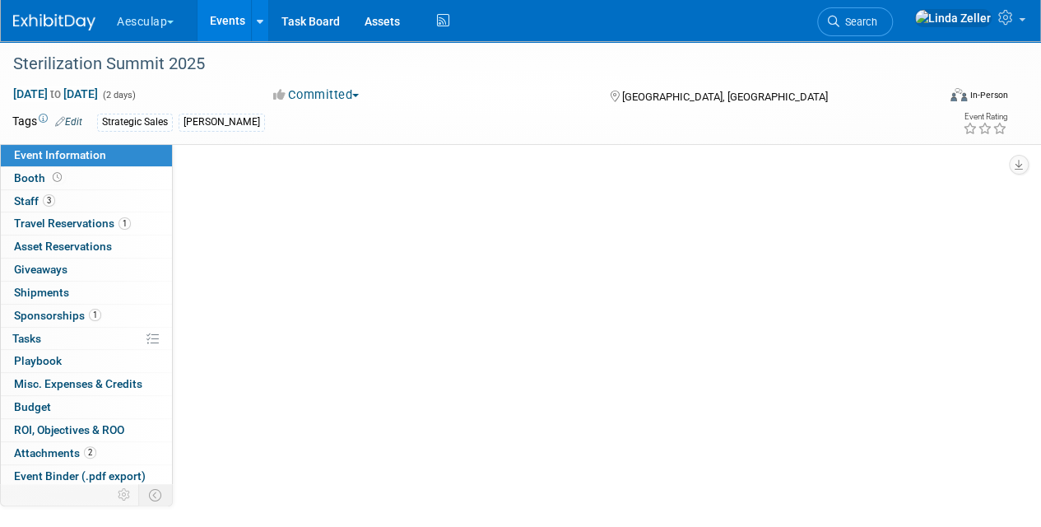
select select "Approved by Compliance"
select select "Strategic Sales"
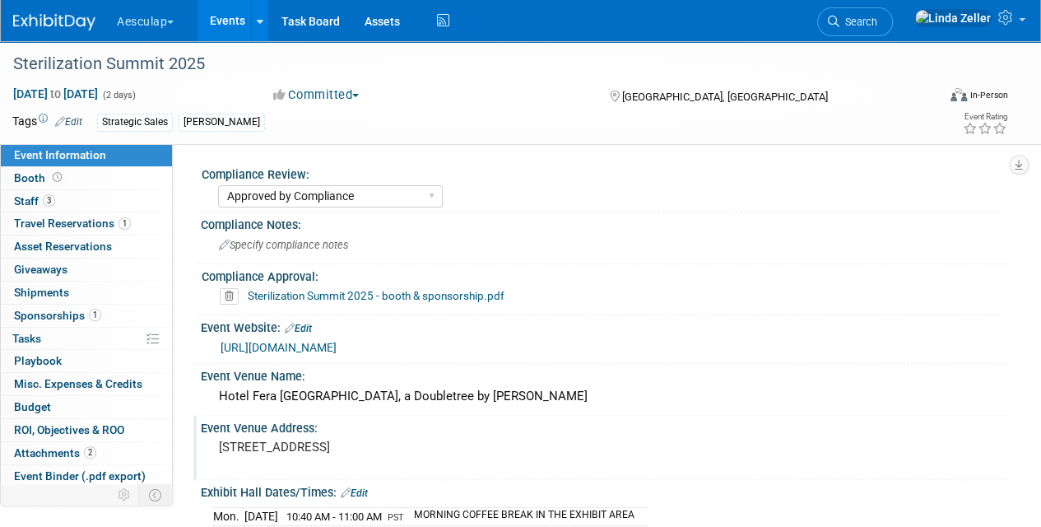
scroll to position [82, 0]
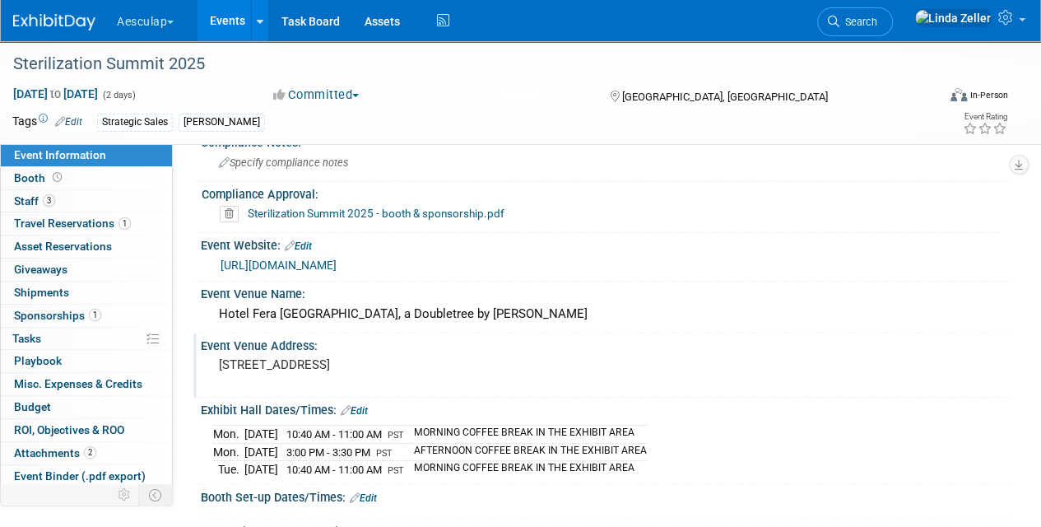
drag, startPoint x: 217, startPoint y: 361, endPoint x: 336, endPoint y: 377, distance: 119.7
click at [336, 377] on div "[STREET_ADDRESS]" at bounding box center [369, 372] width 312 height 38
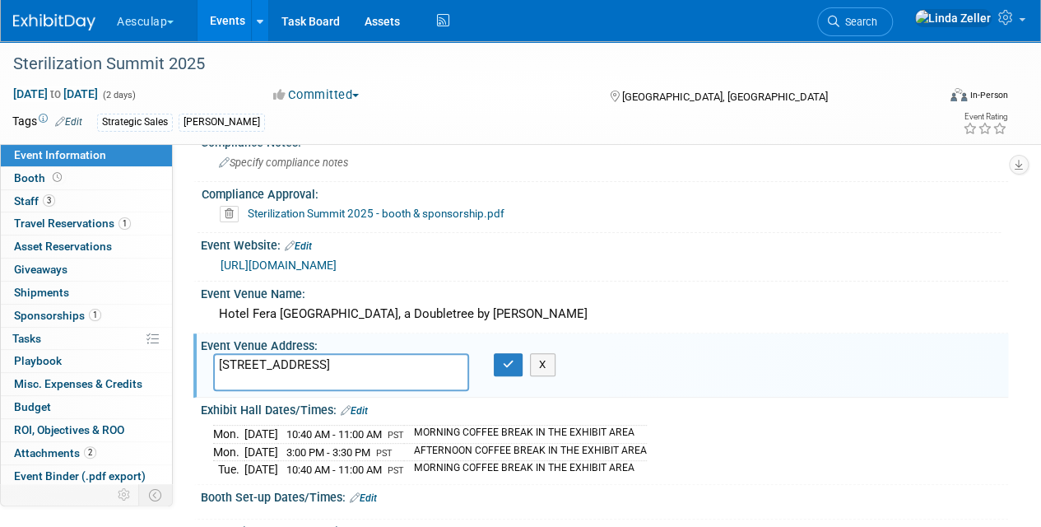
drag, startPoint x: 324, startPoint y: 375, endPoint x: 200, endPoint y: 356, distance: 125.7
click at [200, 356] on div "Event Venue Address: [STREET_ADDRESS] [STREET_ADDRESS] X" at bounding box center [600, 364] width 815 height 63
click at [503, 359] on icon "button" at bounding box center [509, 364] width 12 height 11
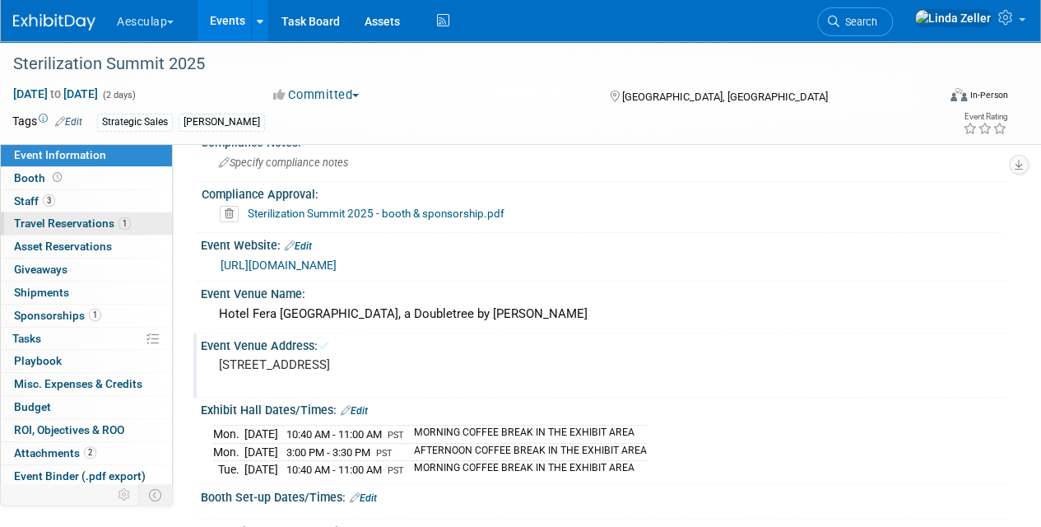
click at [30, 219] on span "Travel Reservations 1" at bounding box center [72, 222] width 117 height 13
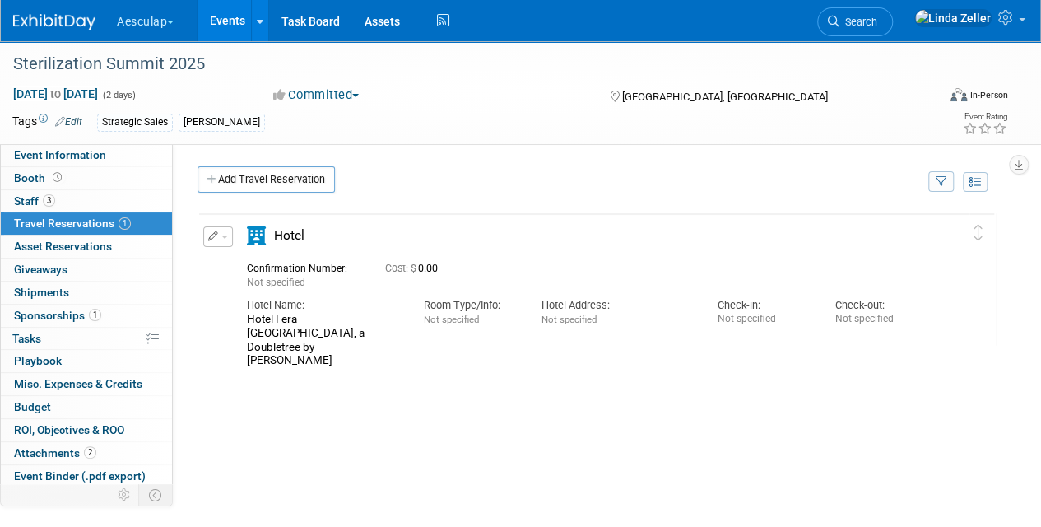
scroll to position [0, 0]
click at [211, 232] on icon "button" at bounding box center [213, 236] width 11 height 10
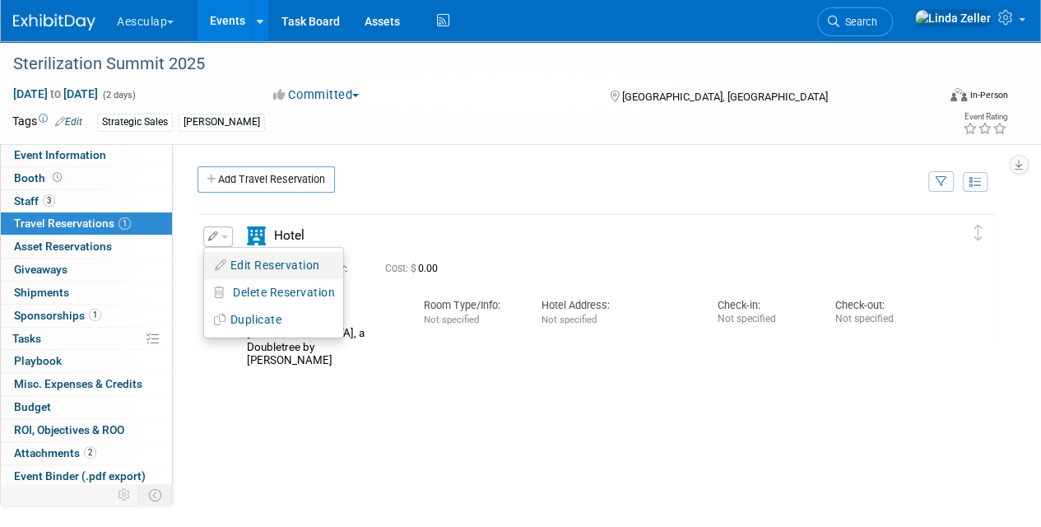
click at [237, 258] on button "Edit Reservation" at bounding box center [273, 266] width 139 height 24
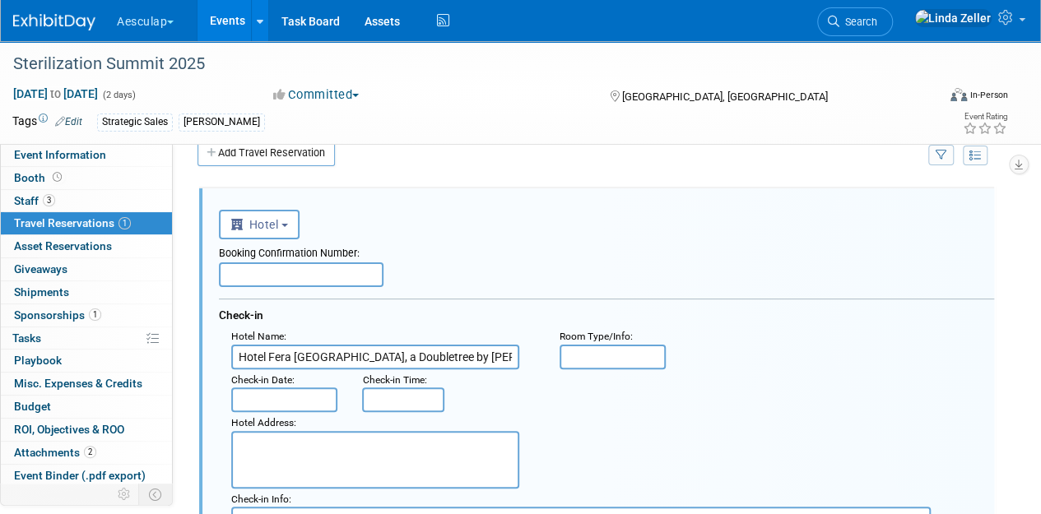
click at [263, 443] on textarea at bounding box center [375, 460] width 288 height 58
paste textarea "[STREET_ADDRESS]"
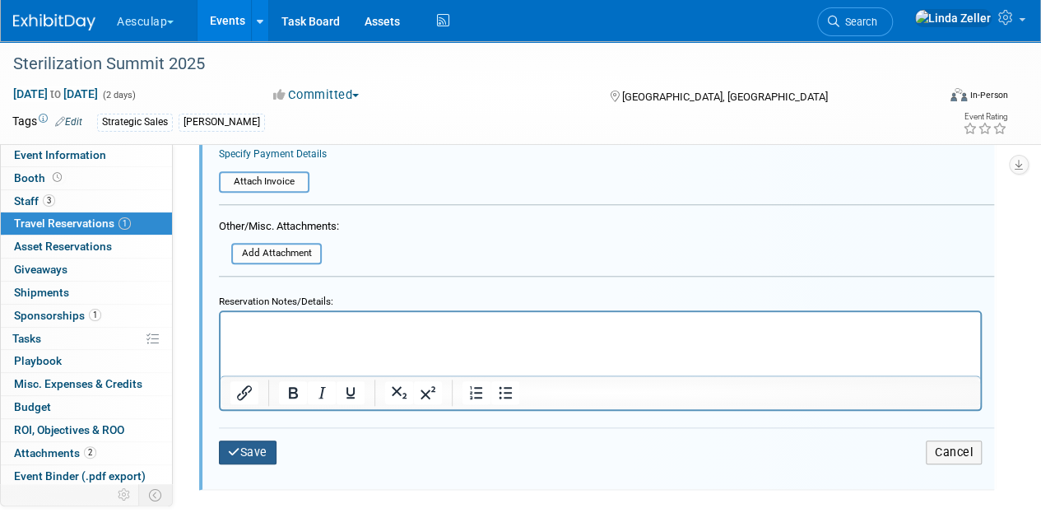
type textarea "[STREET_ADDRESS]"
click at [250, 452] on button "Save" at bounding box center [248, 452] width 58 height 24
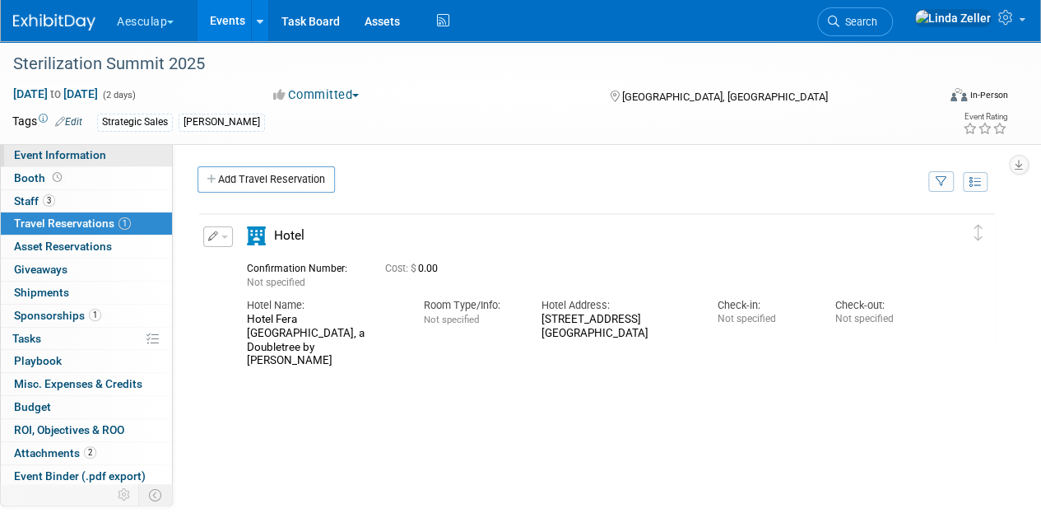
click at [87, 158] on span "Event Information" at bounding box center [60, 154] width 92 height 13
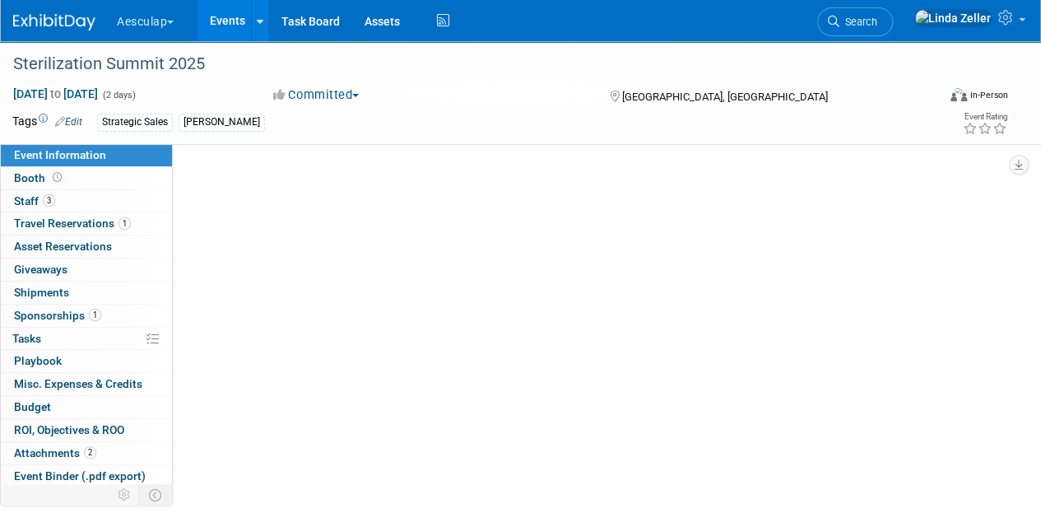
select select "Approved by Compliance"
select select "Strategic Sales"
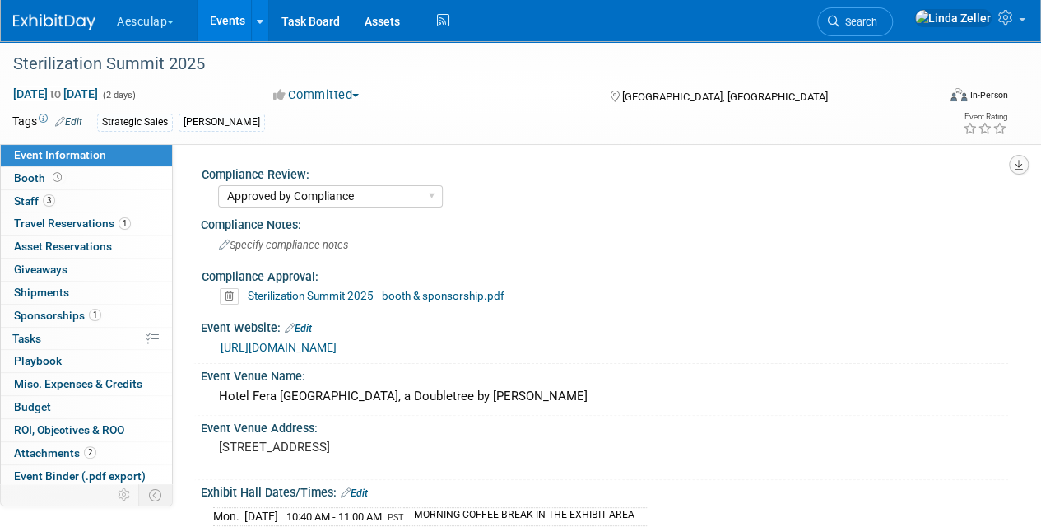
click at [1012, 161] on button "button" at bounding box center [1019, 165] width 20 height 20
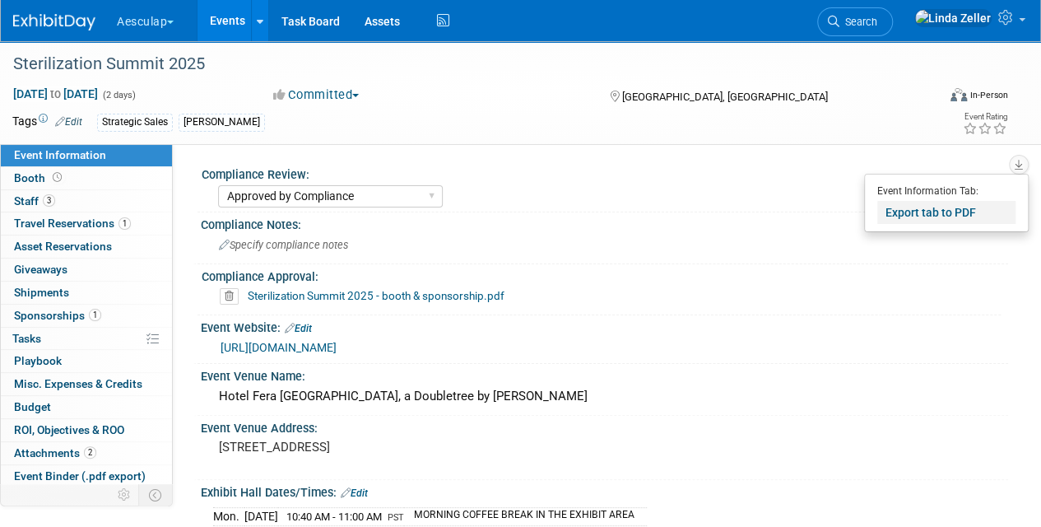
click at [900, 220] on link "Export tab to PDF" at bounding box center [946, 212] width 138 height 23
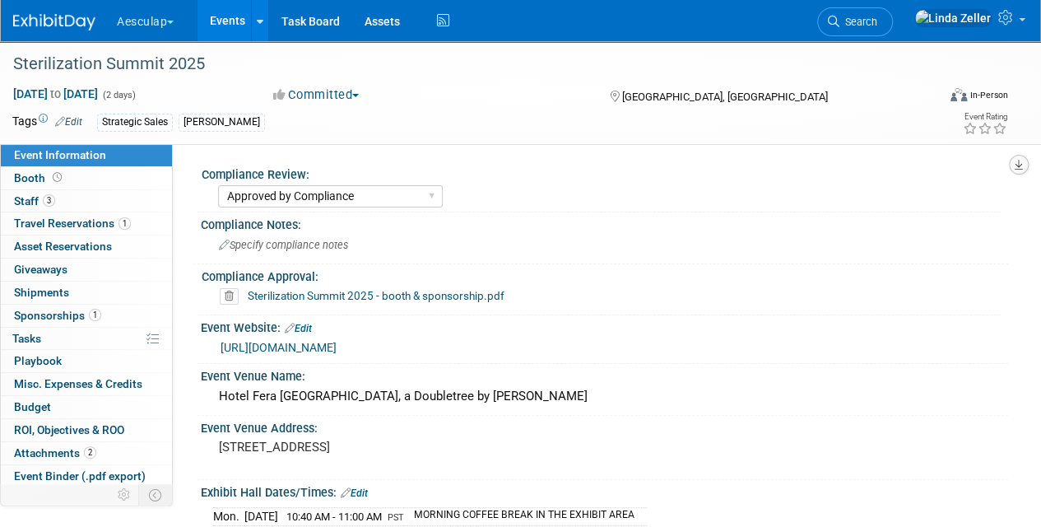
click at [1014, 158] on button "button" at bounding box center [1019, 165] width 20 height 20
click at [842, 202] on div "Needs to be submitted to Compliance In Review with Compliance Approved by Compl…" at bounding box center [609, 194] width 783 height 26
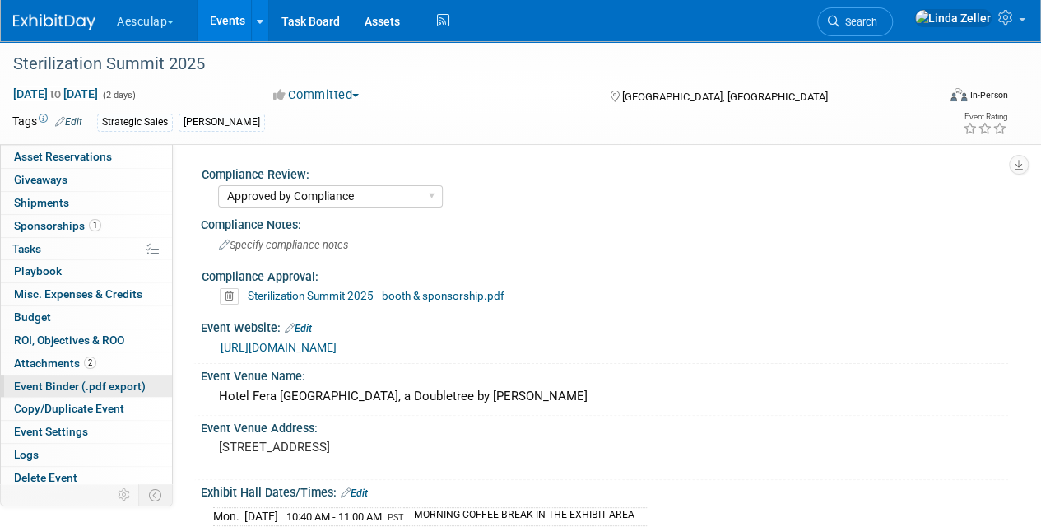
click at [34, 380] on span "Event Binder (.pdf export)" at bounding box center [80, 385] width 132 height 13
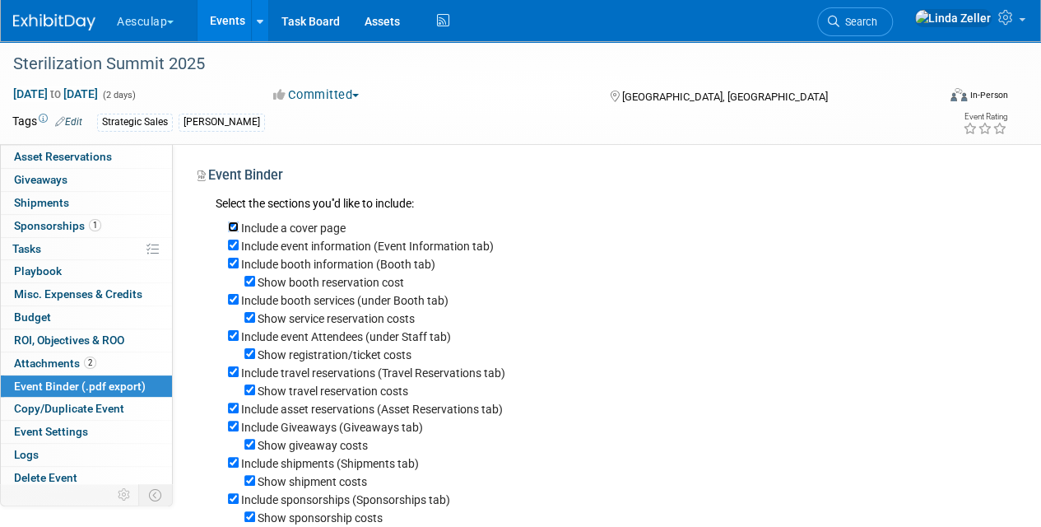
click at [235, 228] on input "Include a cover page" at bounding box center [233, 226] width 11 height 11
checkbox input "false"
click at [230, 300] on input "Include booth services (under Booth tab)" at bounding box center [233, 299] width 11 height 11
checkbox input "false"
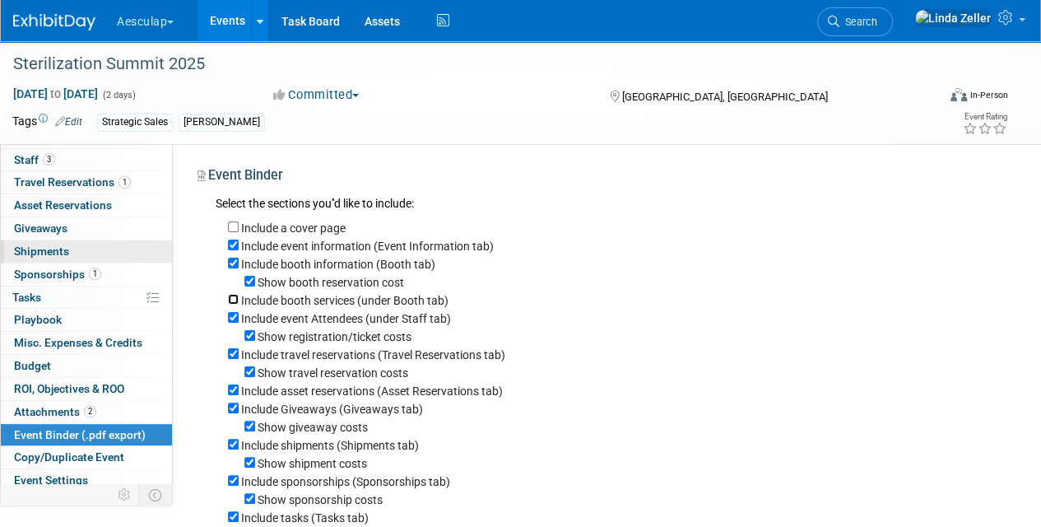
scroll to position [0, 0]
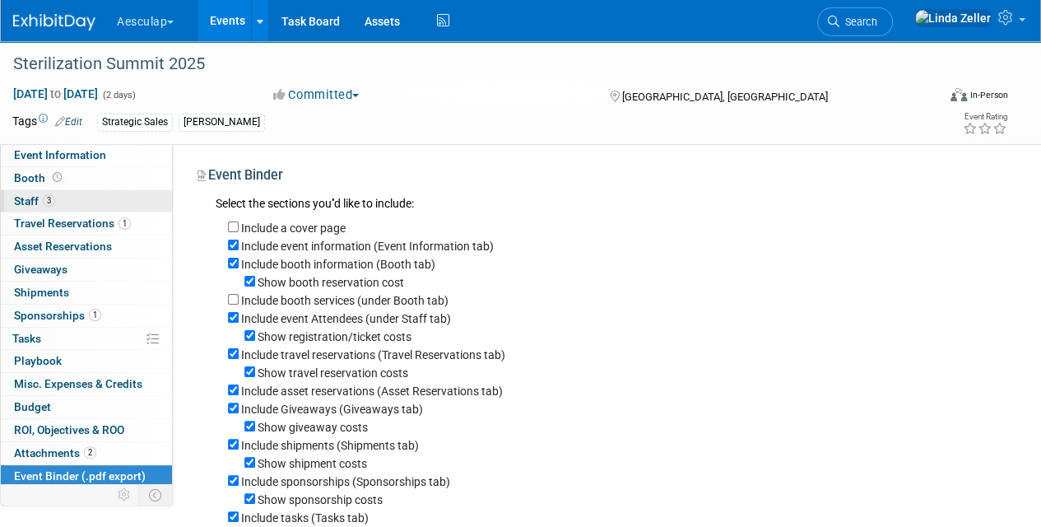
click at [28, 193] on link "3 Staff 3" at bounding box center [86, 201] width 171 height 22
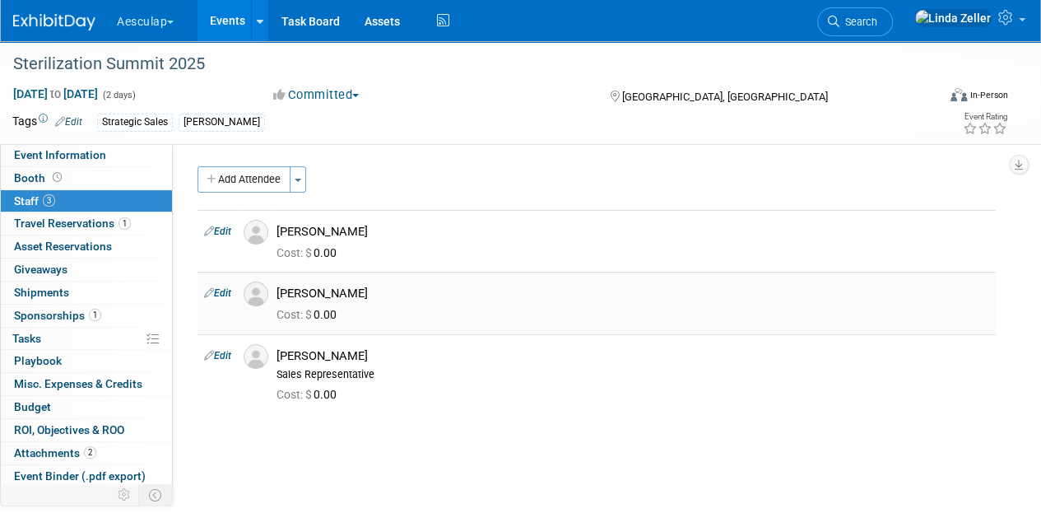
click at [221, 291] on link "Edit" at bounding box center [217, 293] width 27 height 12
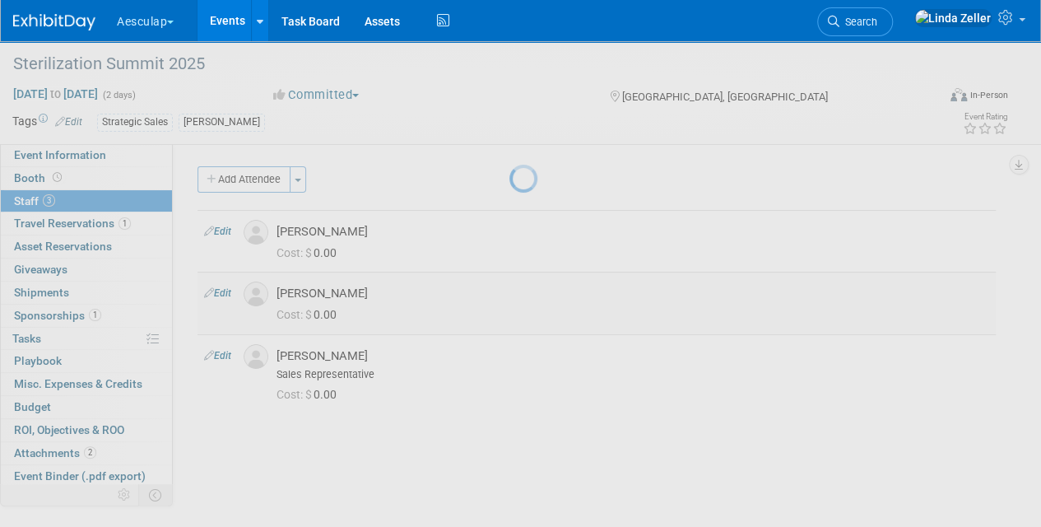
select select "cbc193f8-da22-40c0-8d14-390f5d4b42e0"
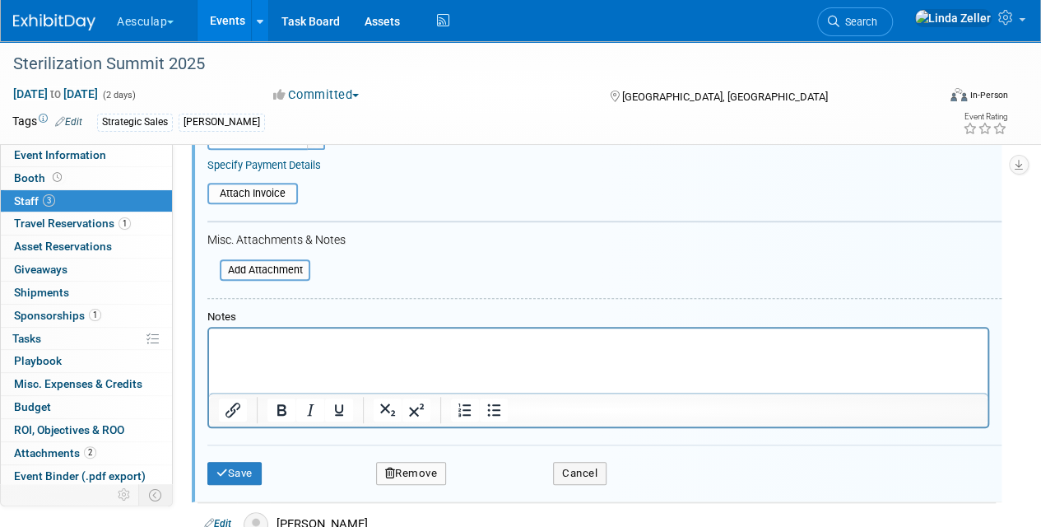
scroll to position [496, 0]
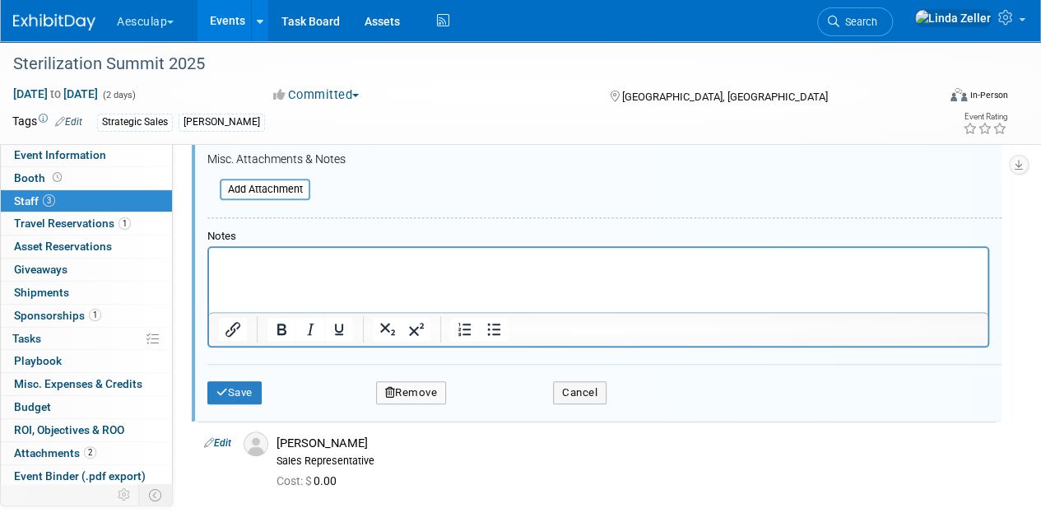
click at [389, 390] on icon "button" at bounding box center [390, 392] width 11 height 11
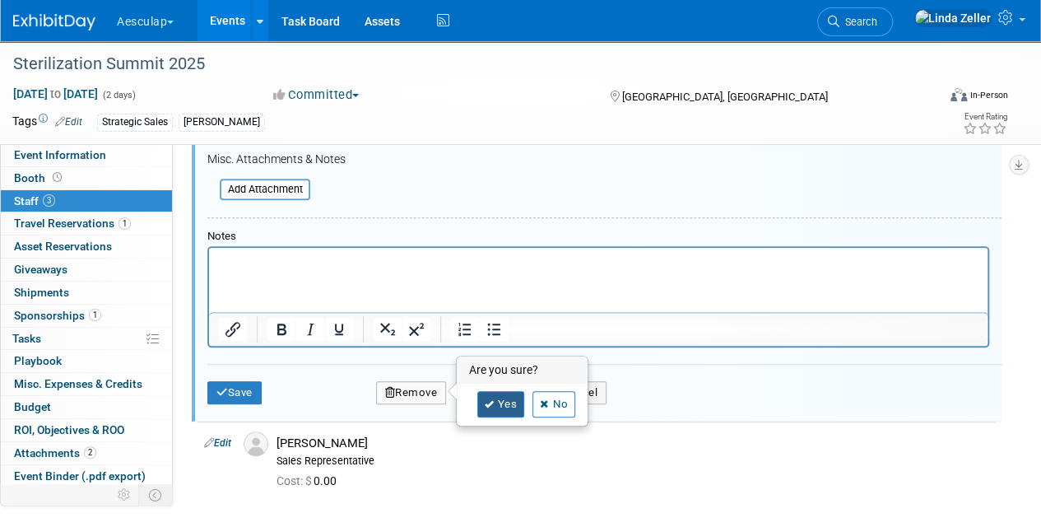
click at [504, 393] on link "Yes" at bounding box center [501, 404] width 48 height 26
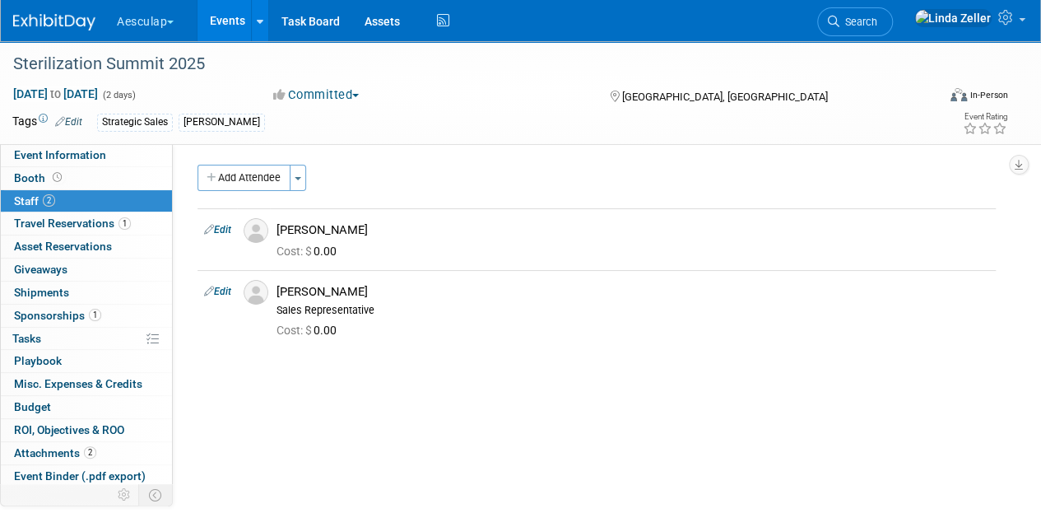
scroll to position [0, 0]
click at [224, 234] on link "Edit" at bounding box center [217, 232] width 27 height 12
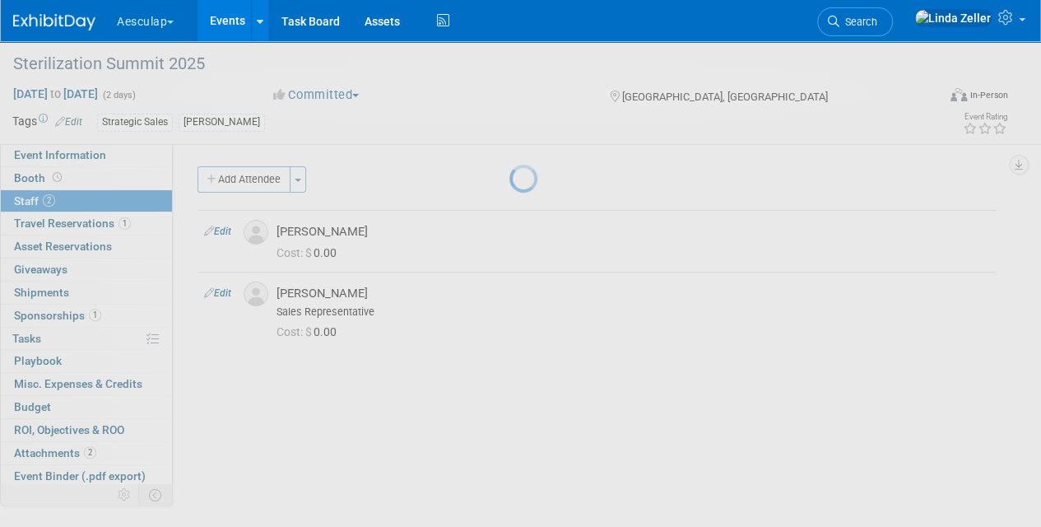
select select "d69154eb-d11b-49a5-90f0-b616fdf38ee7"
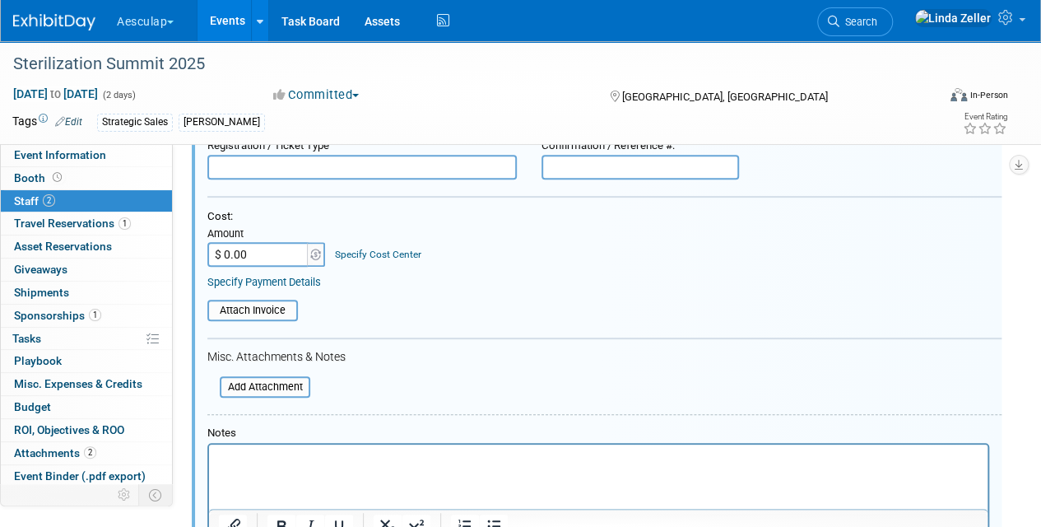
scroll to position [269, 0]
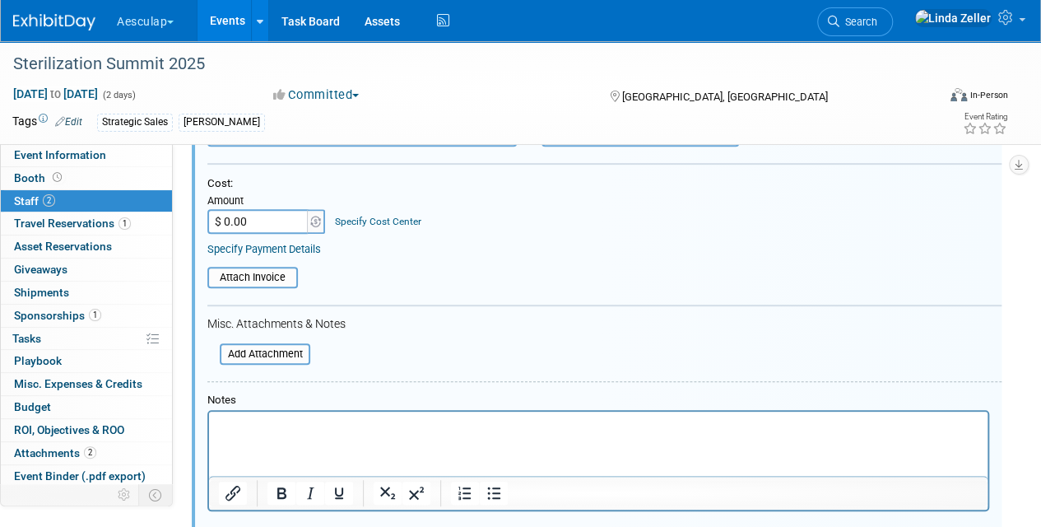
click at [246, 423] on p "Rich Text Area. Press ALT-0 for help." at bounding box center [599, 426] width 760 height 16
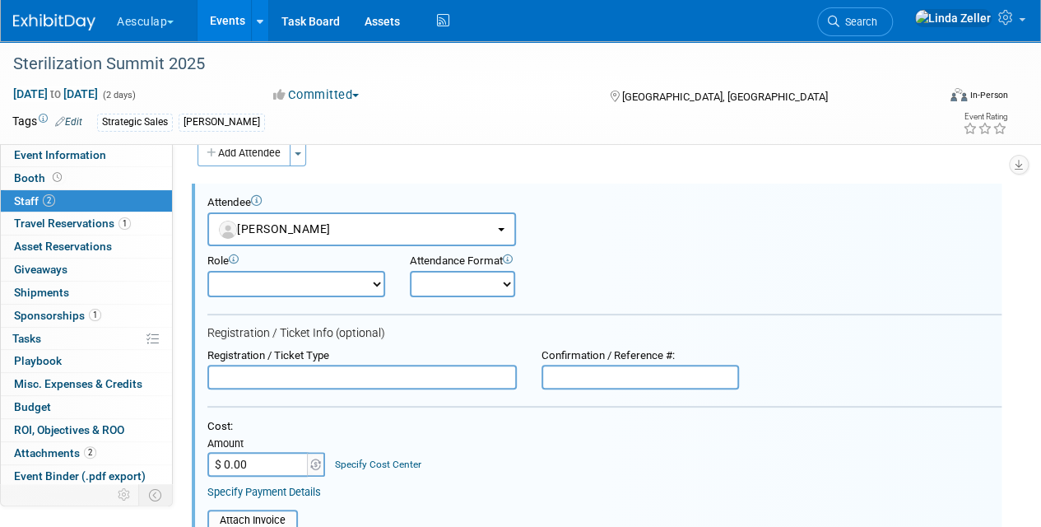
scroll to position [22, 0]
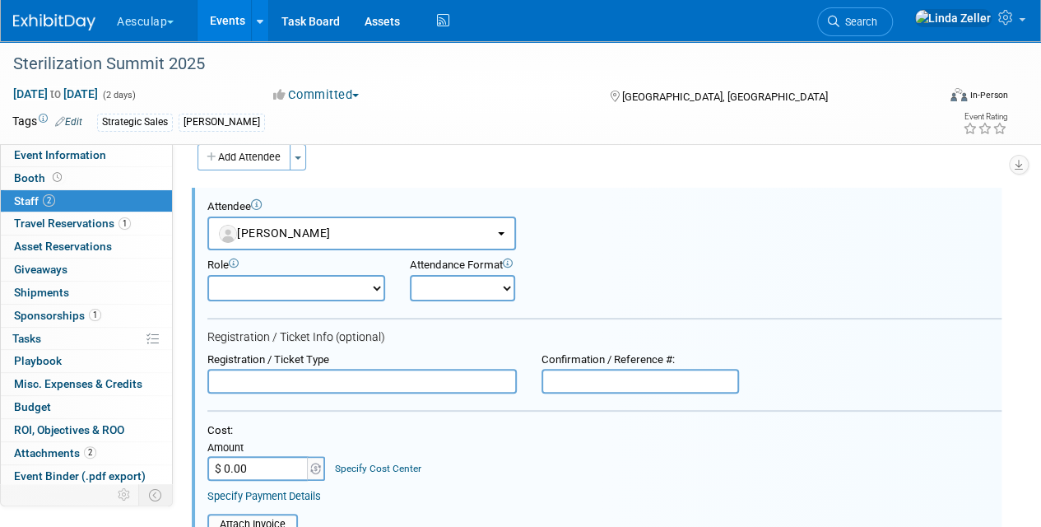
click at [221, 277] on select "AAG Aeos Clinical/ Capital Rep Booth Captain Booth Staff Communication Strategi…" at bounding box center [296, 288] width 178 height 26
select select "5"
click at [207, 275] on select "AAG Aeos Clinical/ Capital Rep Booth Captain Booth Staff Communication Strategi…" at bounding box center [296, 288] width 178 height 26
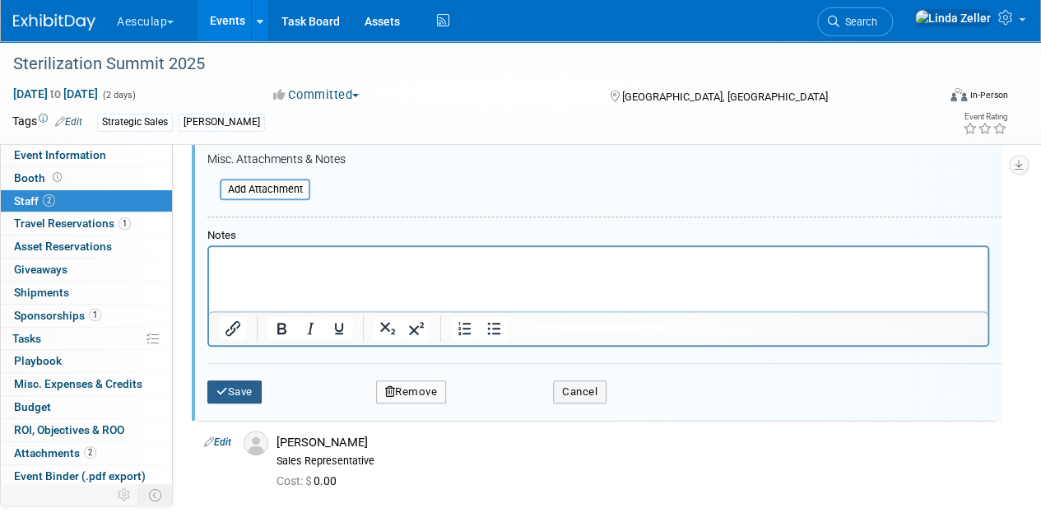
click at [220, 386] on icon "submit" at bounding box center [222, 391] width 12 height 11
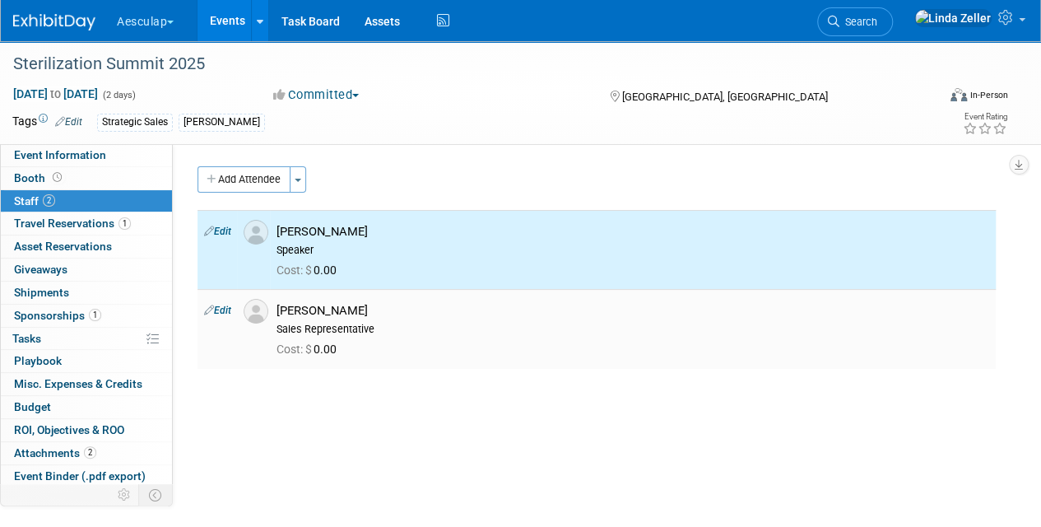
scroll to position [0, 0]
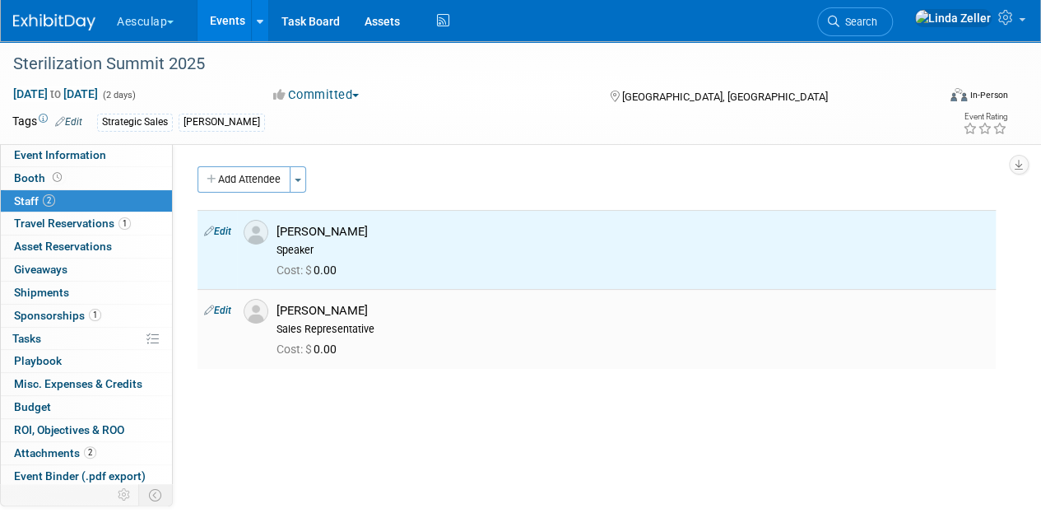
click at [220, 309] on link "Edit" at bounding box center [217, 311] width 27 height 12
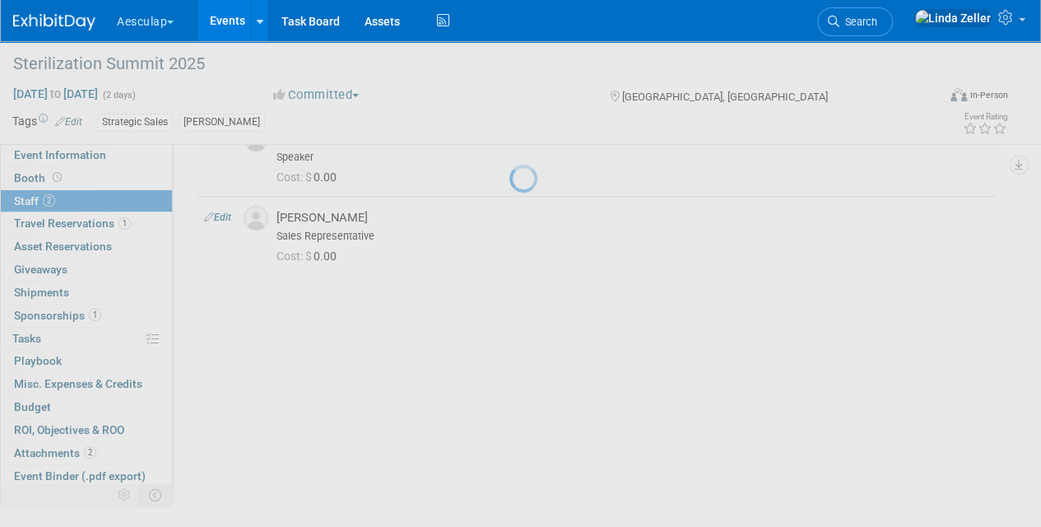
select select "3b9160bf-7877-4a89-ba02-c1d822465939"
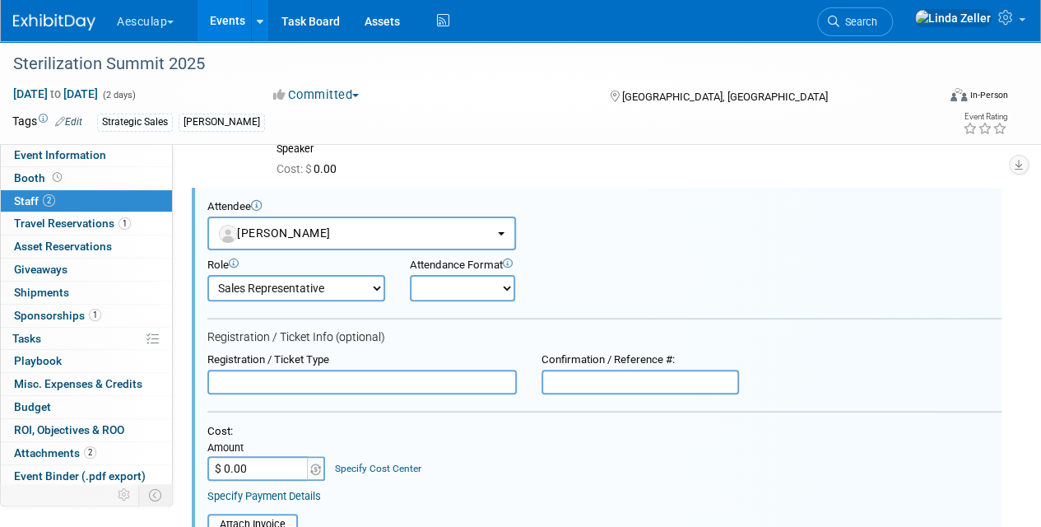
click at [242, 291] on select "AAG Aeos Clinical/ Capital Rep Booth Captain Booth Staff Communication Strategi…" at bounding box center [296, 288] width 178 height 26
select select "200"
click at [207, 275] on select "AAG Aeos Clinical/ Capital Rep Booth Captain Booth Staff Communication Strategi…" at bounding box center [296, 288] width 178 height 26
click at [226, 381] on input "text" at bounding box center [361, 382] width 309 height 25
drag, startPoint x: 400, startPoint y: 379, endPoint x: 300, endPoint y: 384, distance: 100.5
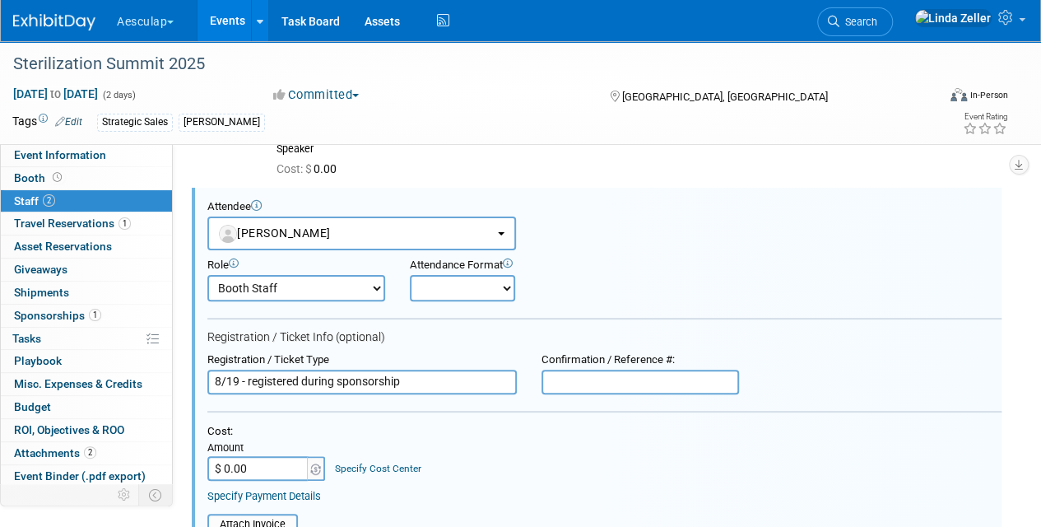
click at [300, 384] on input "8/19 - registered during sponsorship" at bounding box center [361, 382] width 309 height 25
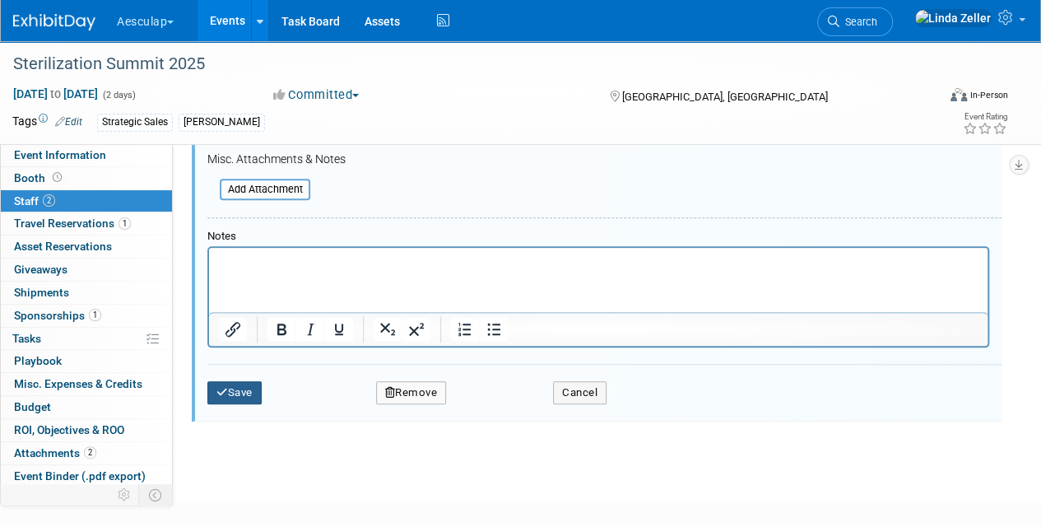
type input "8/19 - registered"
click at [240, 393] on button "Save" at bounding box center [234, 392] width 54 height 23
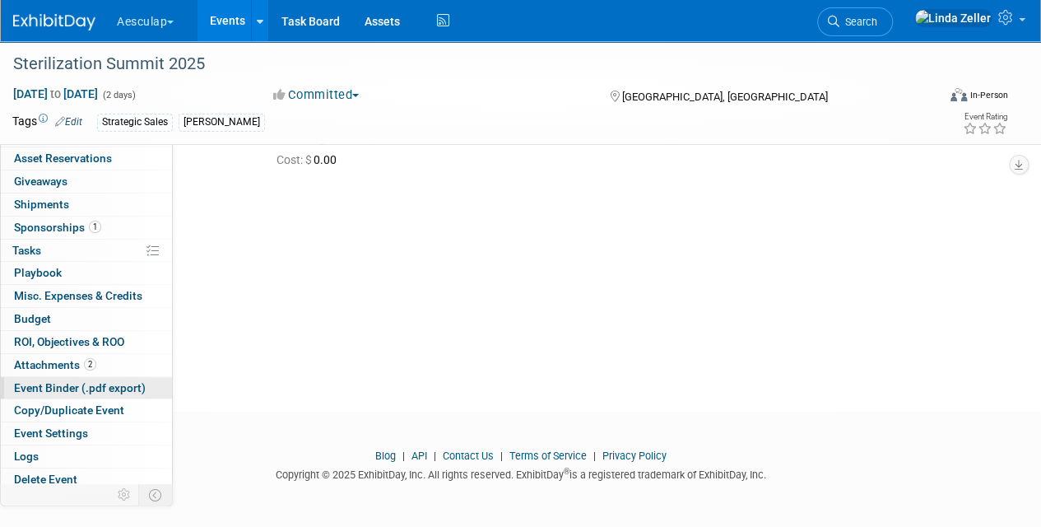
scroll to position [90, 0]
click at [29, 379] on span "Event Binder (.pdf export)" at bounding box center [80, 385] width 132 height 13
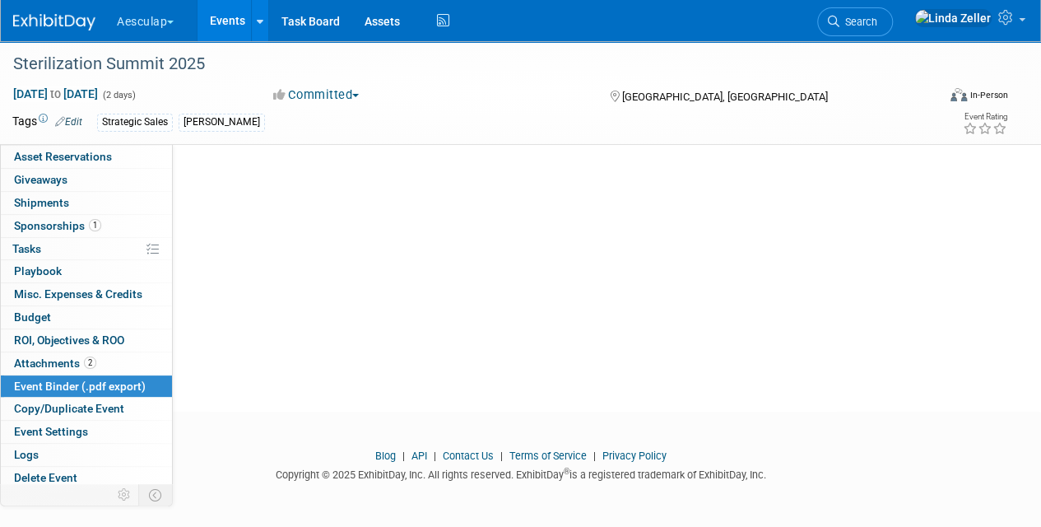
scroll to position [0, 0]
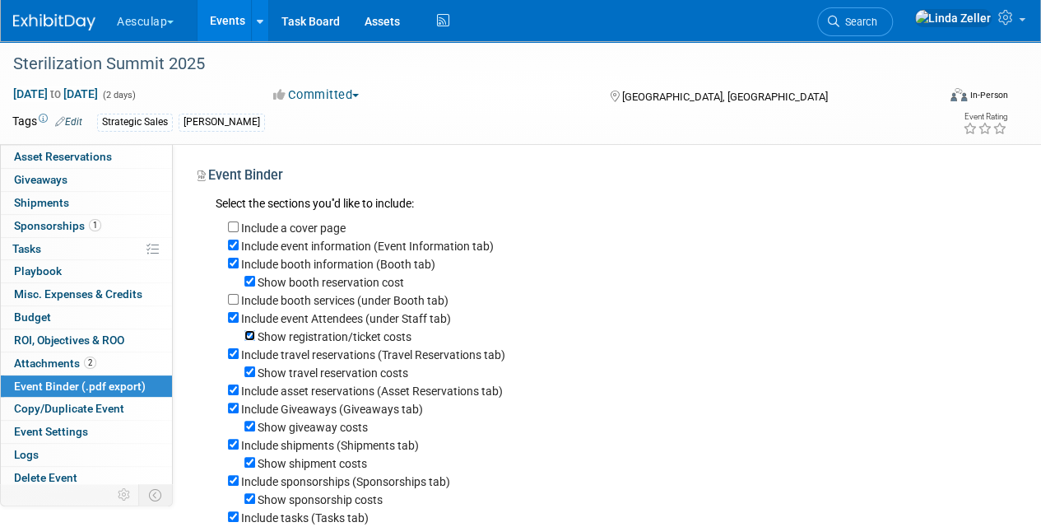
click at [250, 337] on input "Show registration/ticket costs" at bounding box center [249, 335] width 11 height 11
checkbox input "false"
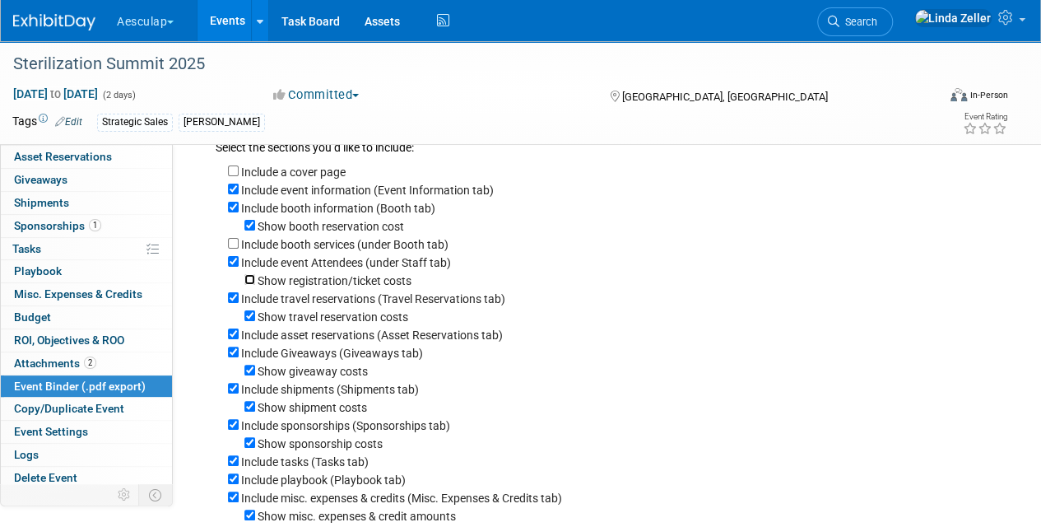
scroll to position [82, 0]
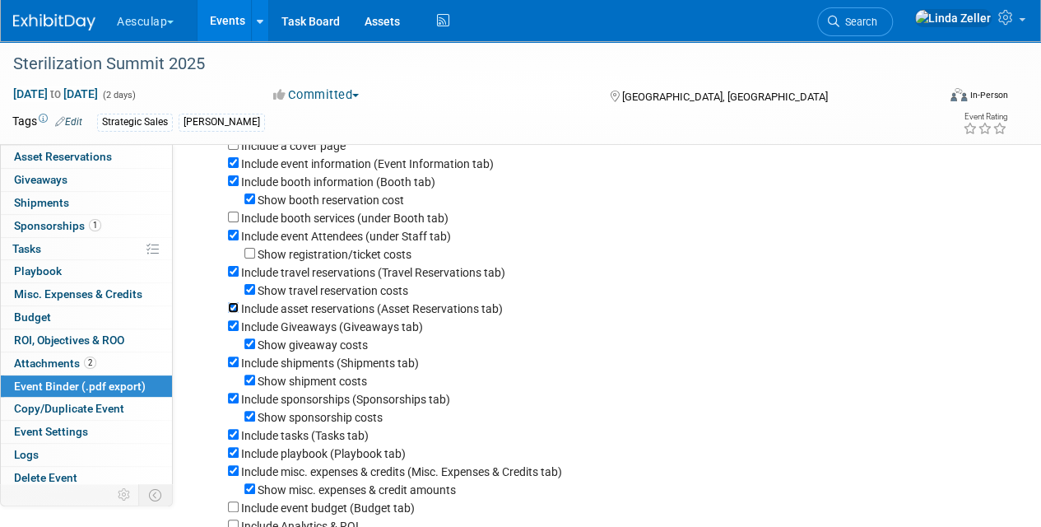
click at [232, 307] on input "Include asset reservations (Asset Reservations tab)" at bounding box center [233, 307] width 11 height 11
checkbox input "false"
click at [237, 327] on input "Include Giveaways (Giveaways tab)" at bounding box center [233, 325] width 11 height 11
checkbox input "false"
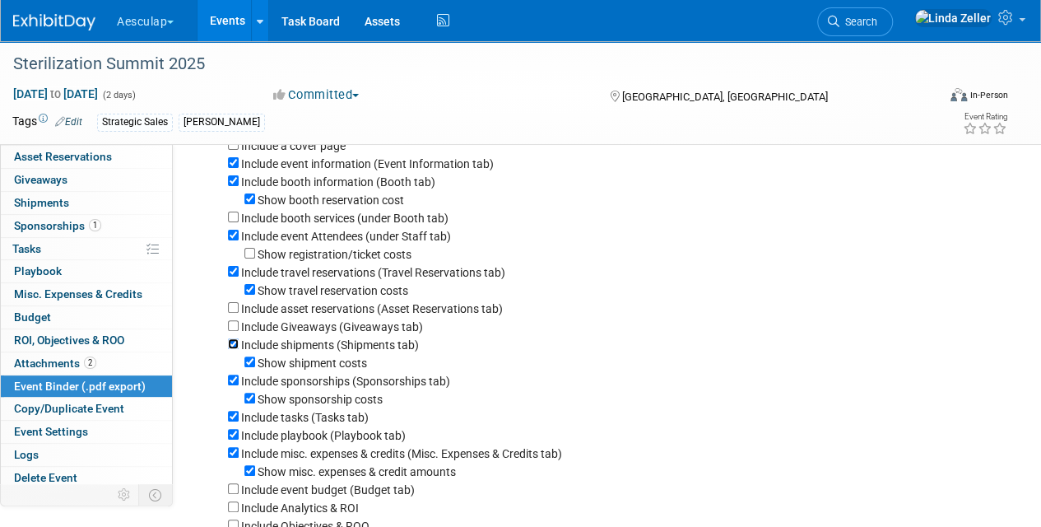
click at [232, 342] on input "Include shipments (Shipments tab)" at bounding box center [233, 343] width 11 height 11
checkbox input "false"
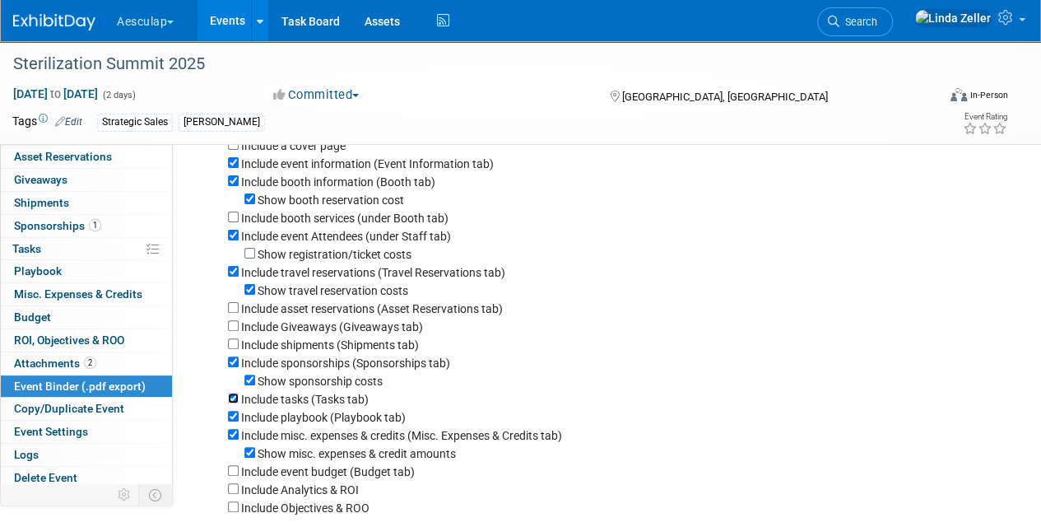
click at [230, 400] on input "Include tasks (Tasks tab)" at bounding box center [233, 398] width 11 height 11
checkbox input "false"
click at [232, 420] on input "Include playbook (Playbook tab)" at bounding box center [233, 416] width 11 height 11
checkbox input "false"
click at [231, 439] on input "Include misc. expenses & credits (Misc. Expenses & Credits tab)" at bounding box center [233, 434] width 11 height 11
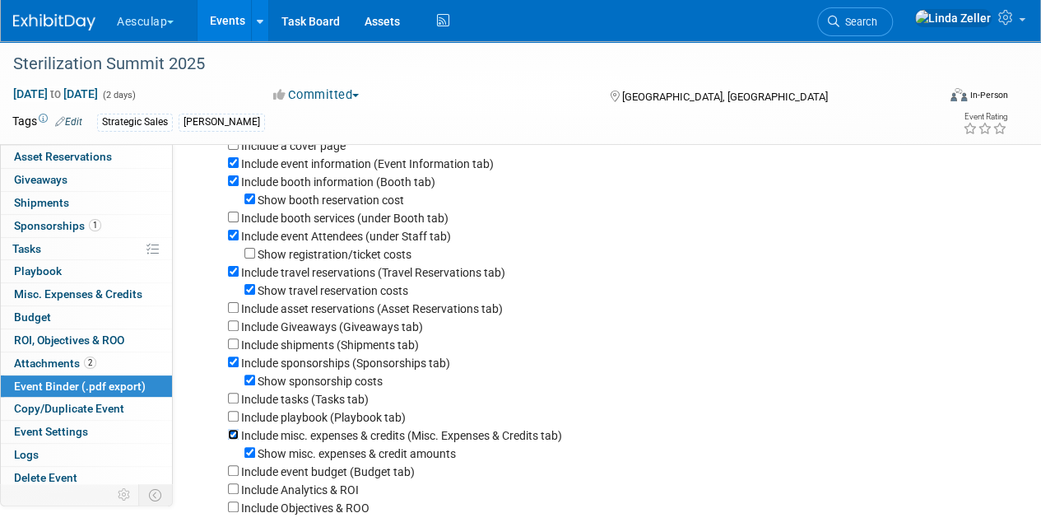
checkbox input "false"
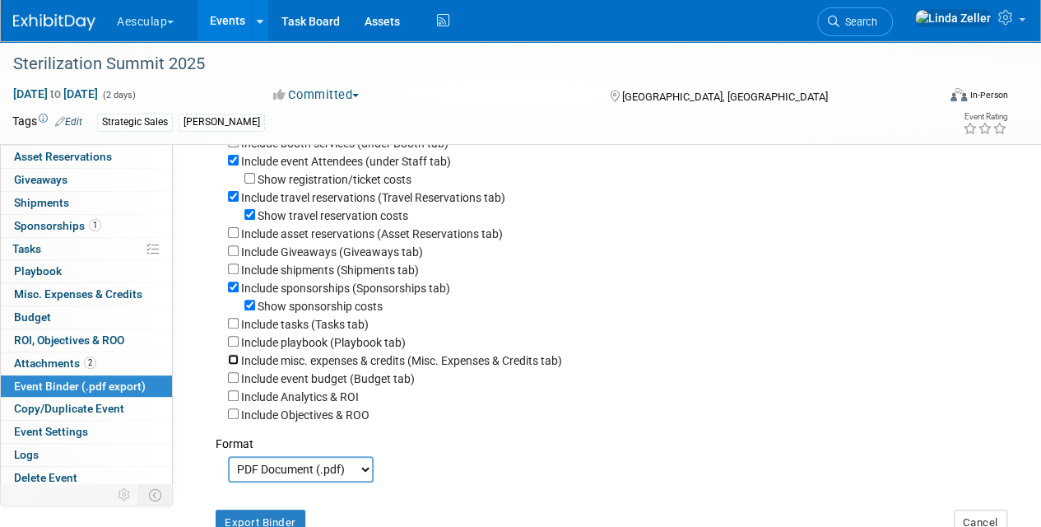
scroll to position [247, 0]
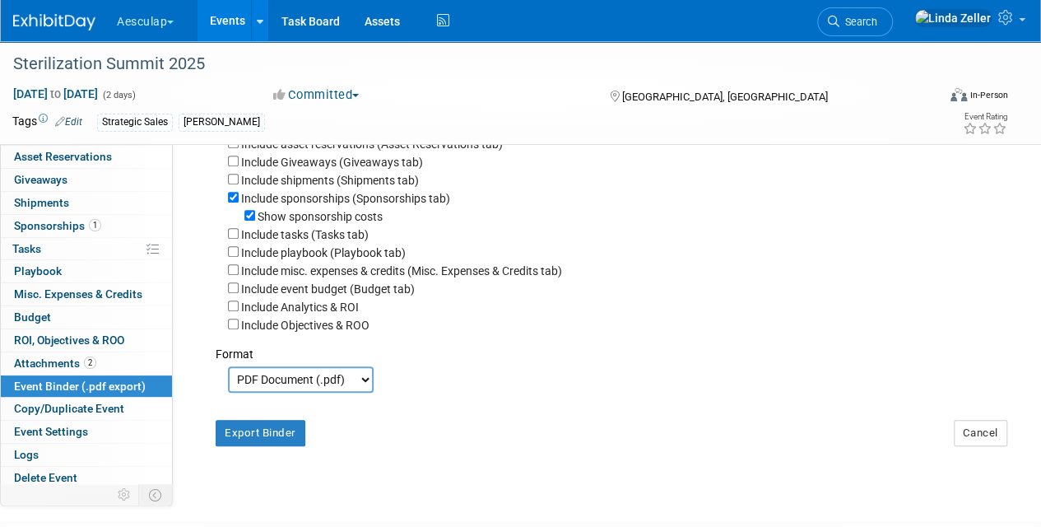
click at [255, 382] on select "PDF Document (.pdf) Microsoft Word (.docx)" at bounding box center [301, 379] width 146 height 26
select select "docx"
click at [228, 371] on select "PDF Document (.pdf) Microsoft Word (.docx)" at bounding box center [301, 379] width 146 height 26
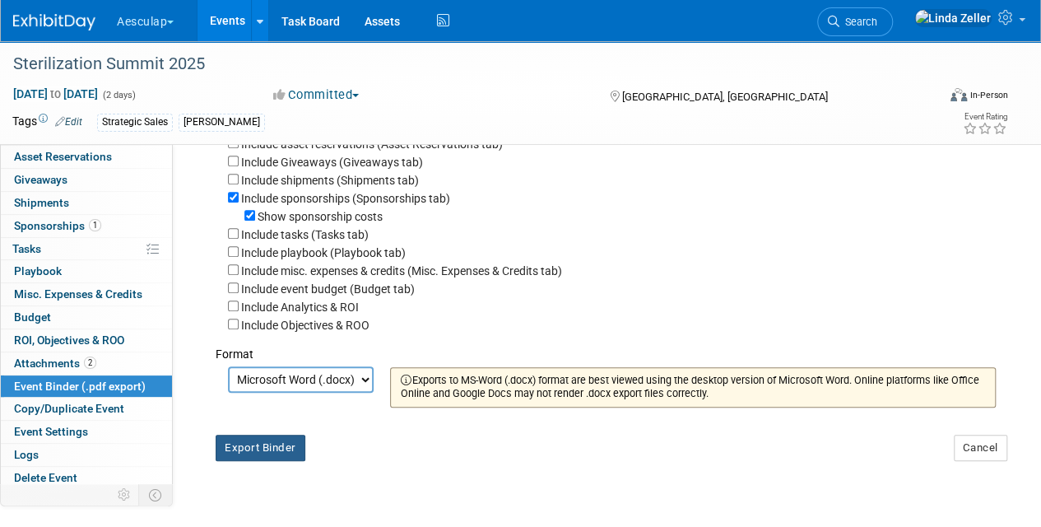
click at [260, 450] on button "Export Binder" at bounding box center [261, 448] width 90 height 26
click at [30, 247] on span "Tasks 0%" at bounding box center [26, 248] width 29 height 13
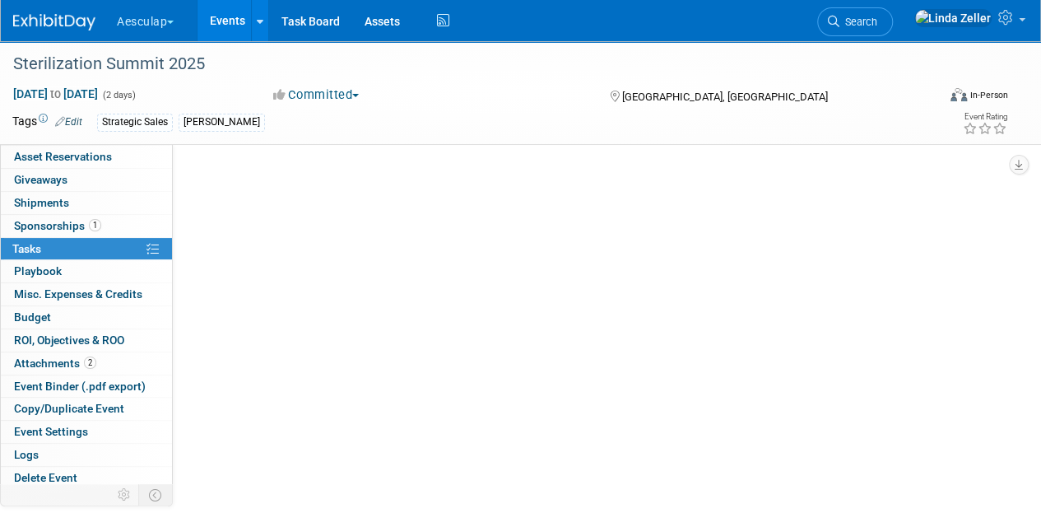
scroll to position [0, 0]
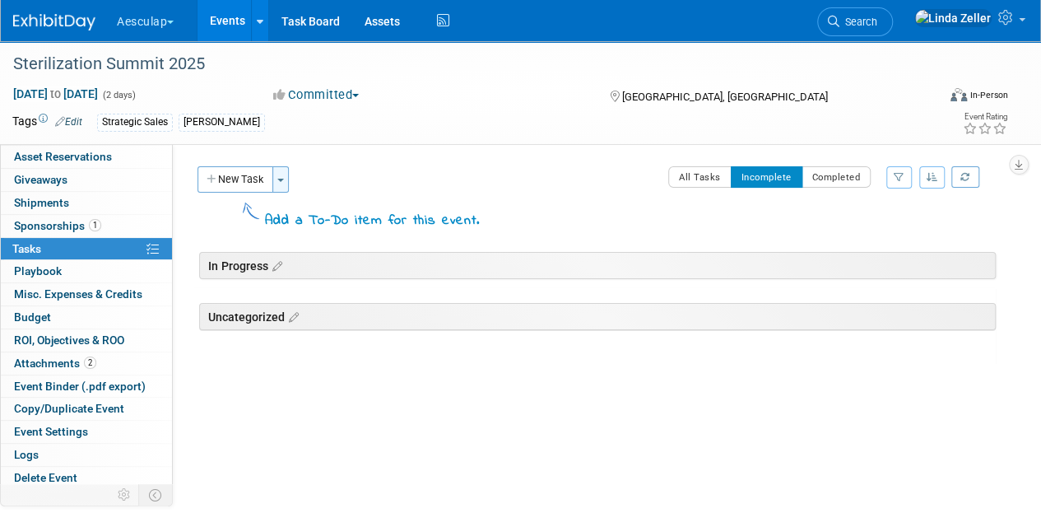
click at [275, 181] on button "Toggle Dropdown" at bounding box center [280, 179] width 16 height 26
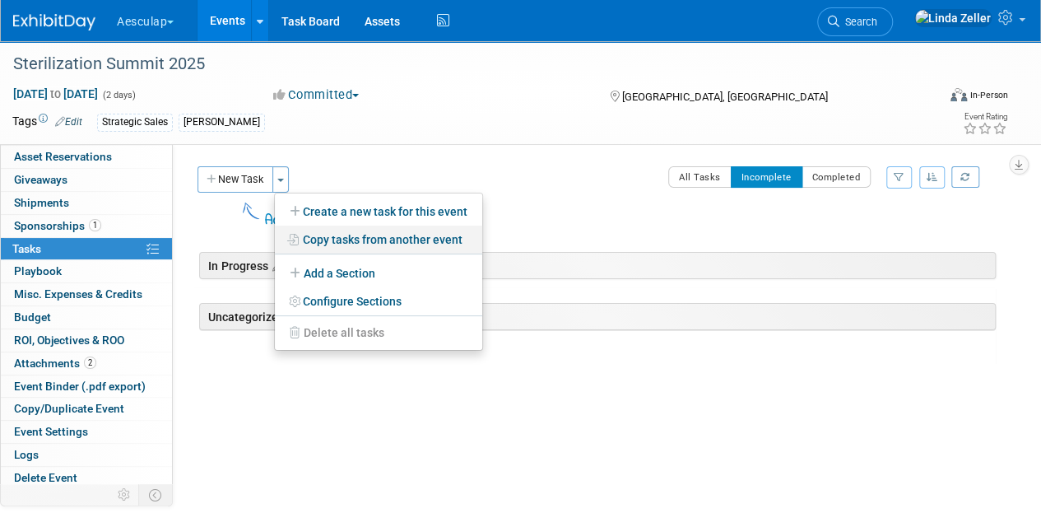
click at [323, 235] on link "Copy tasks from another event" at bounding box center [378, 240] width 207 height 28
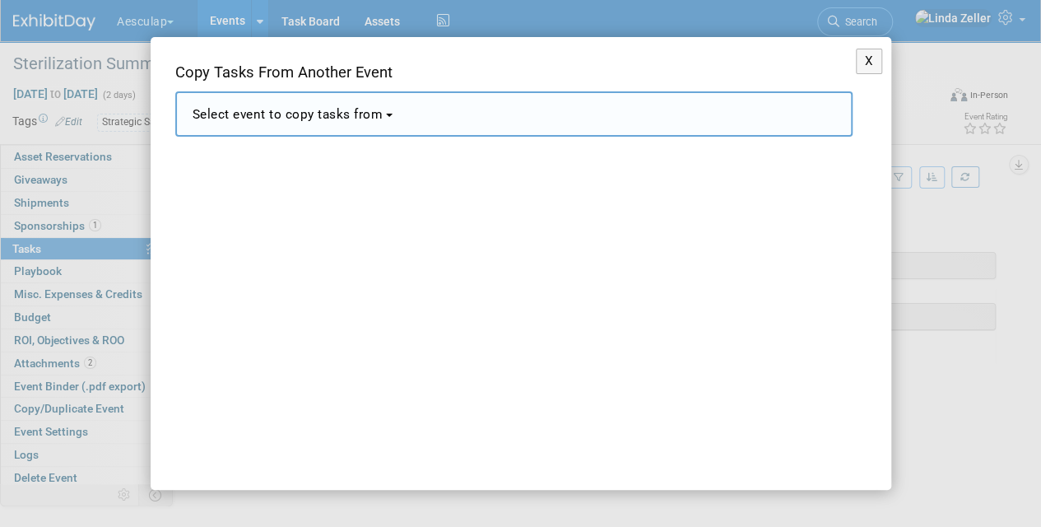
click at [262, 110] on span "Select event to copy tasks from" at bounding box center [288, 114] width 191 height 15
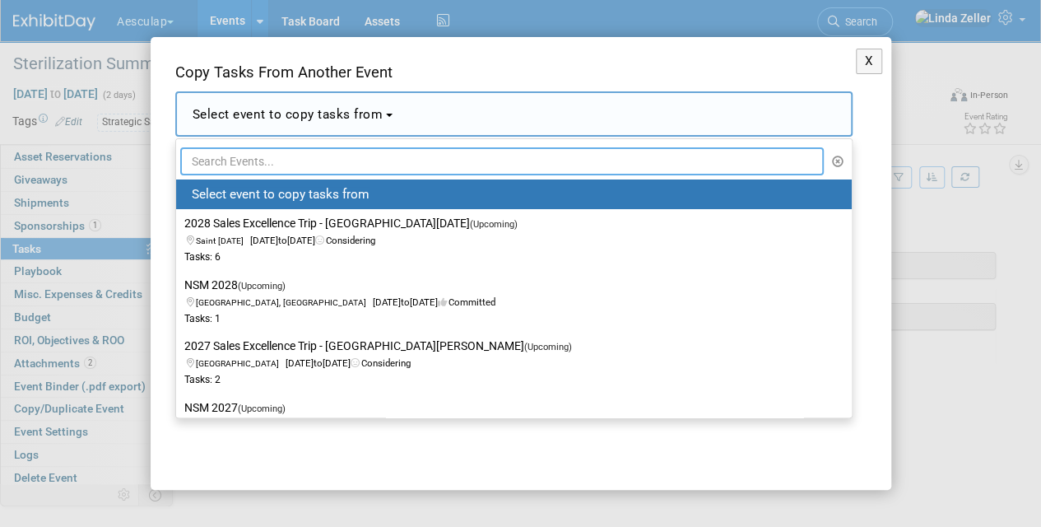
click at [261, 163] on input "text" at bounding box center [502, 161] width 644 height 28
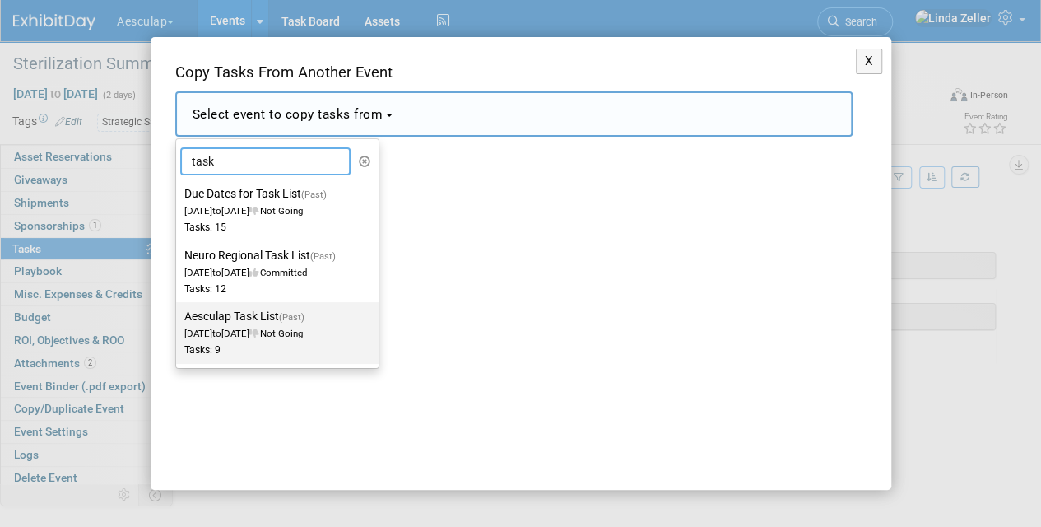
type input "task"
click at [255, 323] on label "Aesculap Task List (Past) [DATE] to [DATE] Not Going Tasks: 9" at bounding box center [273, 332] width 178 height 54
click at [179, 322] on input "Aesculap Task List (Past) [DATE] to [DATE] Not Going Tasks: 9" at bounding box center [173, 316] width 11 height 11
select select "11064032"
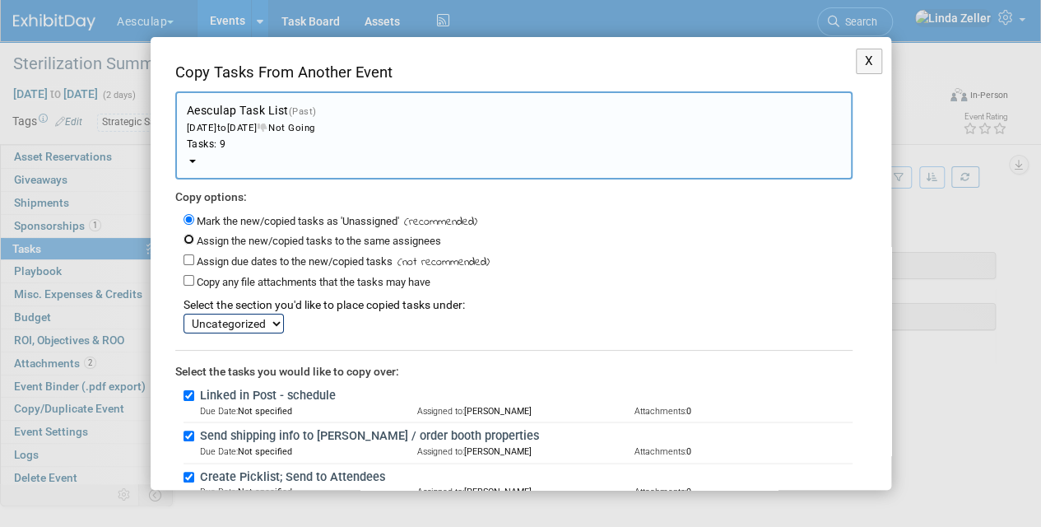
click at [186, 235] on input "Assign the new/copied tasks to the same assignees" at bounding box center [189, 239] width 11 height 11
radio input "true"
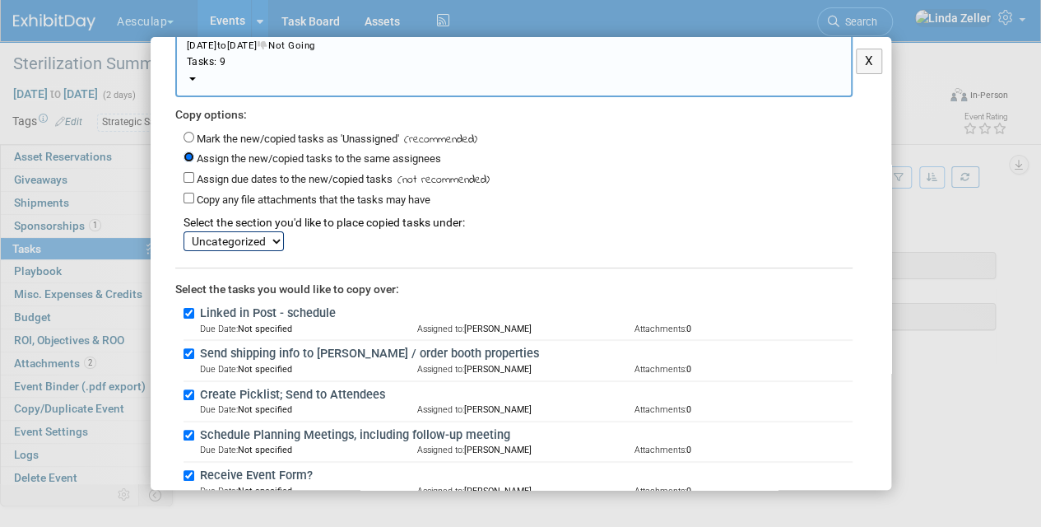
scroll to position [247, 0]
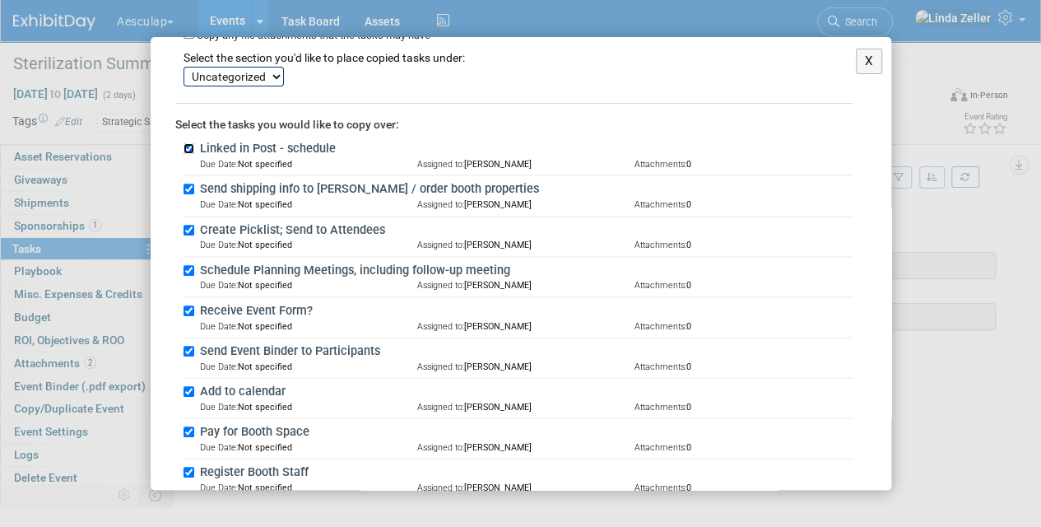
click at [185, 143] on input "Linked in Post - schedule" at bounding box center [189, 148] width 11 height 11
checkbox input "false"
click at [189, 225] on input "Create Picklist; Send to Attendees" at bounding box center [189, 230] width 11 height 11
checkbox input "false"
click at [189, 265] on input "Schedule Planning Meetings, including follow-up meeting" at bounding box center [189, 270] width 11 height 11
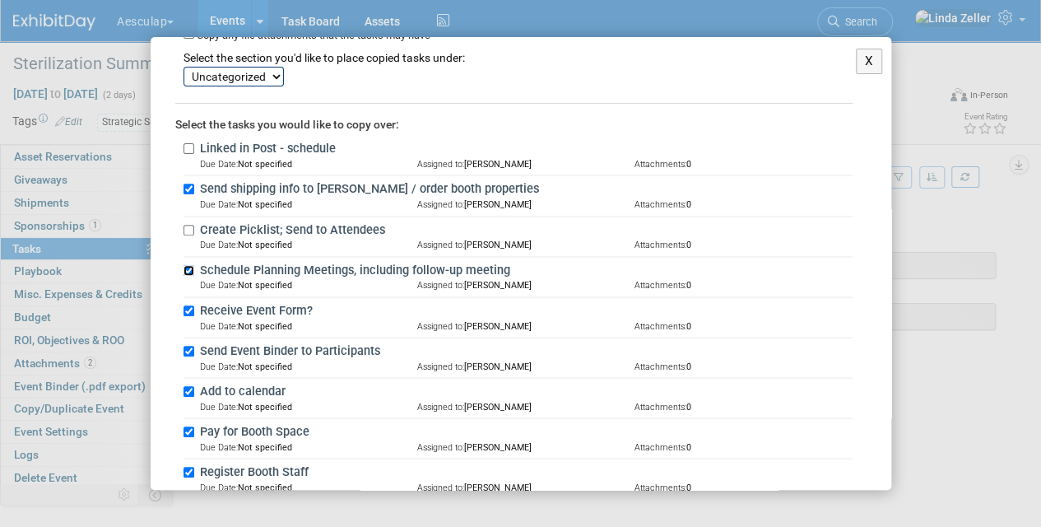
checkbox input "false"
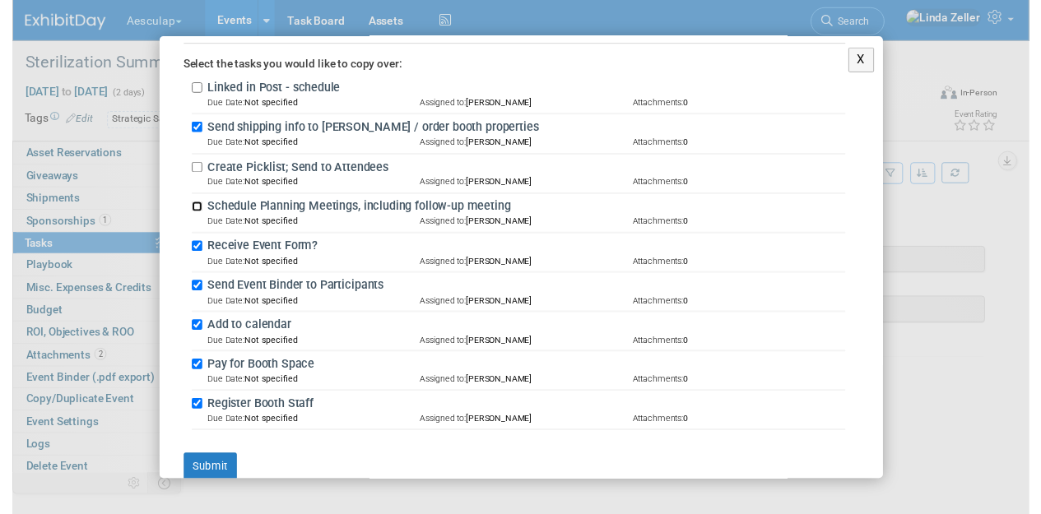
scroll to position [329, 0]
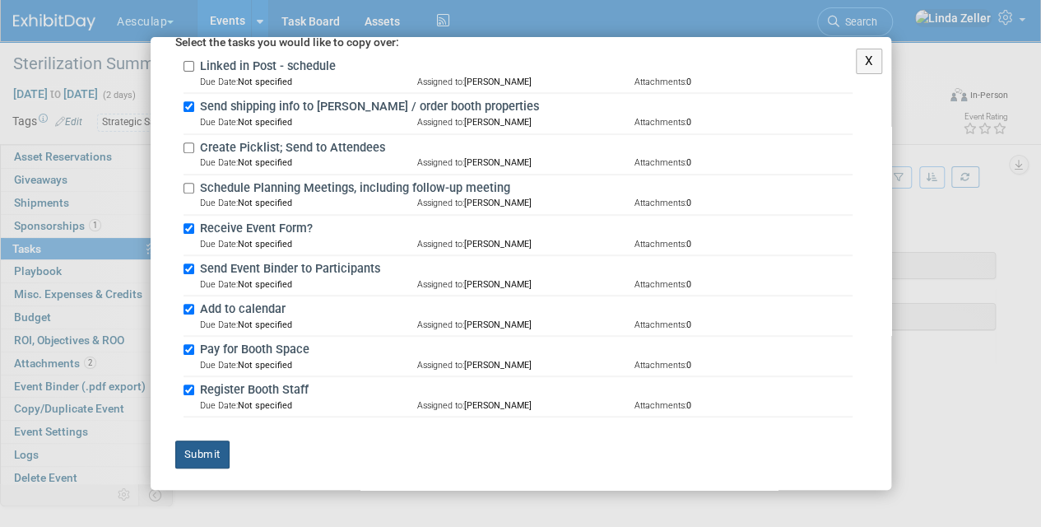
click at [201, 449] on button "Submit" at bounding box center [202, 454] width 54 height 28
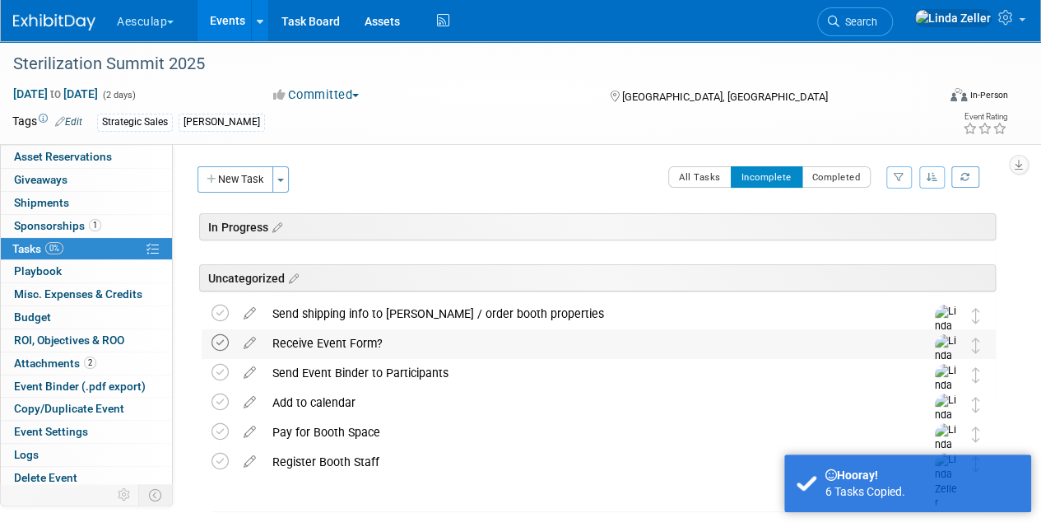
click at [217, 337] on icon at bounding box center [220, 342] width 17 height 17
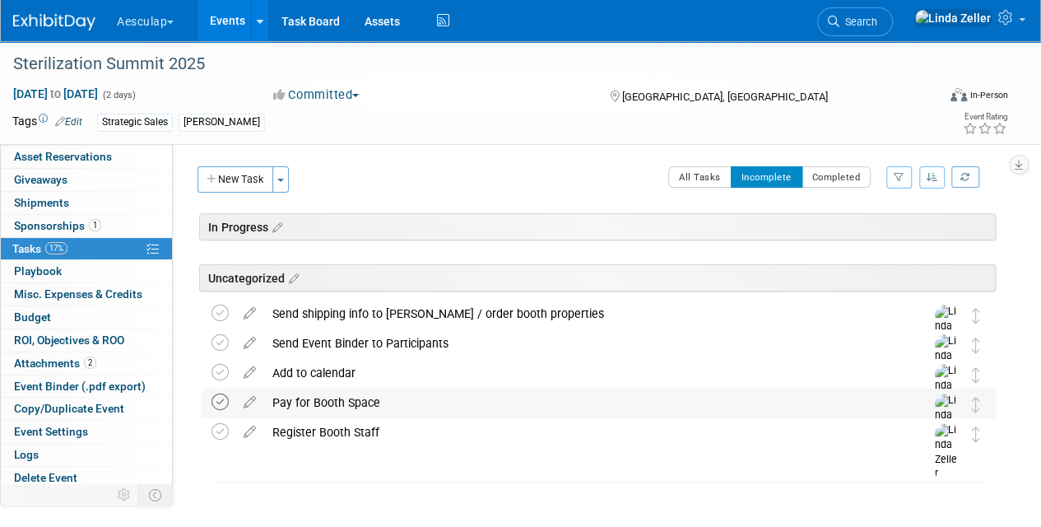
click at [219, 397] on icon at bounding box center [220, 401] width 17 height 17
click at [219, 398] on icon at bounding box center [220, 401] width 17 height 17
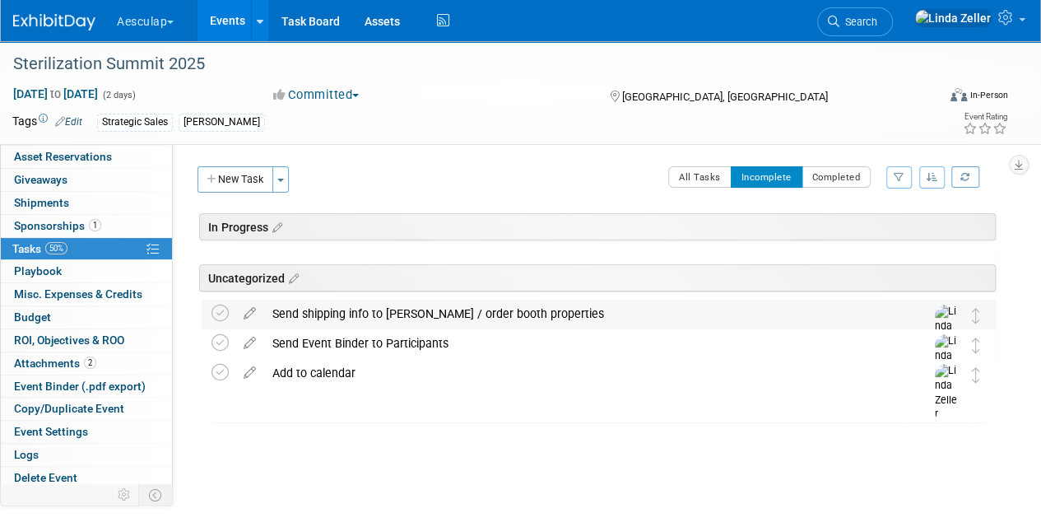
click at [308, 306] on div "Send shipping info to [PERSON_NAME] / order booth properties" at bounding box center [583, 314] width 638 height 28
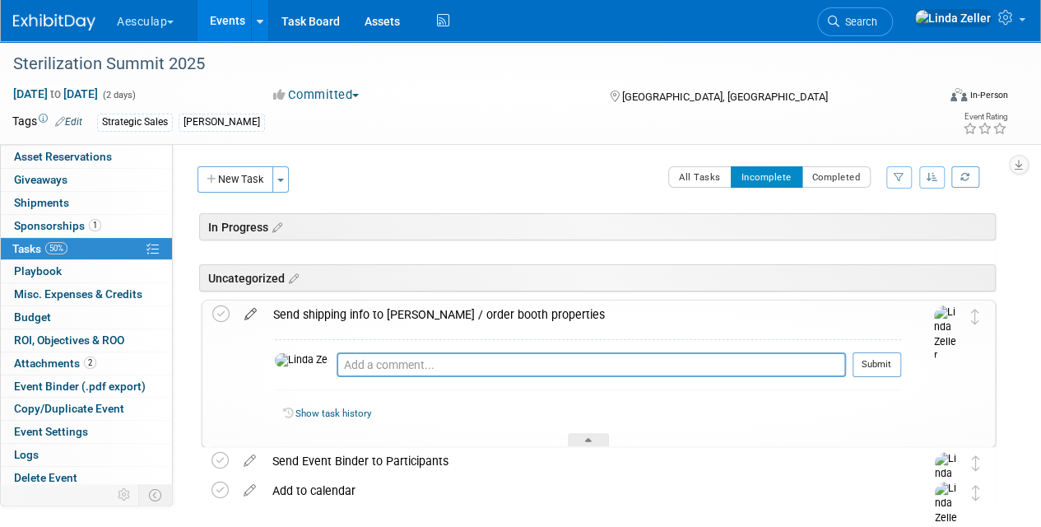
click at [248, 313] on icon at bounding box center [250, 310] width 29 height 21
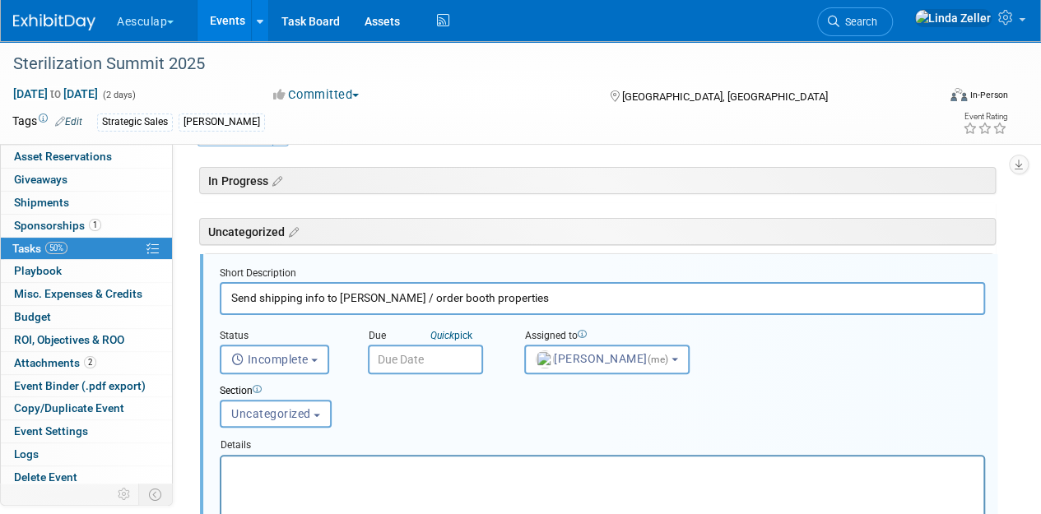
scroll to position [58, 0]
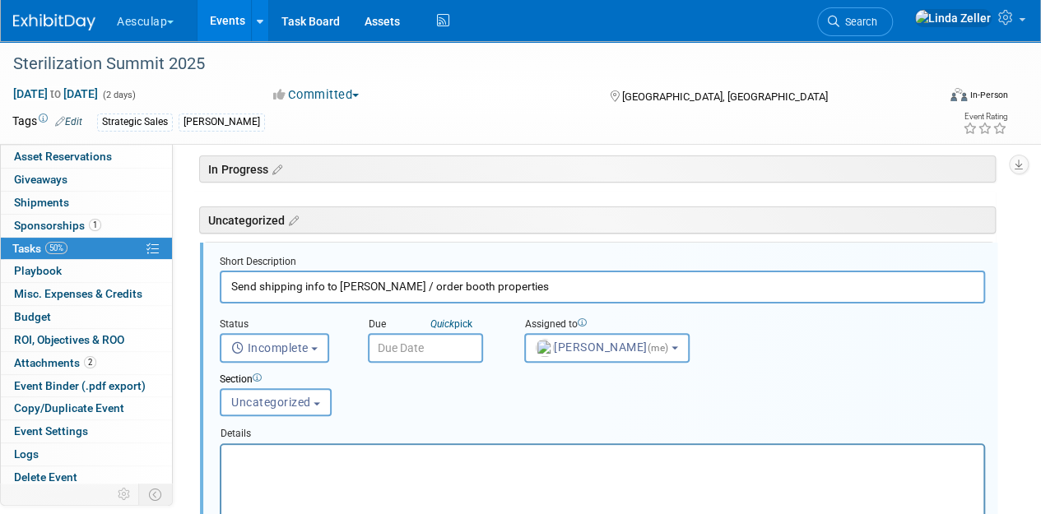
click at [391, 351] on input "text" at bounding box center [425, 348] width 115 height 30
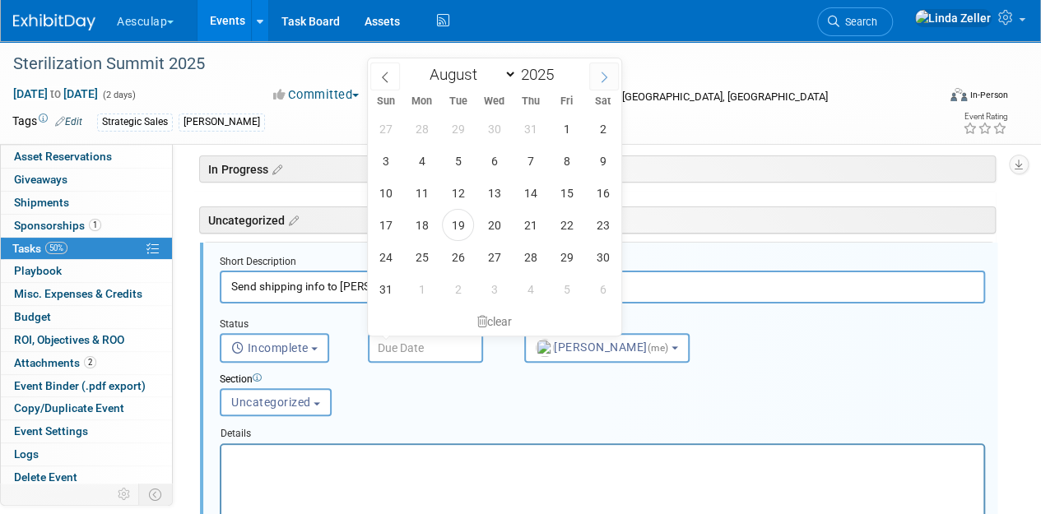
click at [606, 79] on icon at bounding box center [604, 78] width 12 height 12
click at [614, 75] on span at bounding box center [604, 77] width 30 height 28
select select "9"
click at [421, 152] on span "6" at bounding box center [422, 161] width 32 height 32
type input "[DATE]"
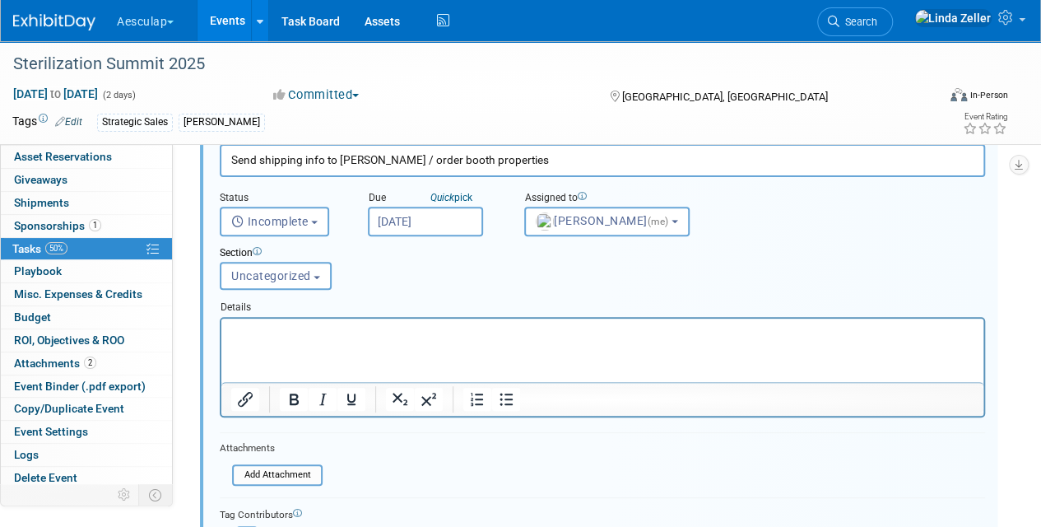
scroll to position [305, 0]
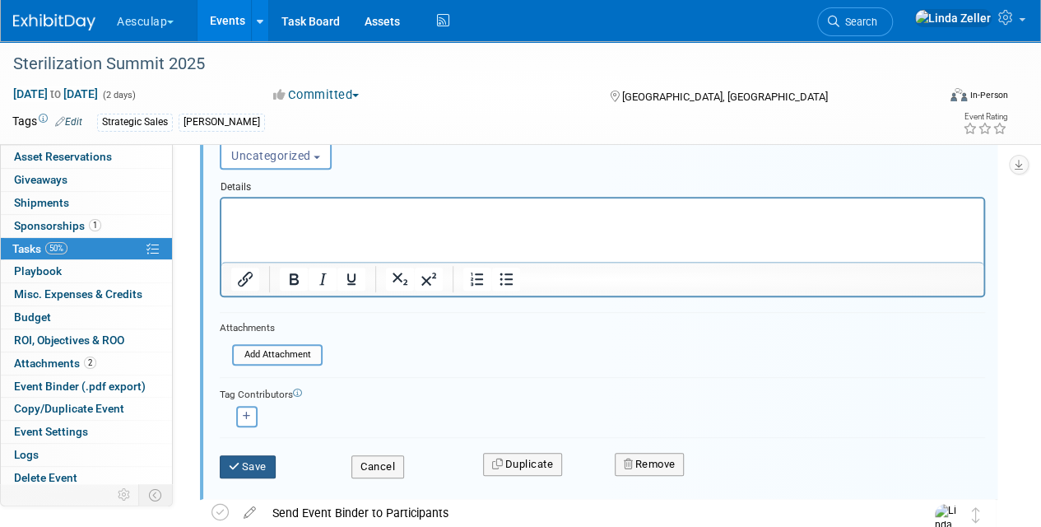
click at [260, 461] on button "Save" at bounding box center [248, 466] width 56 height 23
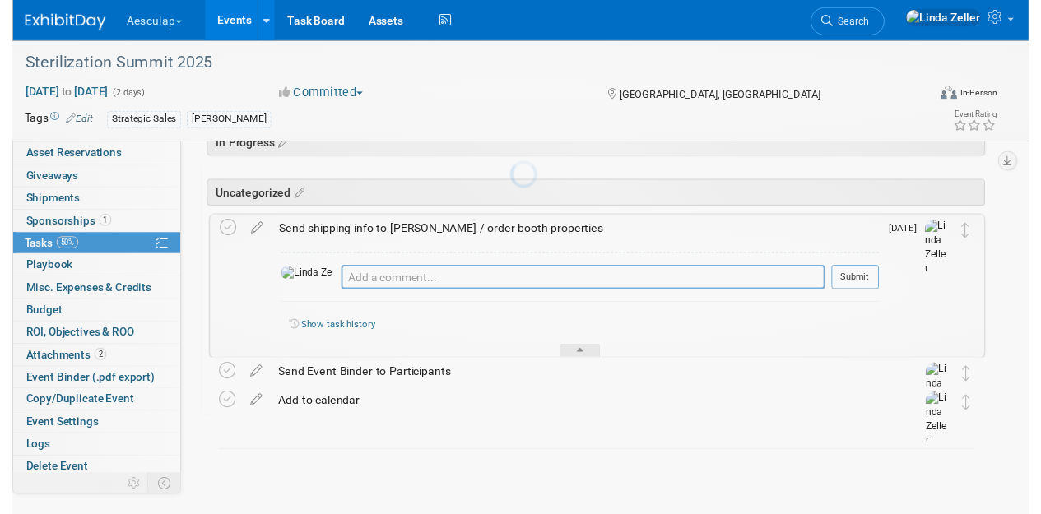
scroll to position [81, 0]
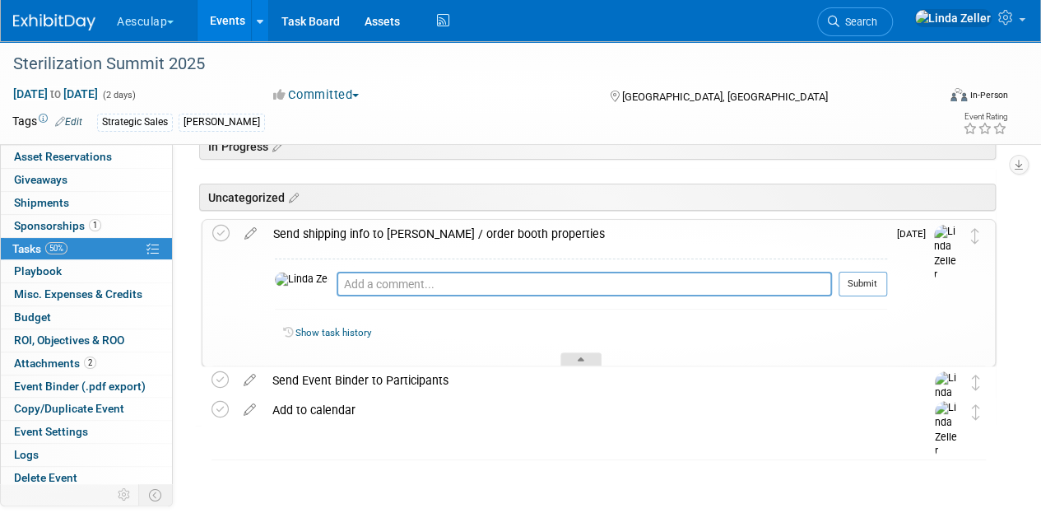
click at [578, 352] on div at bounding box center [581, 359] width 41 height 14
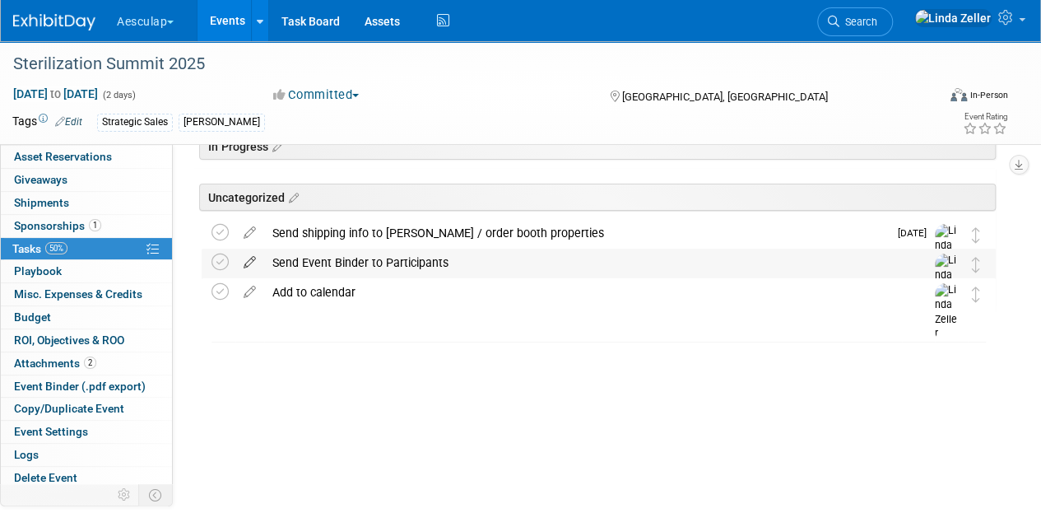
click at [249, 260] on icon at bounding box center [249, 259] width 29 height 21
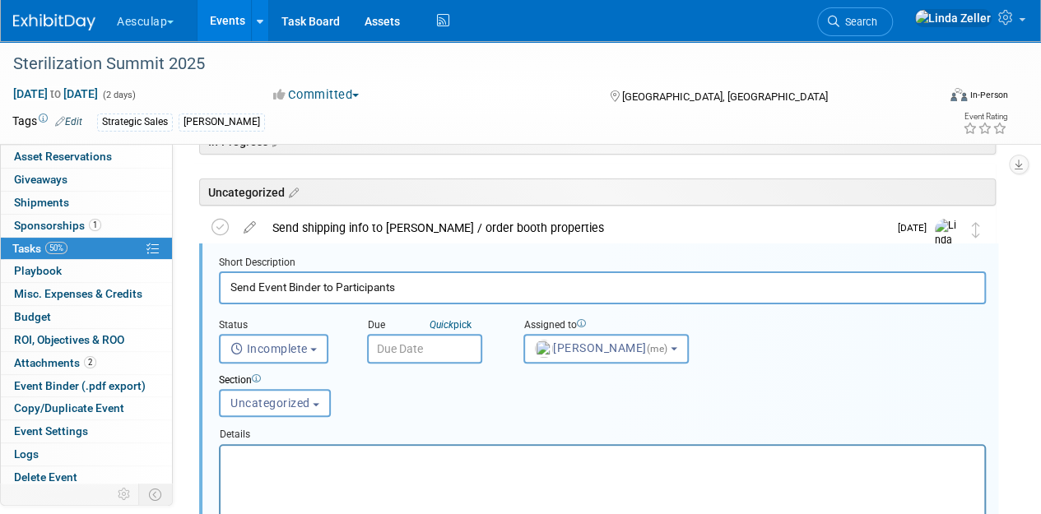
scroll to position [87, 0]
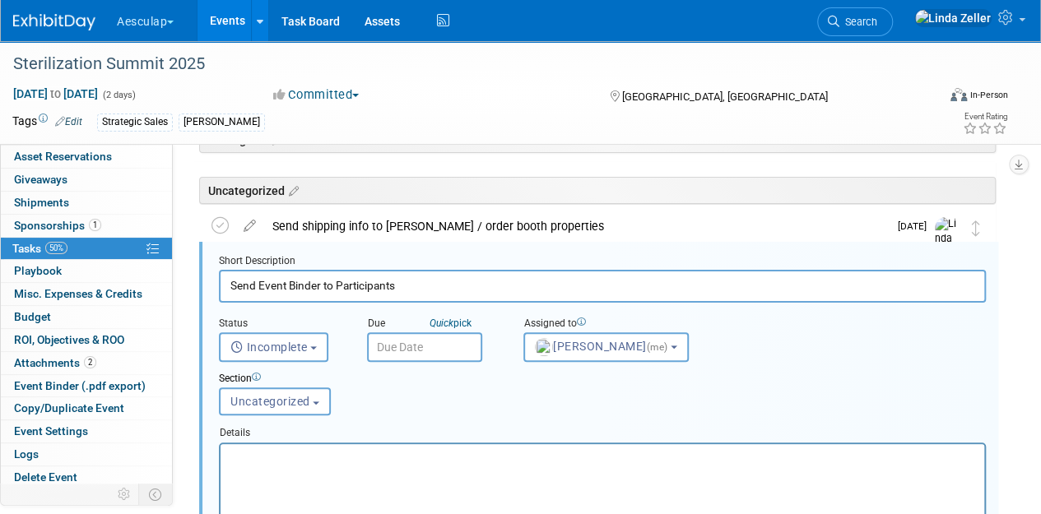
click at [402, 343] on input "text" at bounding box center [424, 348] width 115 height 30
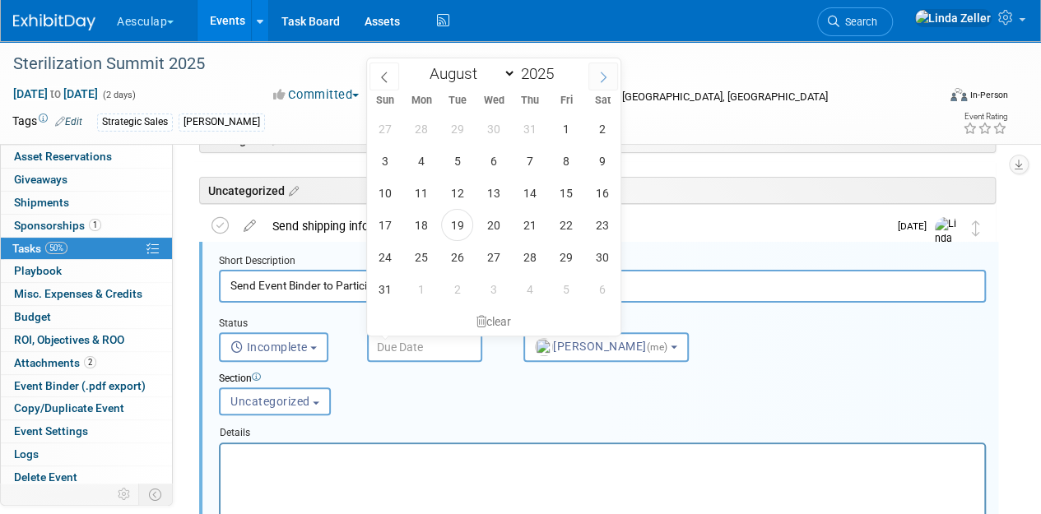
click at [596, 72] on span at bounding box center [604, 77] width 30 height 28
select select "9"
click at [426, 189] on span "13" at bounding box center [421, 193] width 32 height 32
type input "[DATE]"
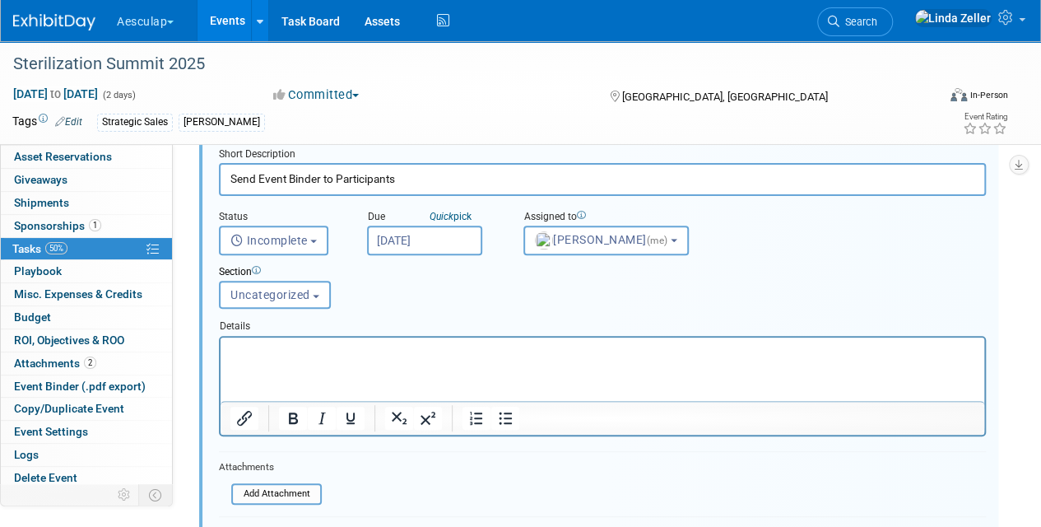
scroll to position [334, 0]
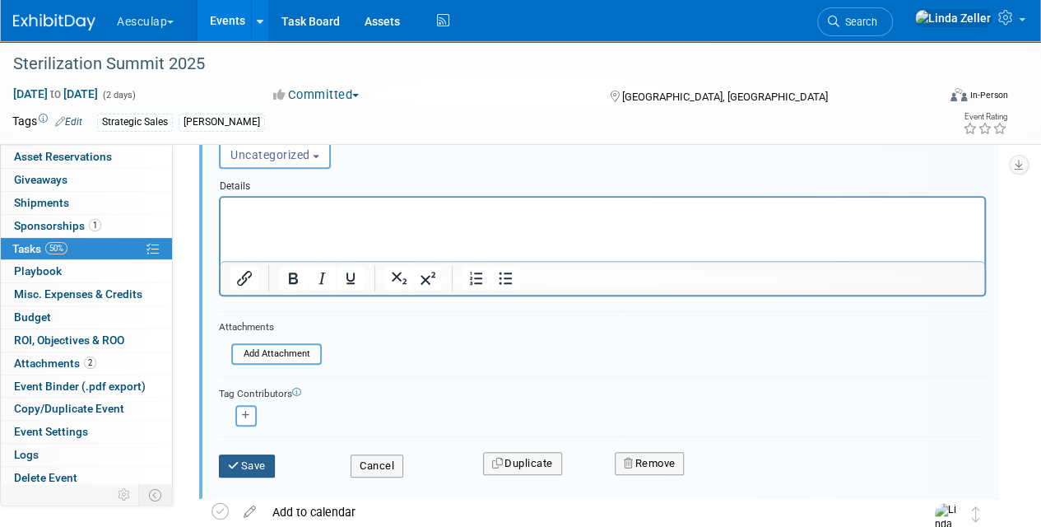
click at [260, 456] on button "Save" at bounding box center [247, 465] width 56 height 23
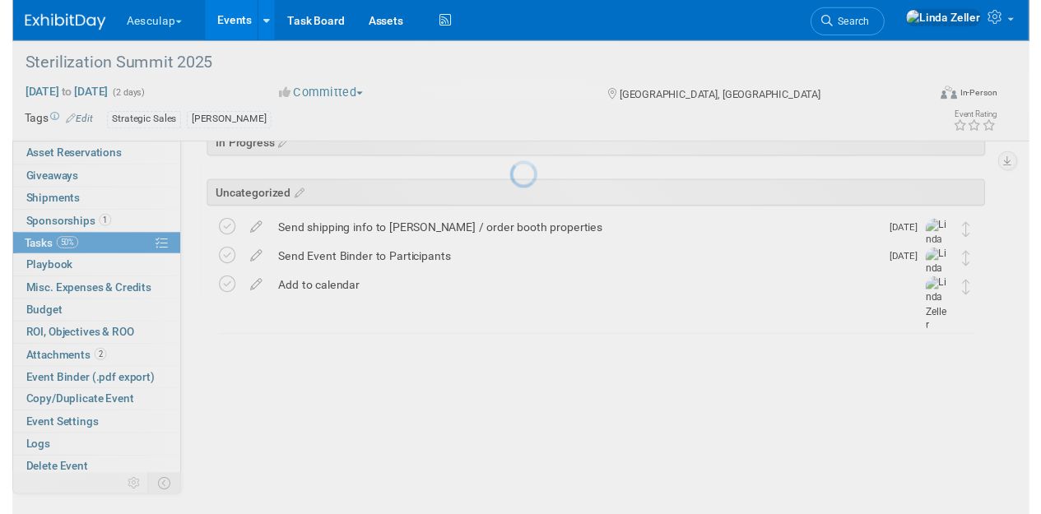
scroll to position [81, 0]
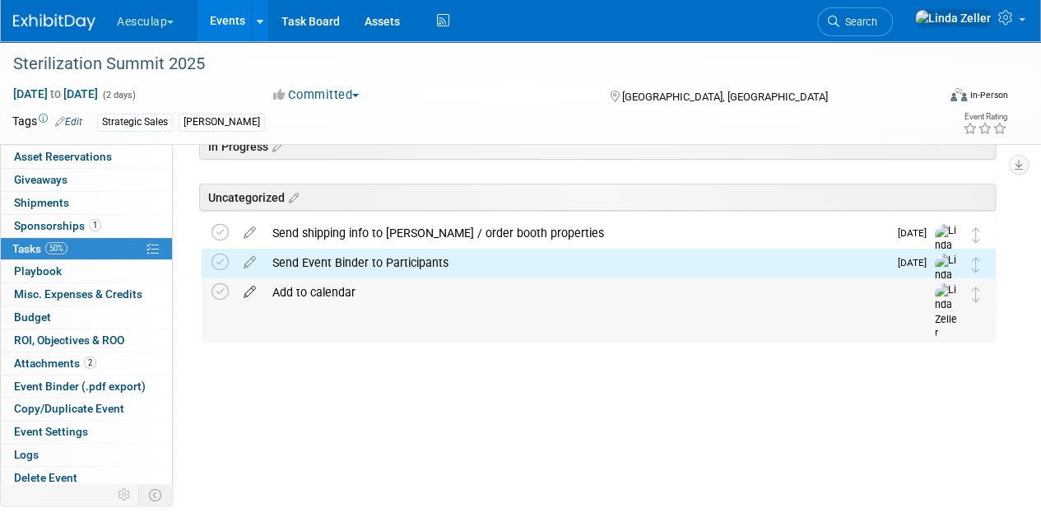
click at [250, 290] on icon at bounding box center [249, 288] width 29 height 21
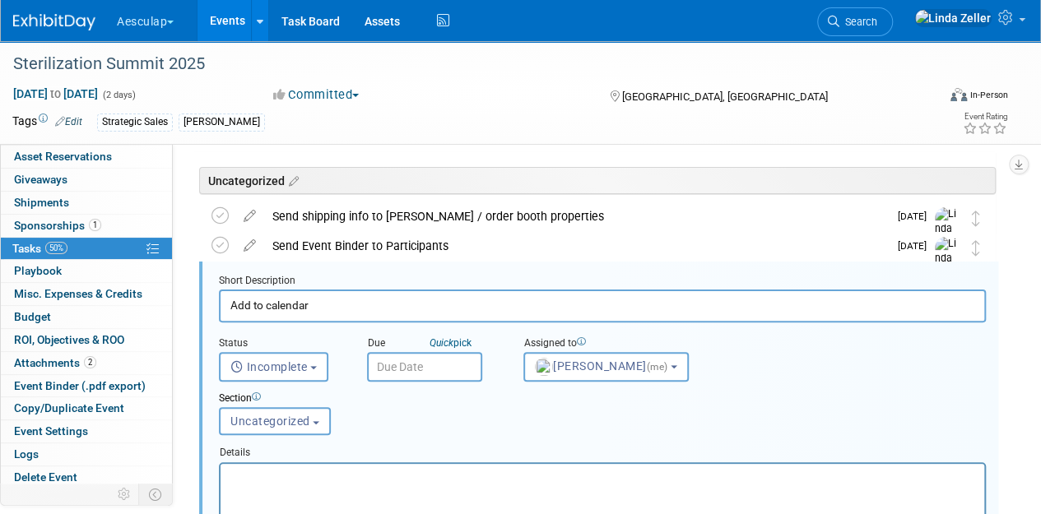
scroll to position [117, 0]
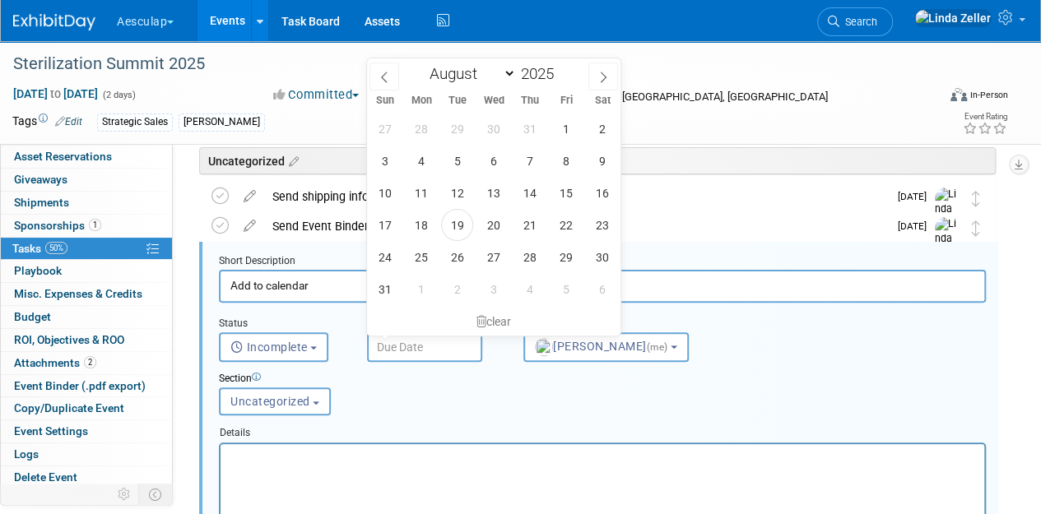
click at [413, 342] on input "text" at bounding box center [424, 348] width 115 height 30
click at [604, 74] on icon at bounding box center [604, 77] width 6 height 11
click at [381, 74] on icon at bounding box center [385, 78] width 12 height 12
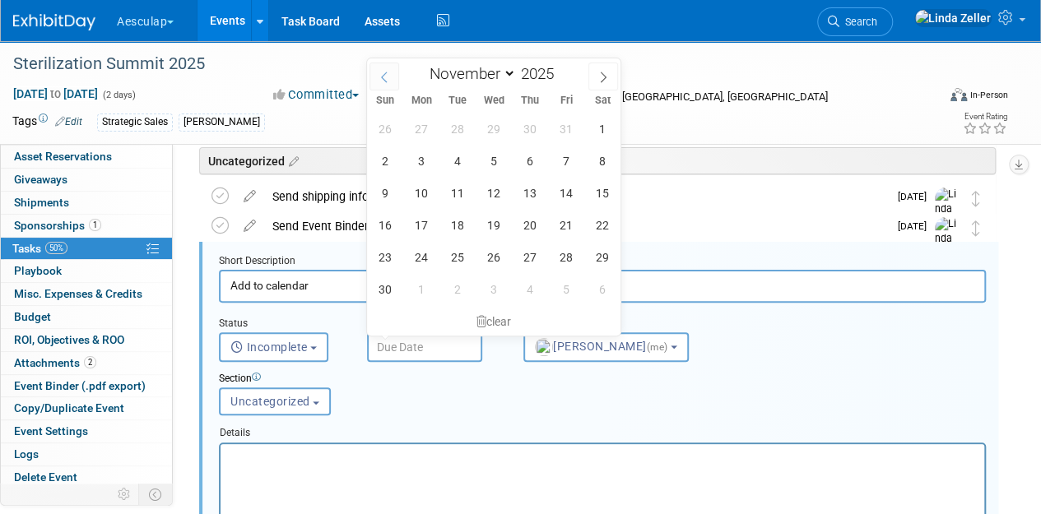
select select "9"
click at [416, 198] on span "13" at bounding box center [421, 193] width 32 height 32
type input "[DATE]"
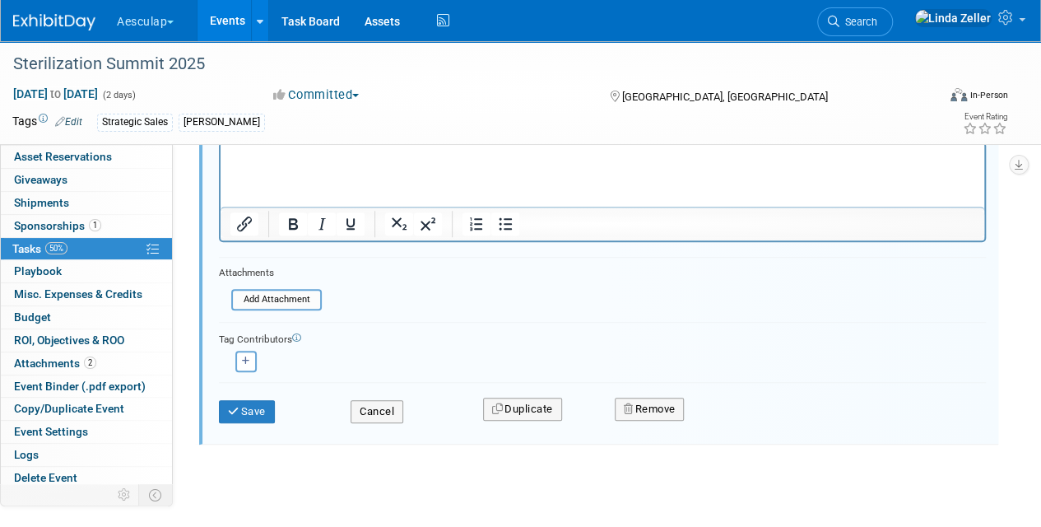
scroll to position [435, 0]
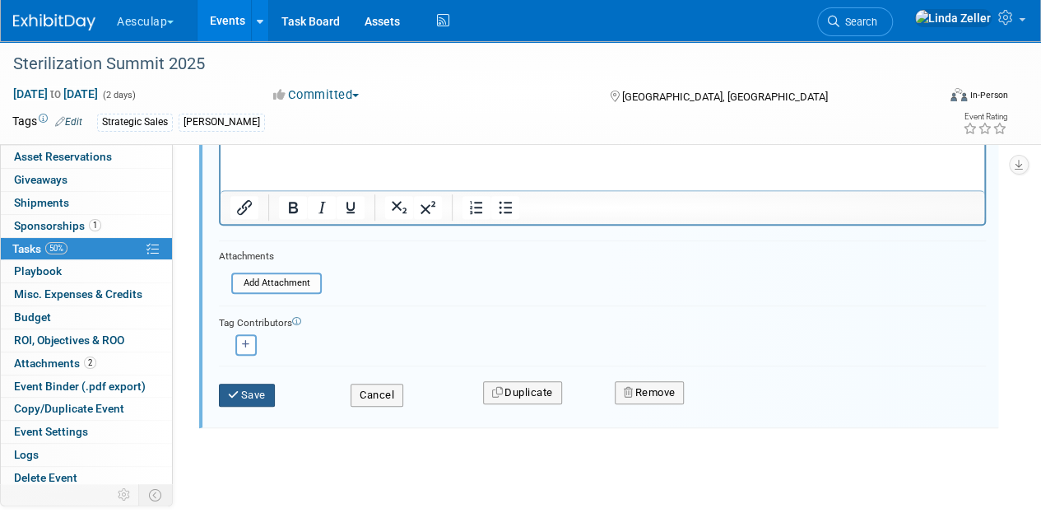
click at [234, 393] on icon "submit" at bounding box center [234, 394] width 13 height 11
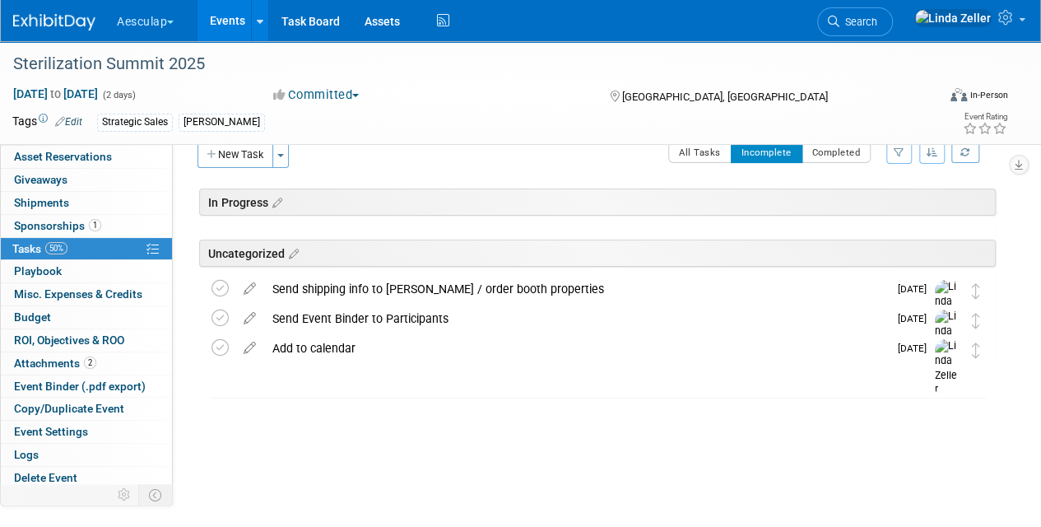
scroll to position [0, 0]
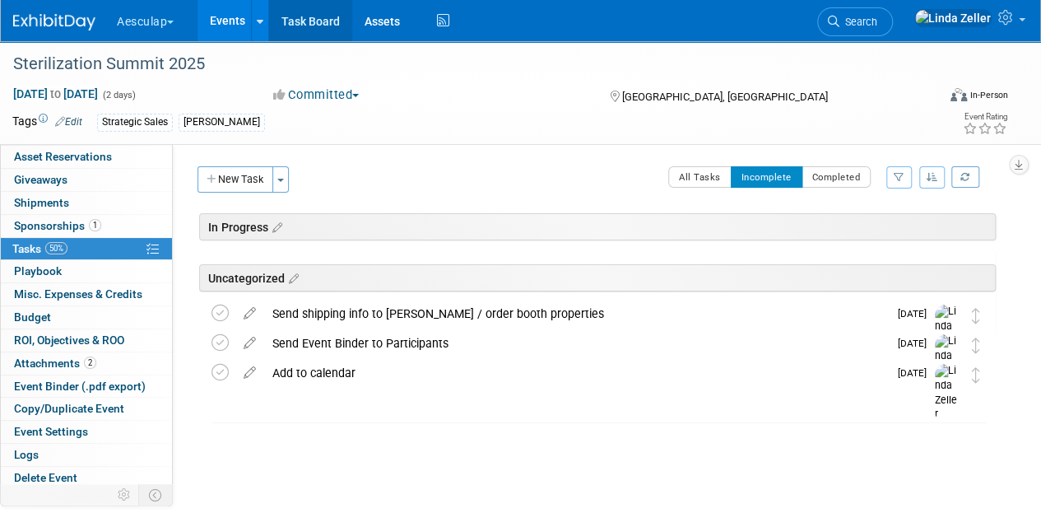
click at [309, 26] on link "Task Board" at bounding box center [310, 20] width 83 height 41
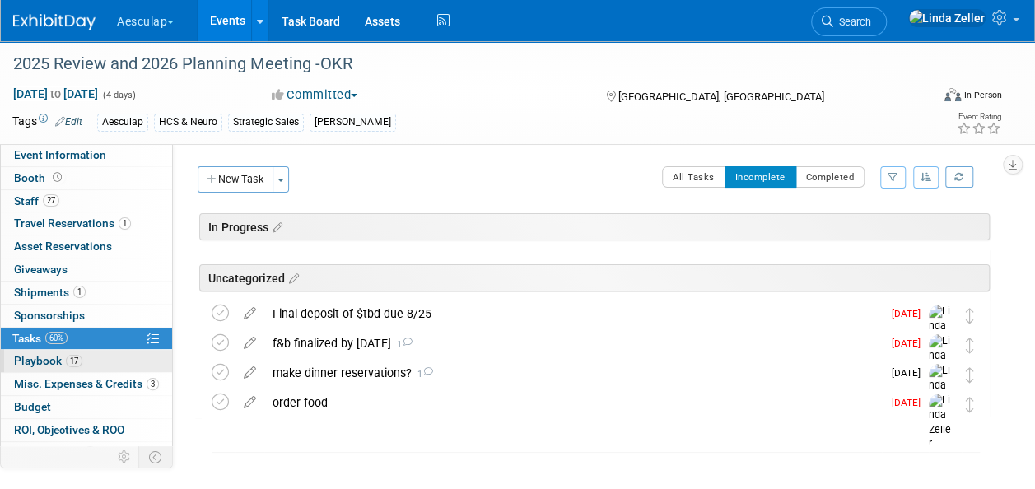
click at [49, 355] on span "Playbook 17" at bounding box center [48, 360] width 68 height 13
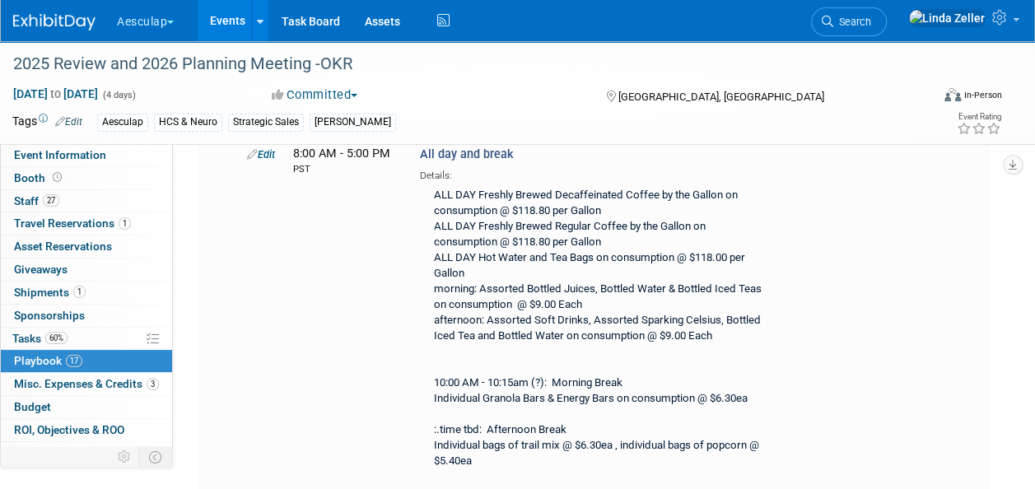
scroll to position [741, 0]
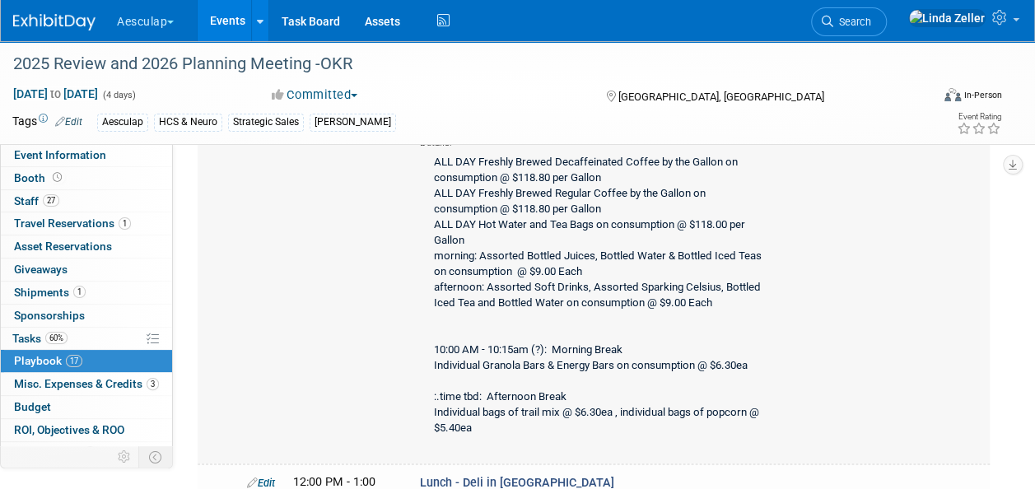
click at [456, 323] on div "ALL DAY Freshly Brewed Decaffeinated Coffee by the Gallon on consumption @ $118…" at bounding box center [597, 296] width 355 height 293
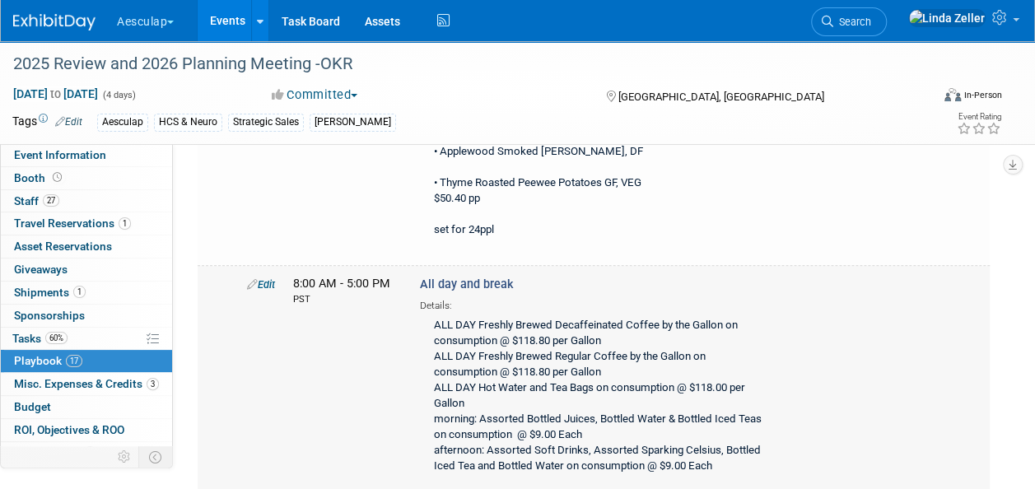
scroll to position [576, 0]
click at [267, 280] on link "Edit" at bounding box center [261, 286] width 28 height 12
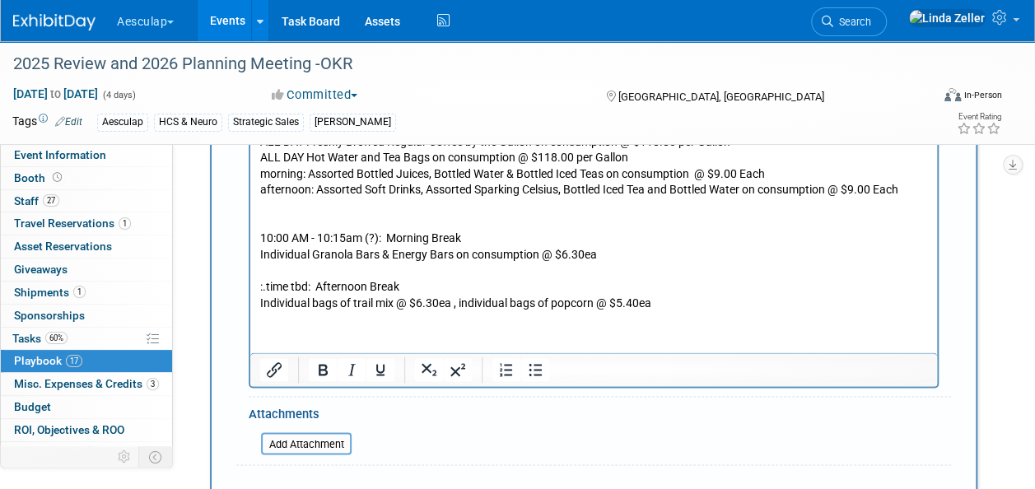
scroll to position [1199, 0]
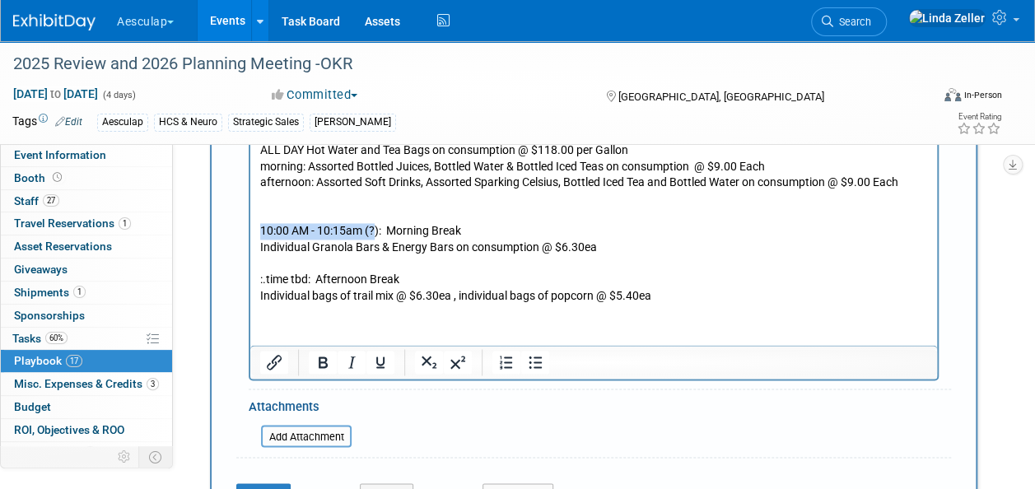
drag, startPoint x: 377, startPoint y: 229, endPoint x: 252, endPoint y: 230, distance: 125.1
click at [252, 230] on html "ALL DAY Freshly Brewed Decaffeinated Coffee by the Gallon on consumption @ $118…" at bounding box center [593, 203] width 686 height 200
drag, startPoint x: 308, startPoint y: 277, endPoint x: 474, endPoint y: 350, distance: 181.4
click at [250, 279] on html "ALL DAY Freshly Brewed Decaffeinated Coffee by the Gallon on consumption @ $118…" at bounding box center [593, 203] width 686 height 200
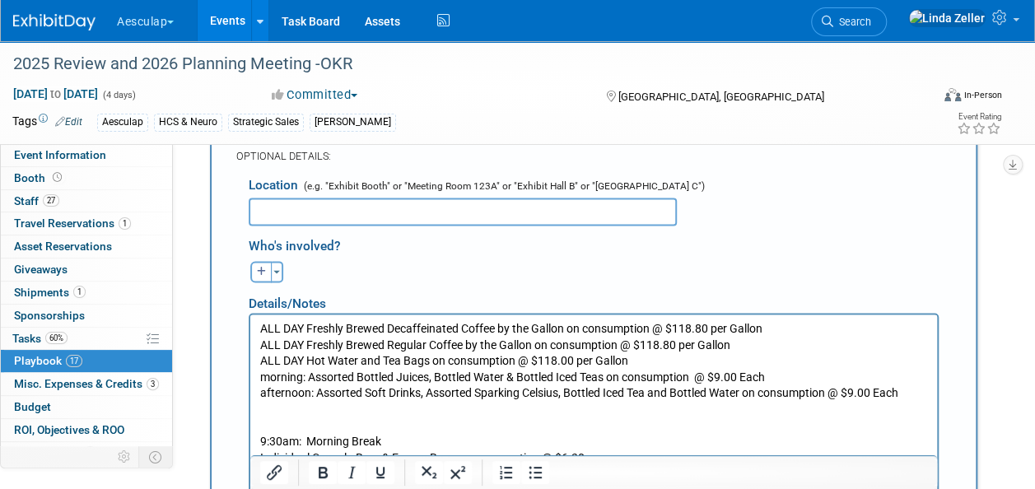
scroll to position [952, 0]
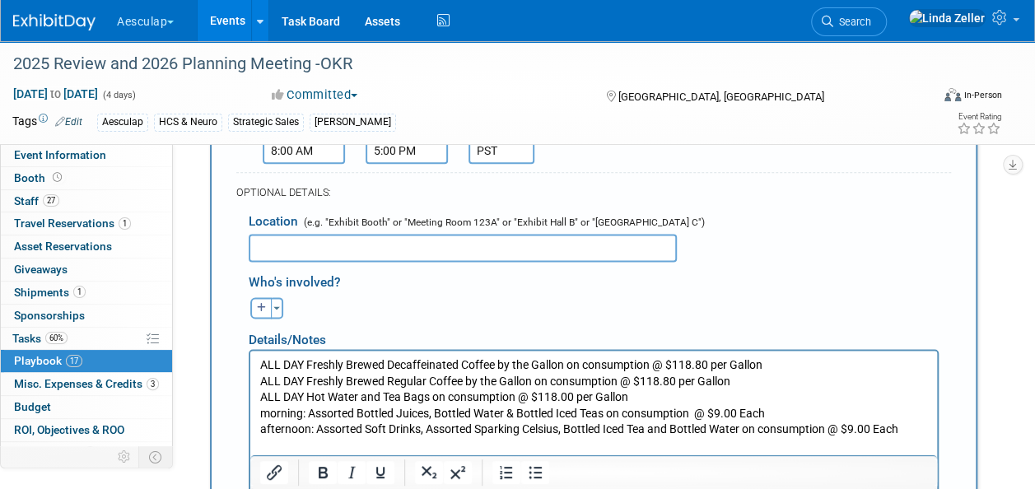
click at [290, 234] on input "text" at bounding box center [463, 248] width 428 height 28
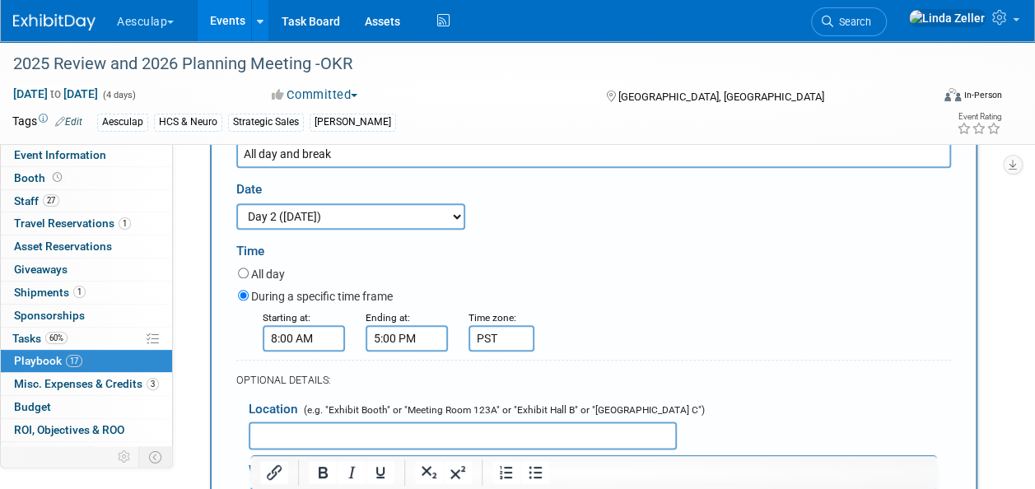
scroll to position [870, 0]
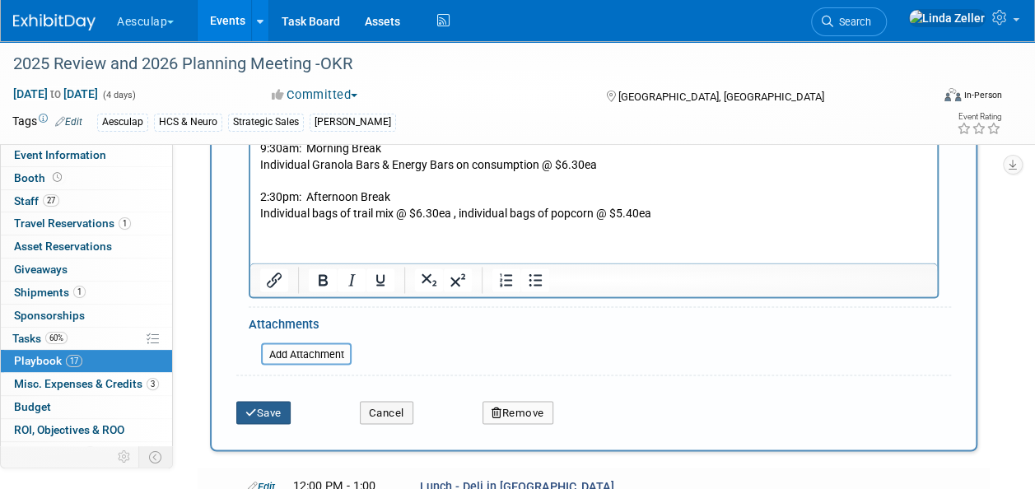
type input "Executive Suite Lawn"
click at [245, 407] on icon "submit" at bounding box center [251, 412] width 12 height 11
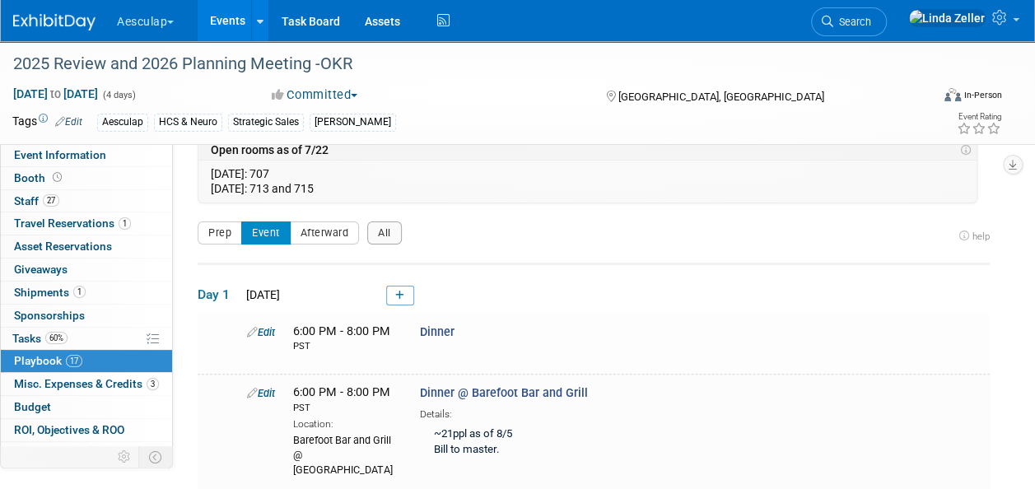
scroll to position [110, 0]
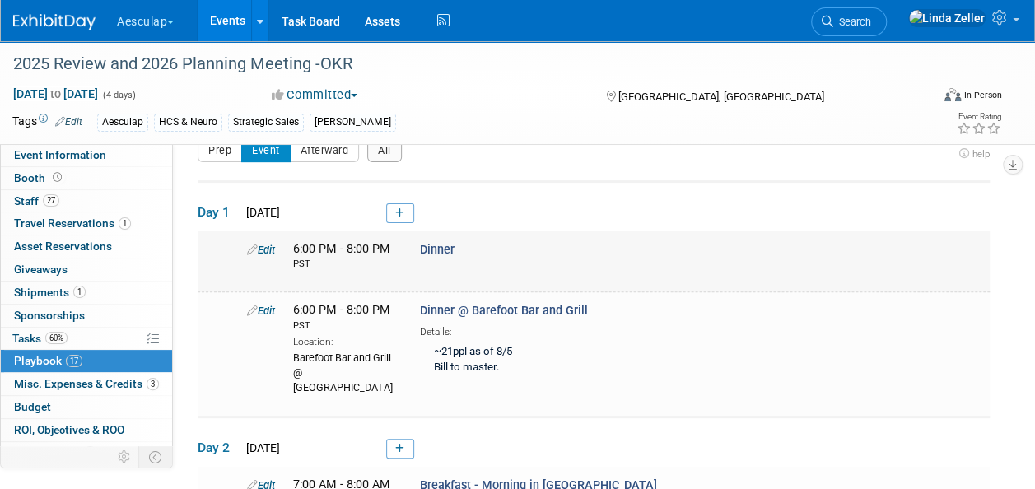
click at [267, 245] on link "Edit" at bounding box center [261, 250] width 28 height 12
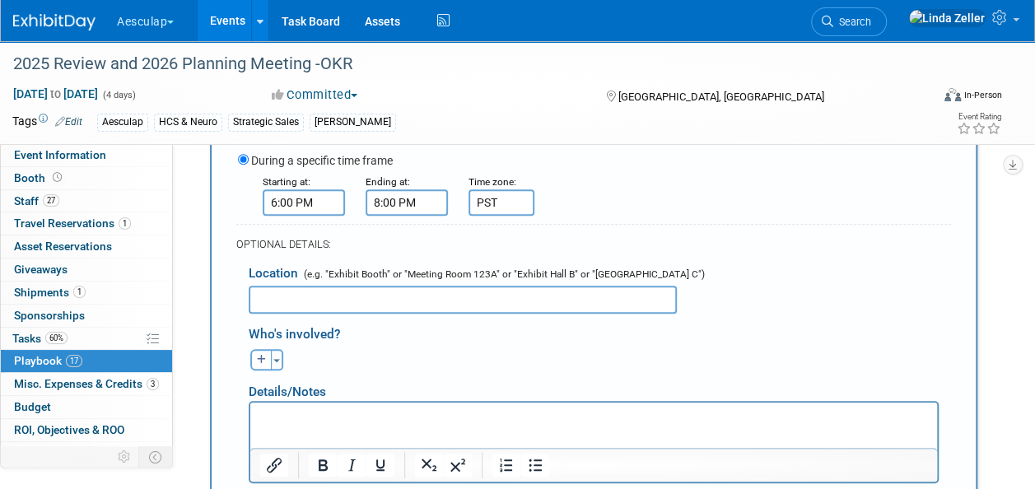
scroll to position [646, 0]
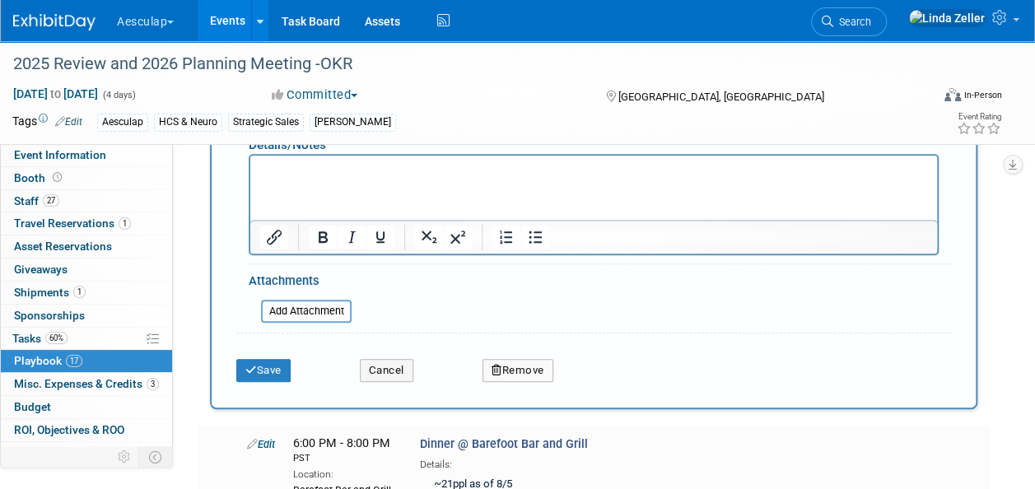
click at [505, 361] on button "Remove" at bounding box center [517, 370] width 71 height 23
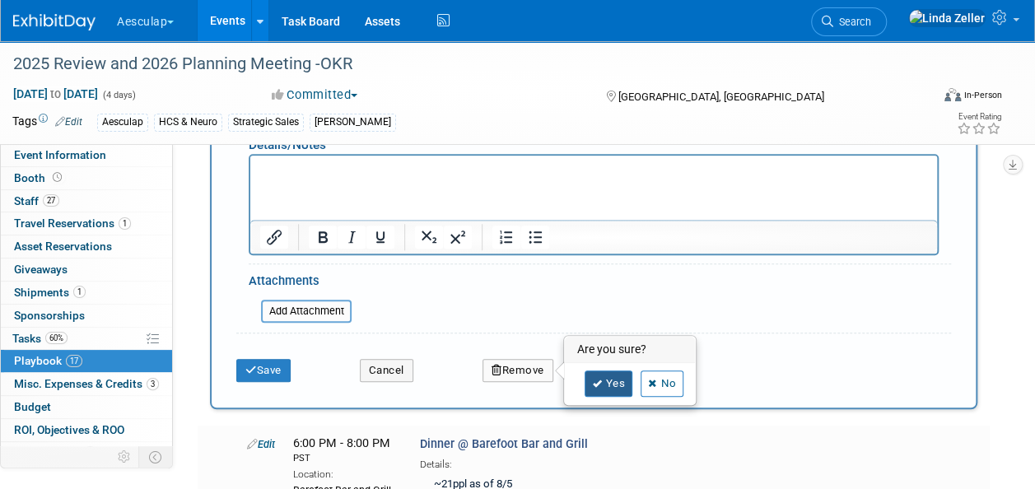
click at [595, 379] on icon at bounding box center [597, 383] width 10 height 9
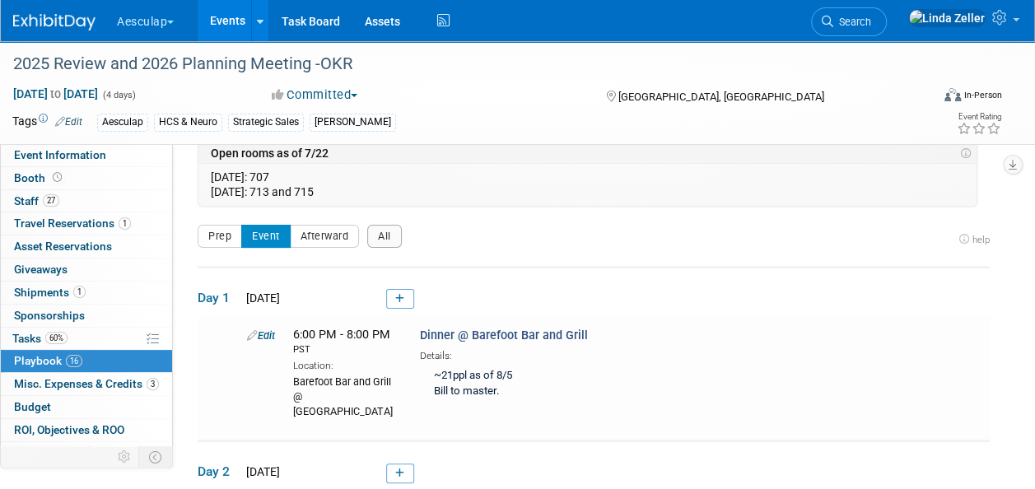
scroll to position [0, 0]
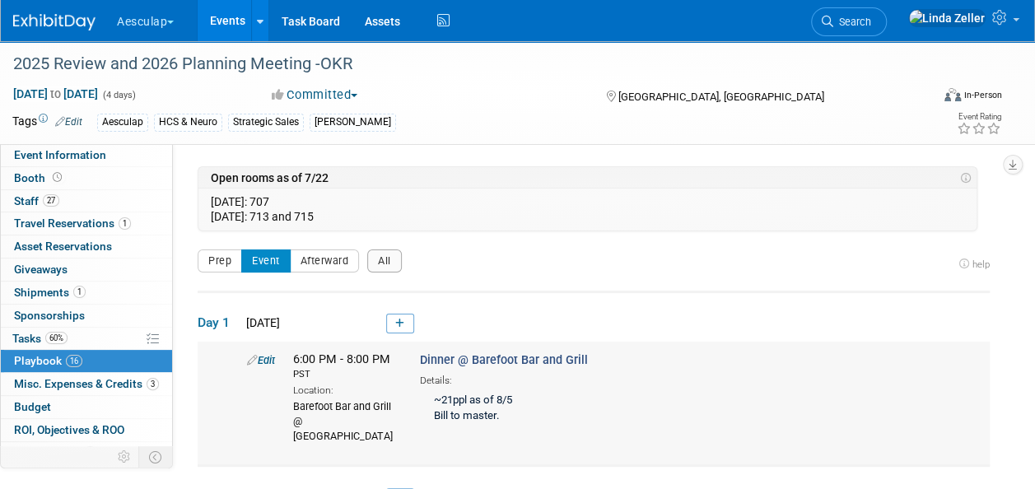
click at [271, 355] on link "Edit" at bounding box center [261, 360] width 28 height 12
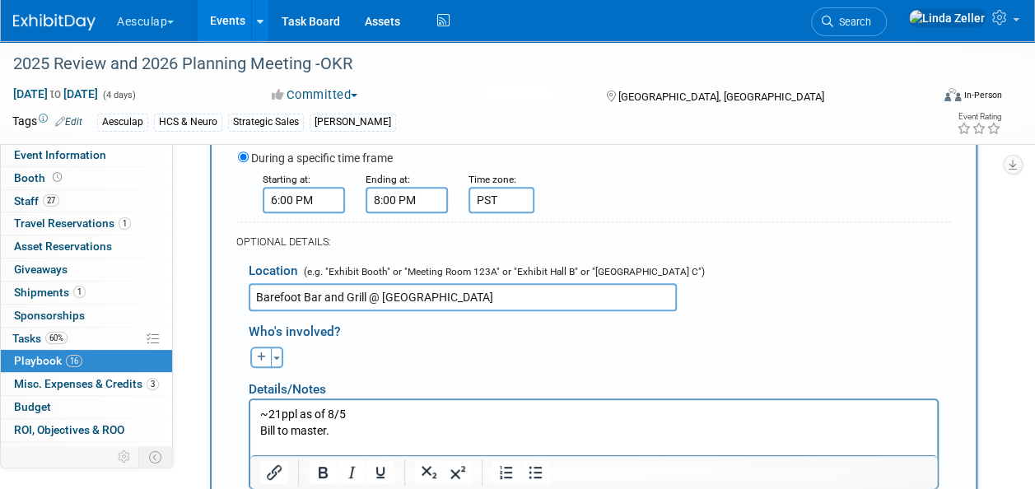
scroll to position [482, 0]
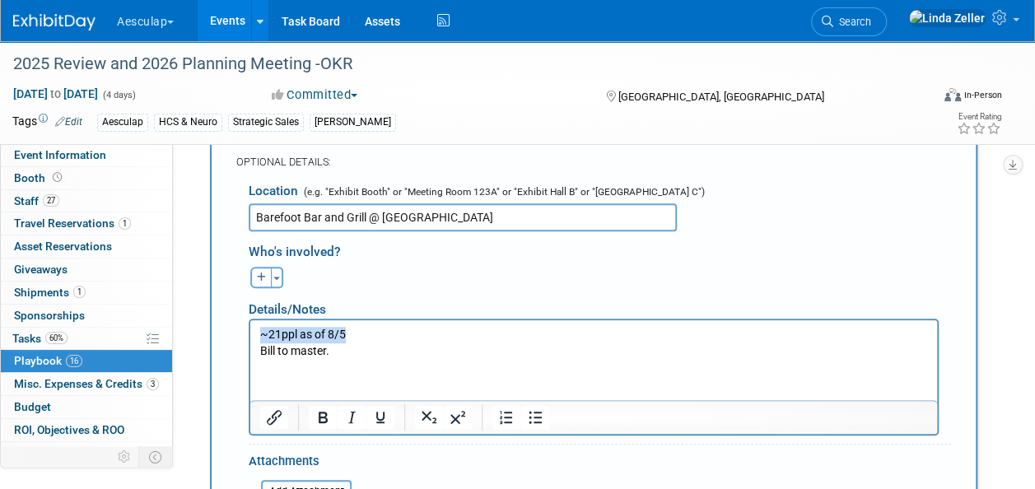
drag, startPoint x: 351, startPoint y: 334, endPoint x: 244, endPoint y: 329, distance: 107.9
click at [250, 329] on html "~21ppl as of 8/5 Bill to master." at bounding box center [593, 339] width 686 height 39
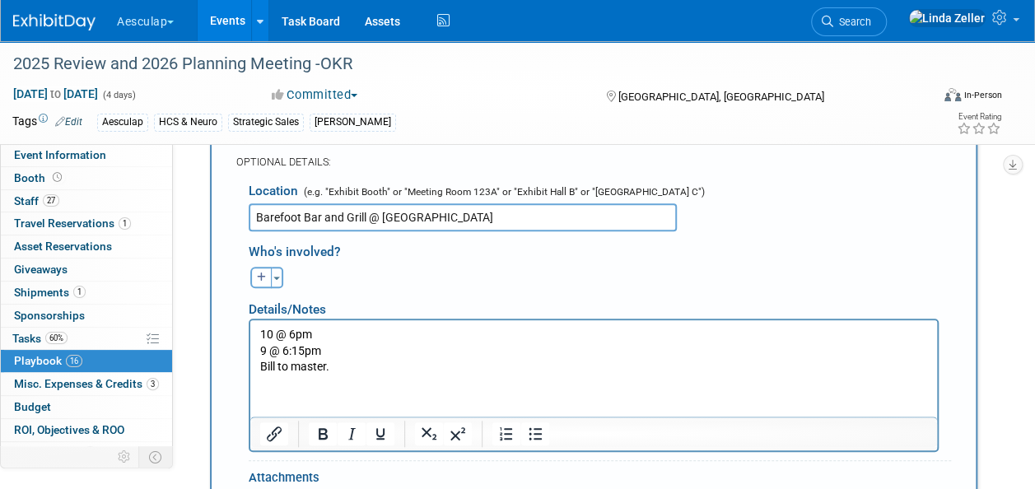
click at [261, 365] on p "9 @ 6:15pm Bill to master." at bounding box center [594, 359] width 668 height 32
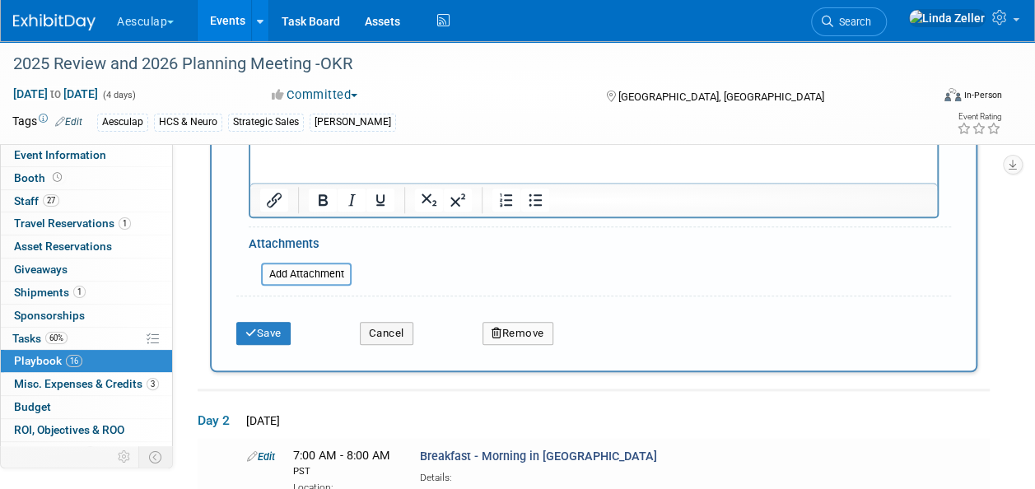
scroll to position [728, 0]
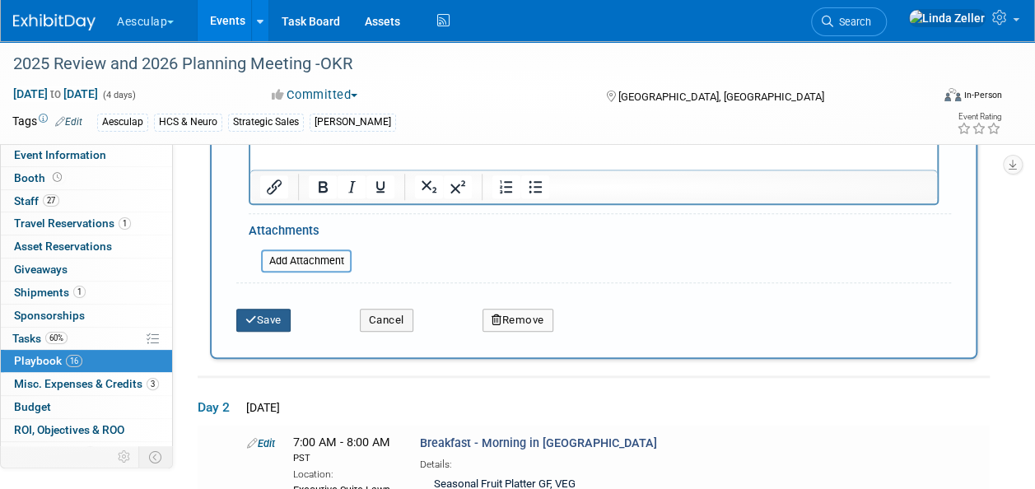
click at [278, 323] on button "Save" at bounding box center [263, 320] width 54 height 23
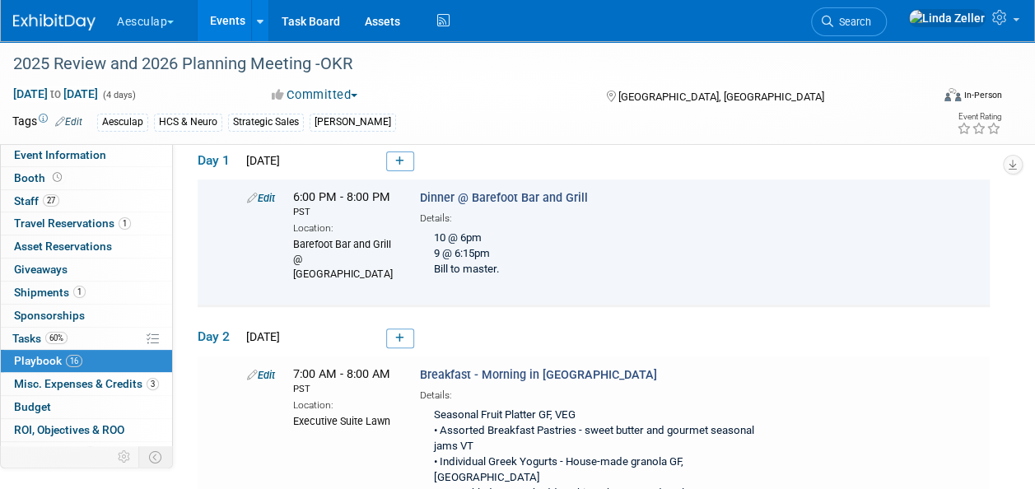
scroll to position [133, 0]
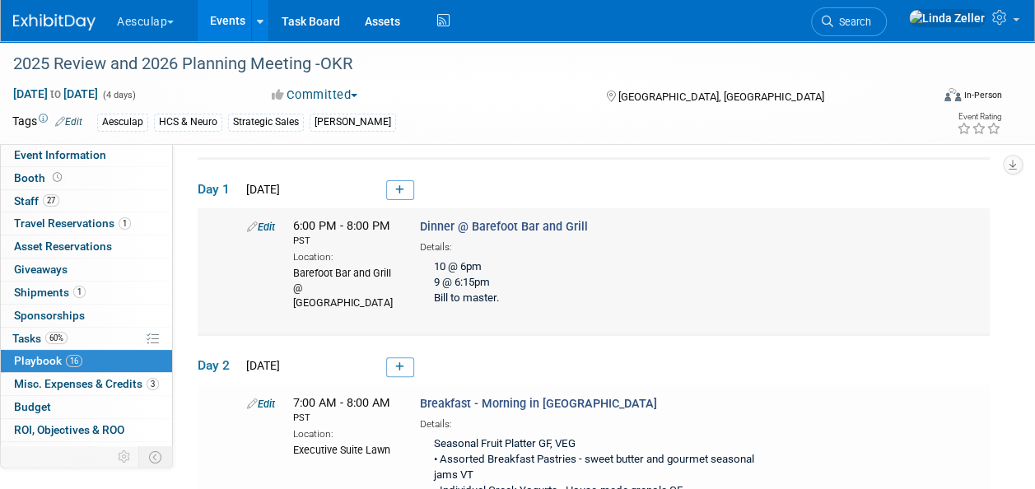
click at [265, 223] on link "Edit" at bounding box center [261, 227] width 28 height 12
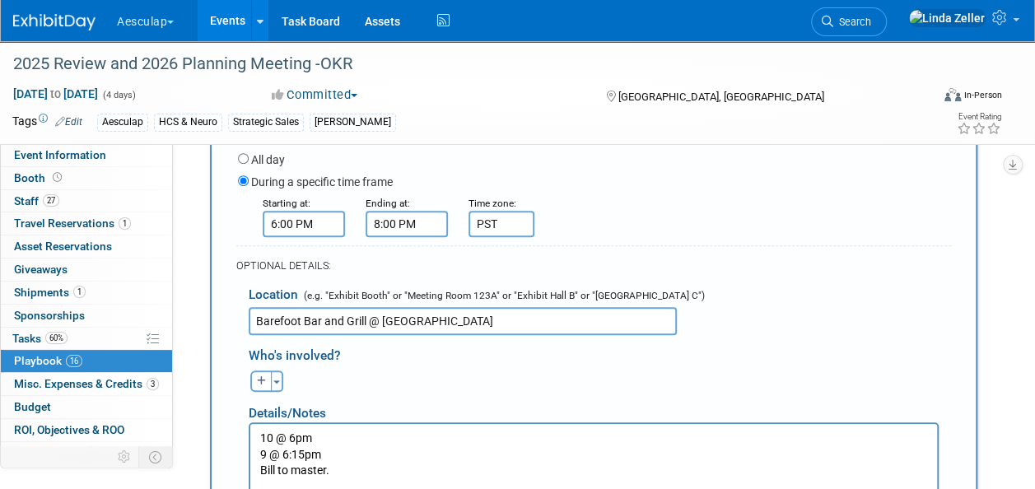
scroll to position [482, 0]
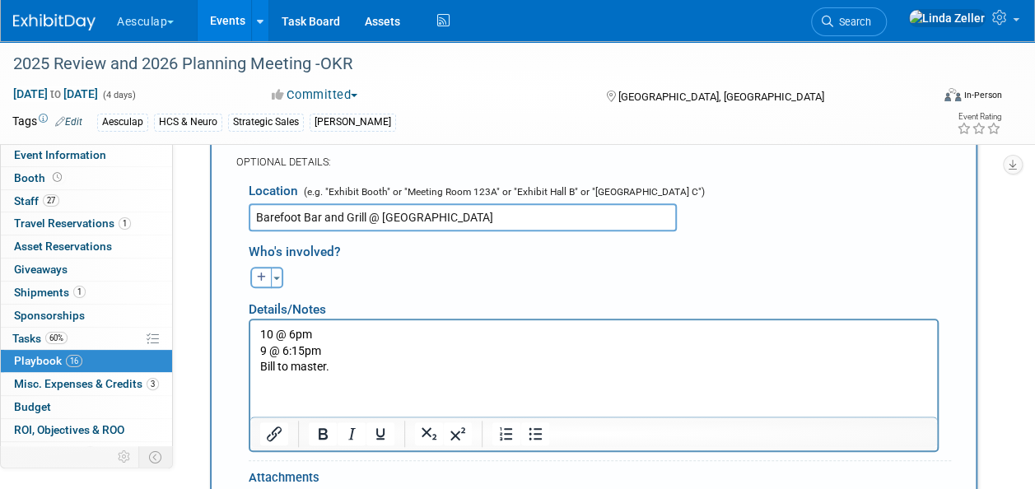
click at [272, 334] on p "10 @ 6pm 9 @ 6:15pm Bill to master." at bounding box center [594, 351] width 668 height 49
click at [265, 351] on p "10ppl @ 6pm 9 @ 6:15pm Bill to master." at bounding box center [594, 351] width 668 height 49
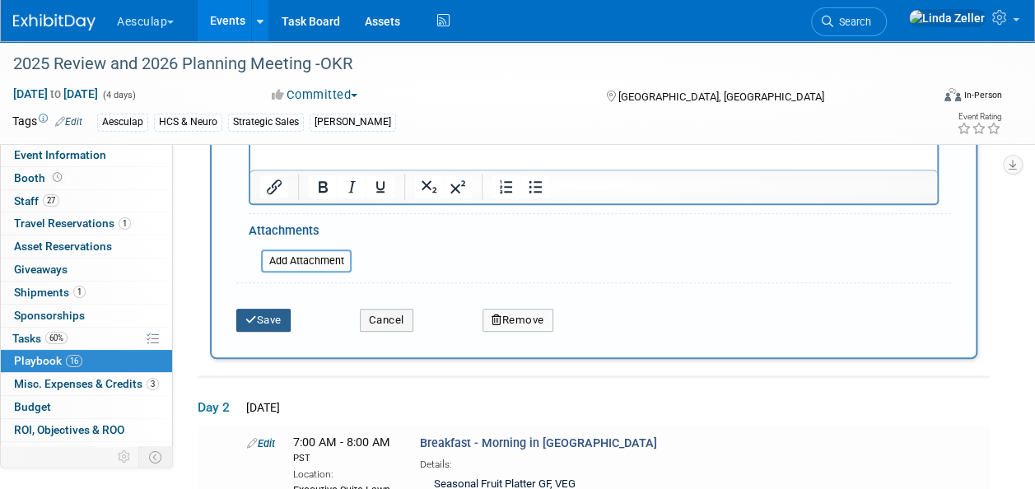
click at [250, 314] on icon "submit" at bounding box center [251, 319] width 12 height 11
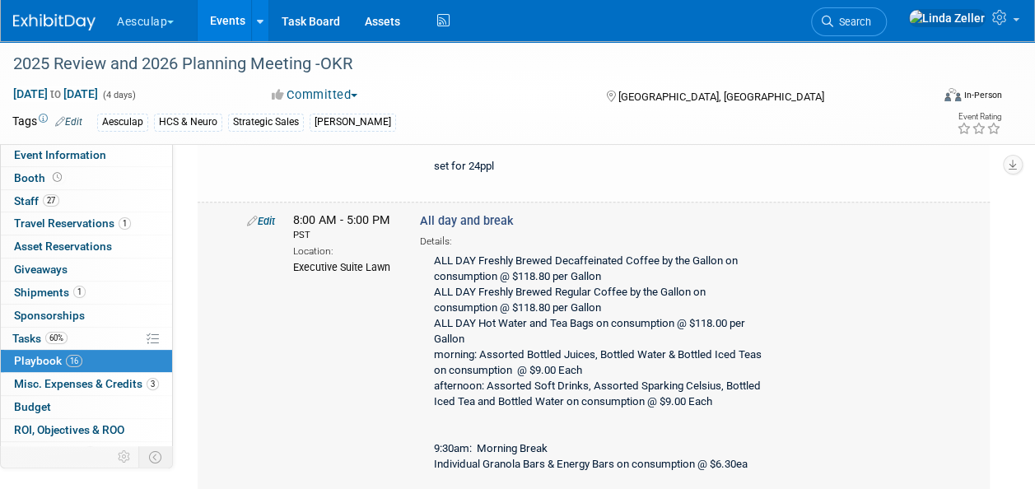
scroll to position [545, 0]
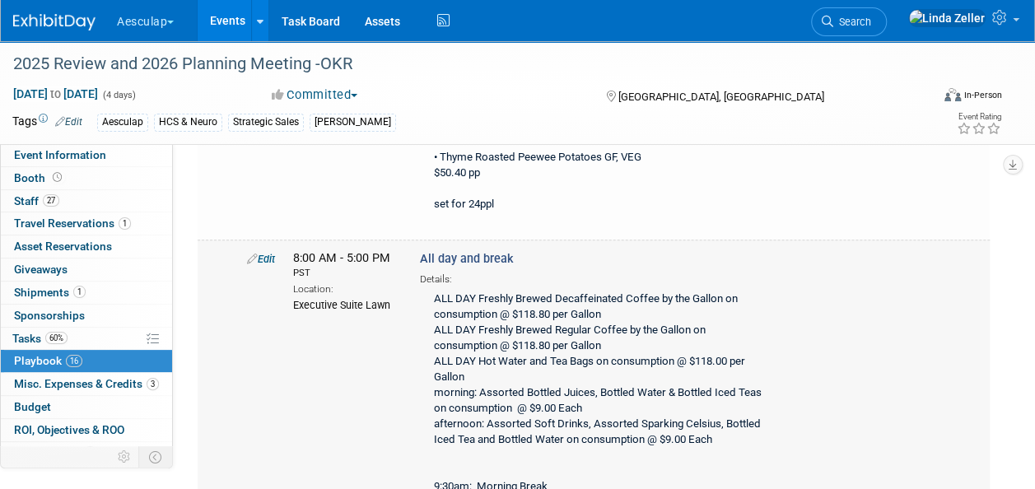
click at [264, 253] on link "Edit" at bounding box center [261, 259] width 28 height 12
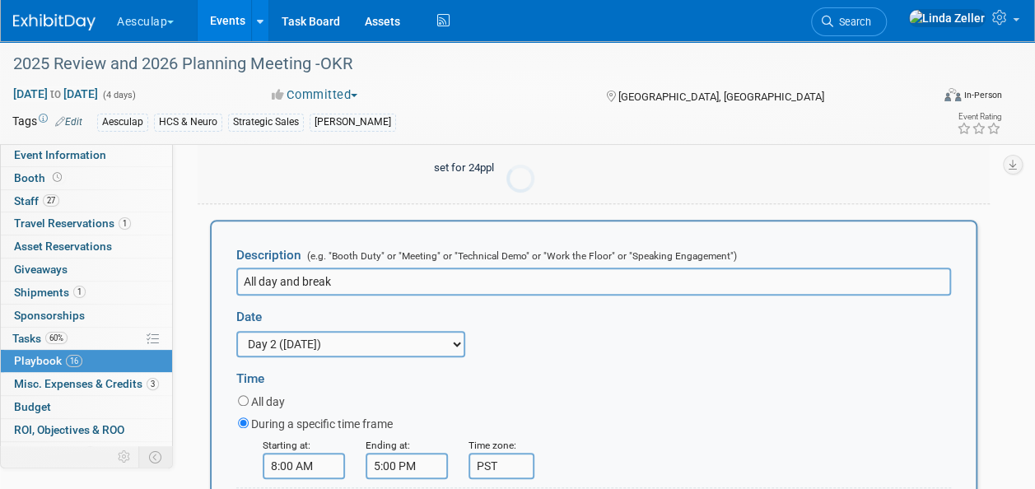
scroll to position [0, 0]
click at [276, 268] on input "All day and breaks" at bounding box center [593, 282] width 714 height 28
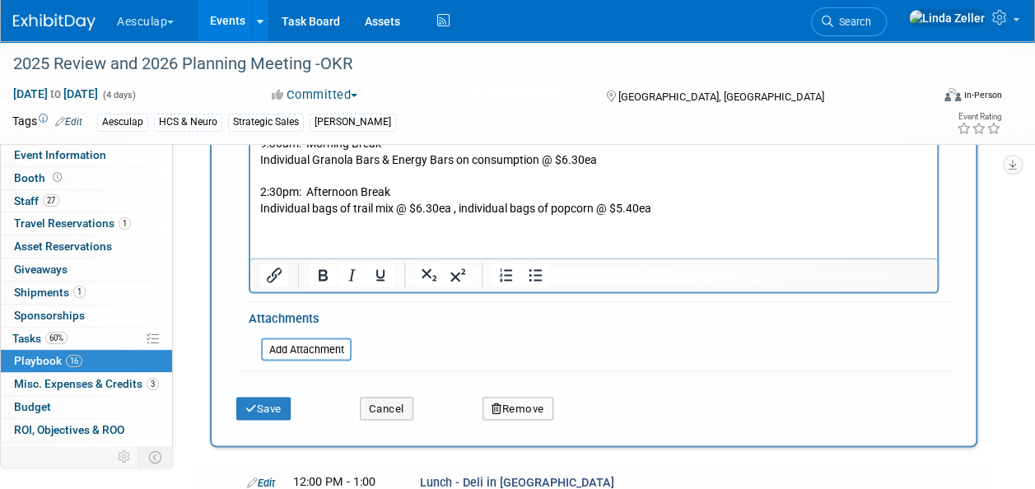
scroll to position [1236, 0]
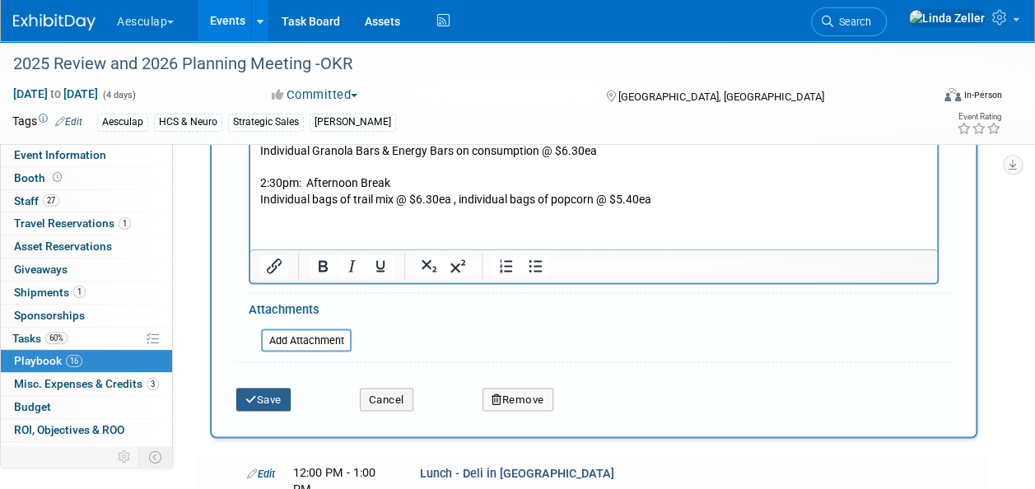
type input "All day beverages and breaks"
click at [276, 388] on button "Save" at bounding box center [263, 399] width 54 height 23
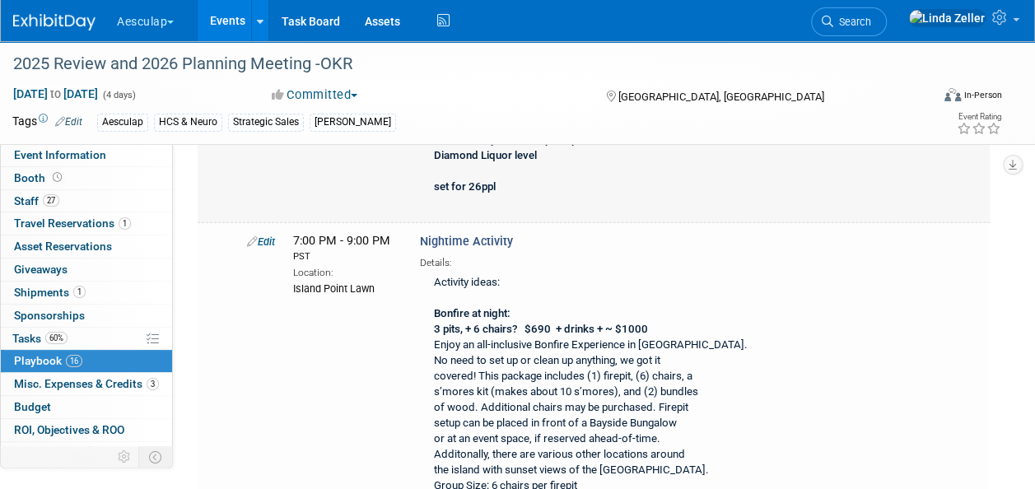
scroll to position [1794, 0]
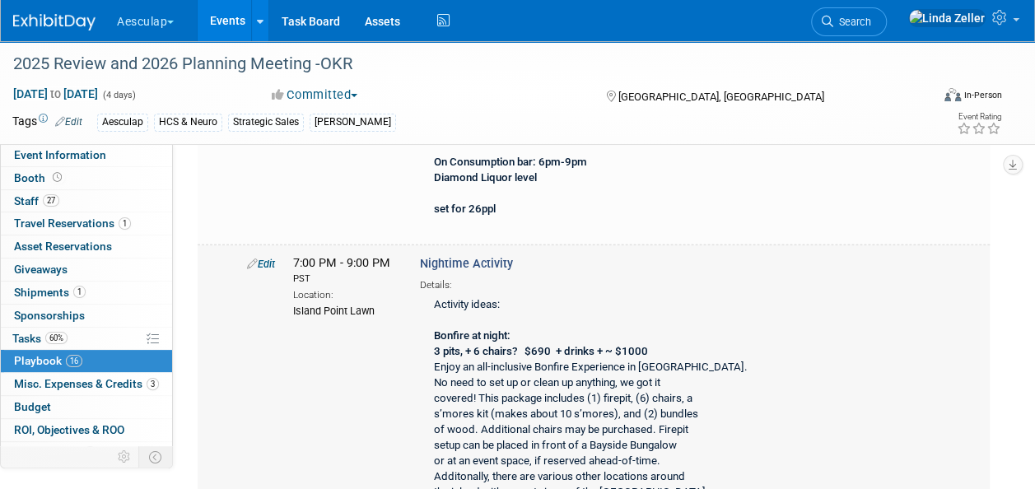
click at [268, 258] on link "Edit" at bounding box center [261, 264] width 28 height 12
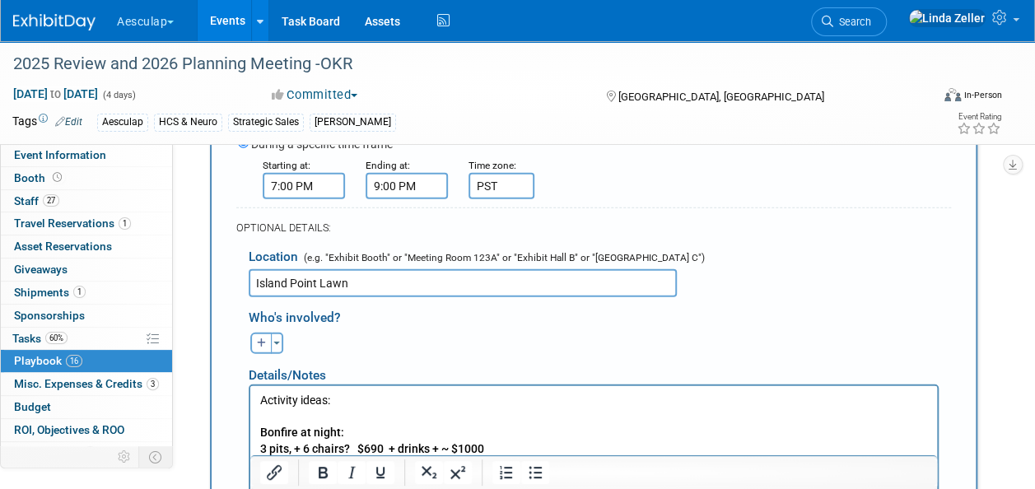
scroll to position [2277, 0]
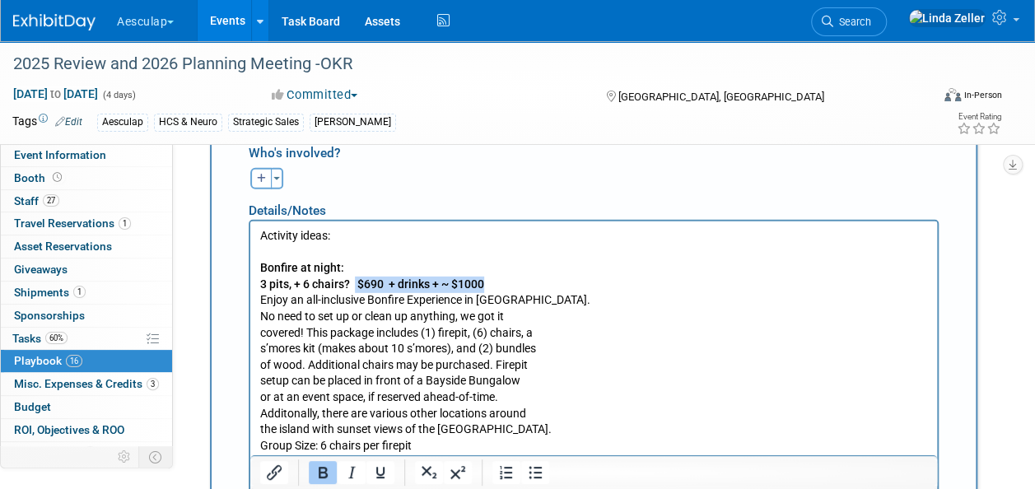
drag, startPoint x: 486, startPoint y: 277, endPoint x: 356, endPoint y: 282, distance: 131.0
click at [356, 282] on b "3 pits, + 6 chairs? $690 + drinks + ~ $1000" at bounding box center [372, 283] width 224 height 13
click at [307, 281] on b "3 pits, + 6 chairs" at bounding box center [302, 283] width 84 height 13
